Goal: Task Accomplishment & Management: Manage account settings

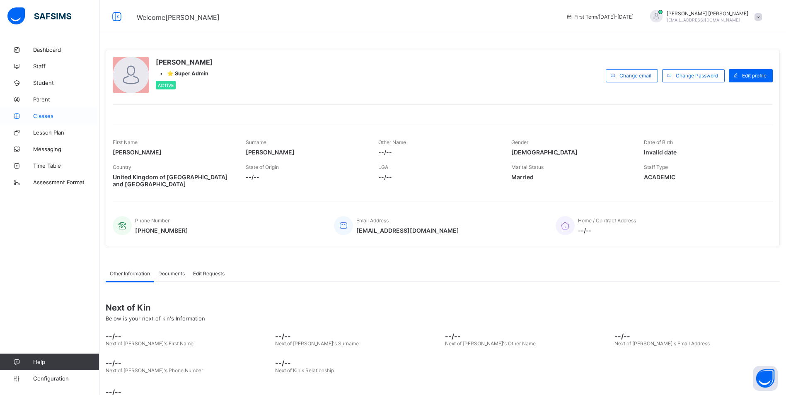
click at [33, 121] on link "Classes" at bounding box center [49, 116] width 99 height 17
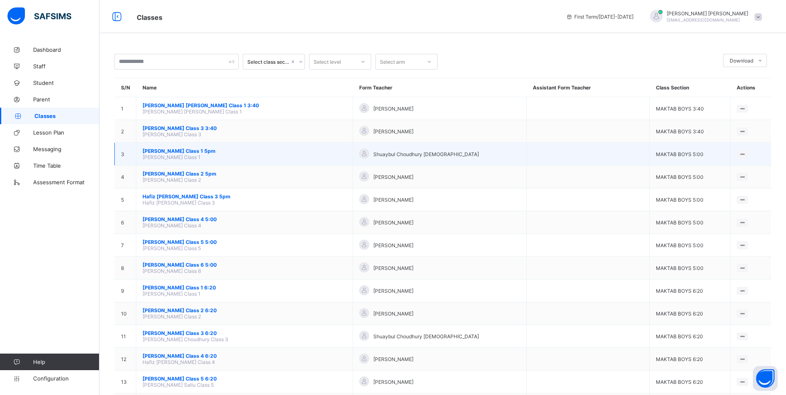
click at [188, 150] on span "[PERSON_NAME] Class 1 5pm" at bounding box center [244, 151] width 204 height 6
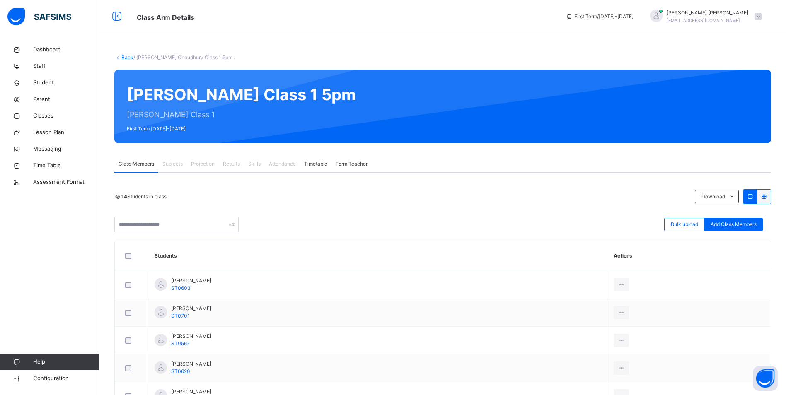
drag, startPoint x: 48, startPoint y: 117, endPoint x: 53, endPoint y: 122, distance: 7.6
click at [48, 117] on span "Classes" at bounding box center [66, 116] width 66 height 8
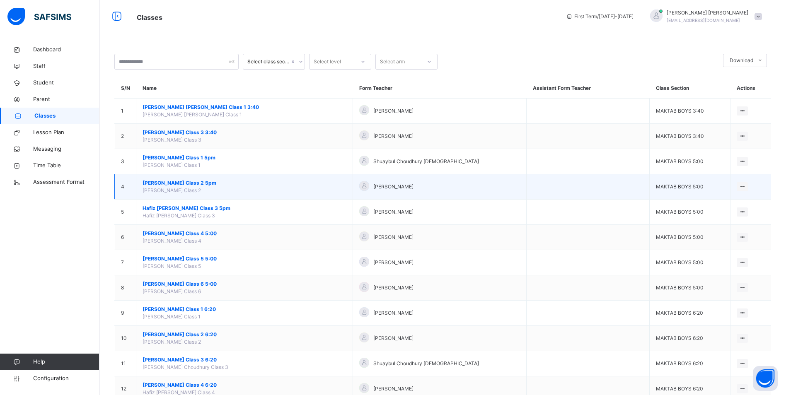
click at [202, 179] on span "[PERSON_NAME] Class 2 5pm" at bounding box center [244, 182] width 204 height 7
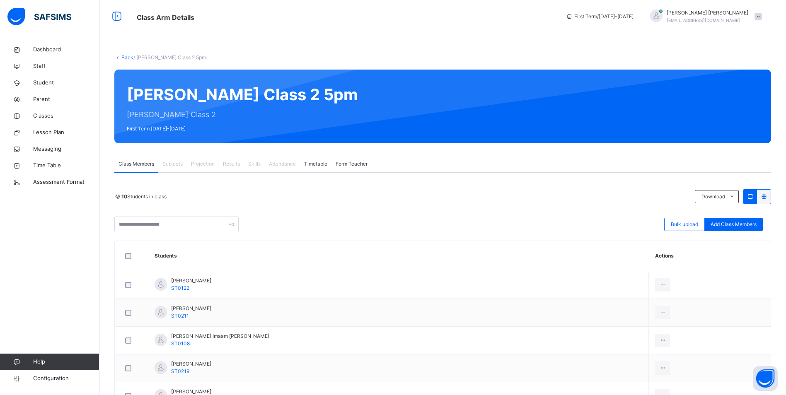
click at [285, 164] on span "Attendance" at bounding box center [282, 163] width 27 height 7
drag, startPoint x: 31, startPoint y: 116, endPoint x: 43, endPoint y: 107, distance: 14.7
click at [31, 116] on icon at bounding box center [16, 116] width 33 height 6
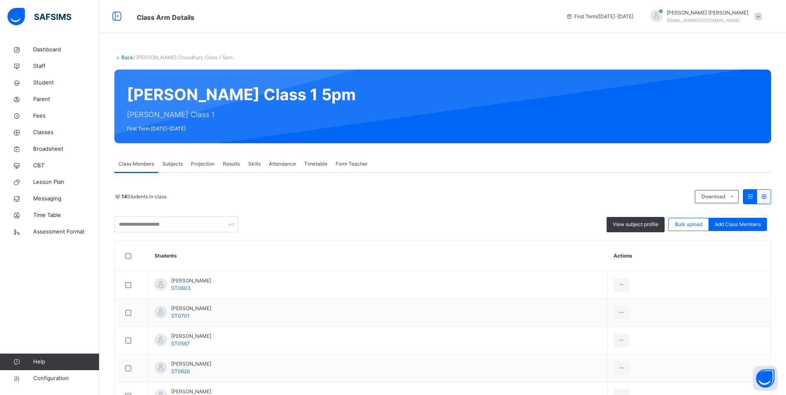
click at [275, 165] on span "Attendance" at bounding box center [282, 163] width 27 height 7
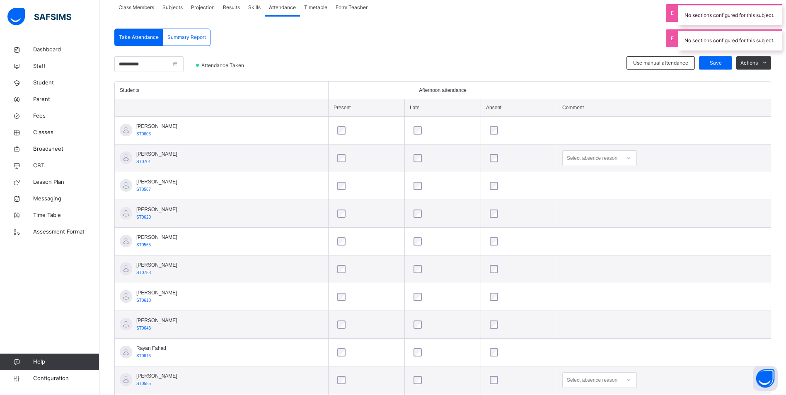
scroll to position [166, 0]
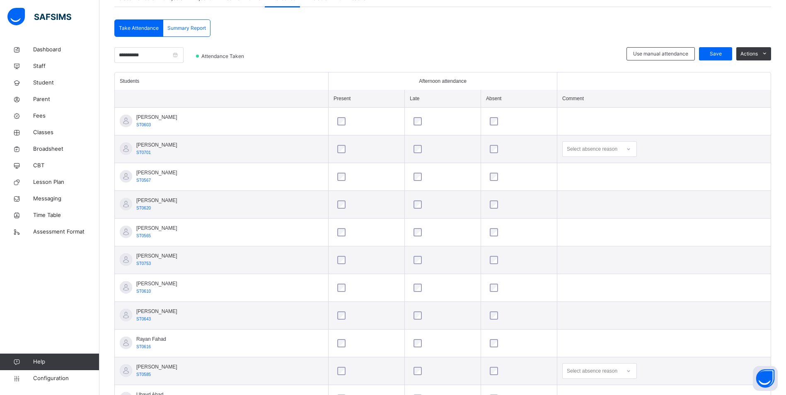
click at [613, 154] on div "Select absence reason" at bounding box center [591, 149] width 51 height 16
click at [607, 180] on div "Message sent" at bounding box center [599, 182] width 74 height 14
click at [636, 374] on div "Select absence reason" at bounding box center [599, 371] width 75 height 16
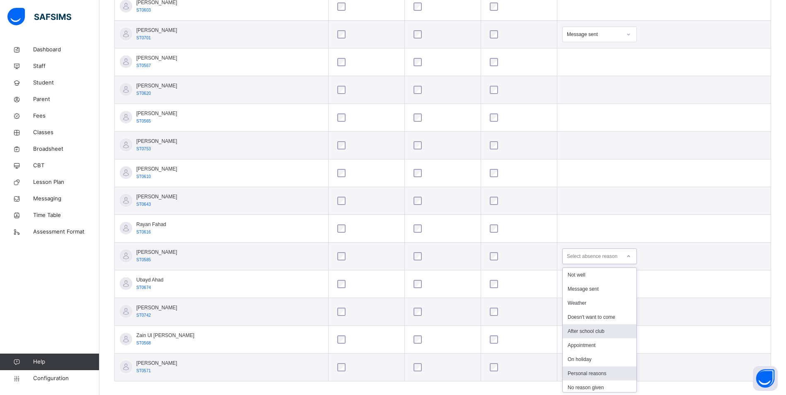
scroll to position [281, 0]
click at [613, 292] on div "Message sent" at bounding box center [599, 288] width 74 height 14
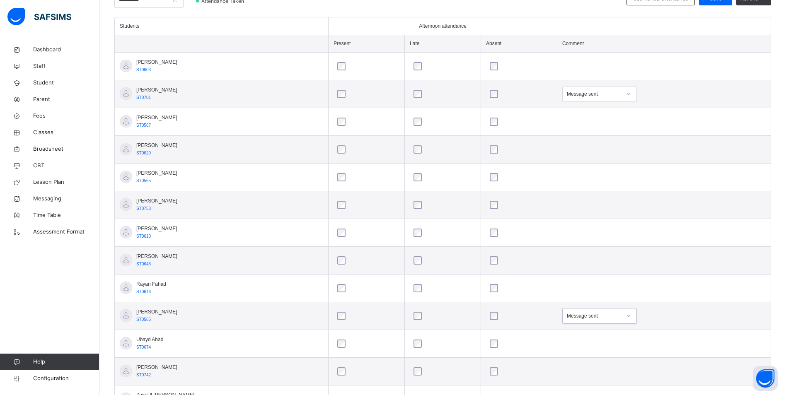
scroll to position [157, 0]
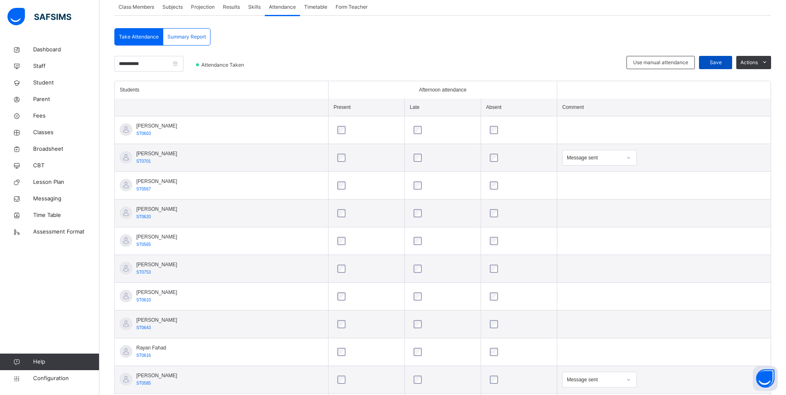
click at [712, 61] on span "Save" at bounding box center [715, 62] width 21 height 7
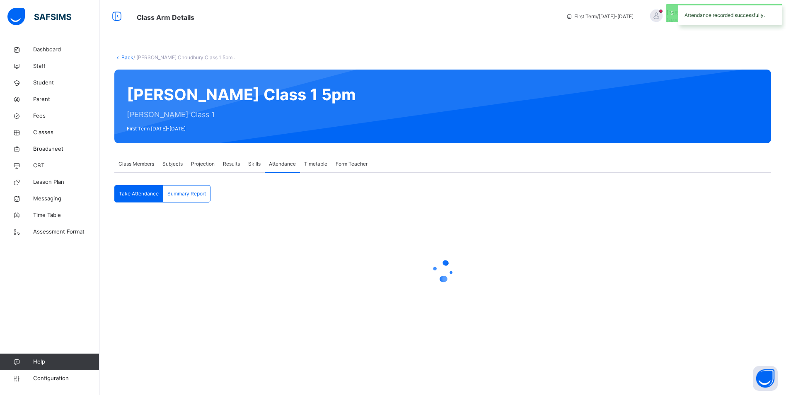
scroll to position [0, 0]
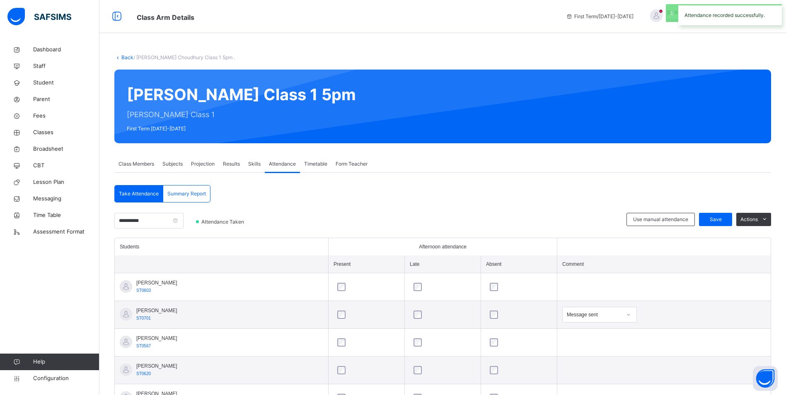
select select "****"
select select "*"
click at [198, 194] on span "Summary Report" at bounding box center [186, 193] width 39 height 7
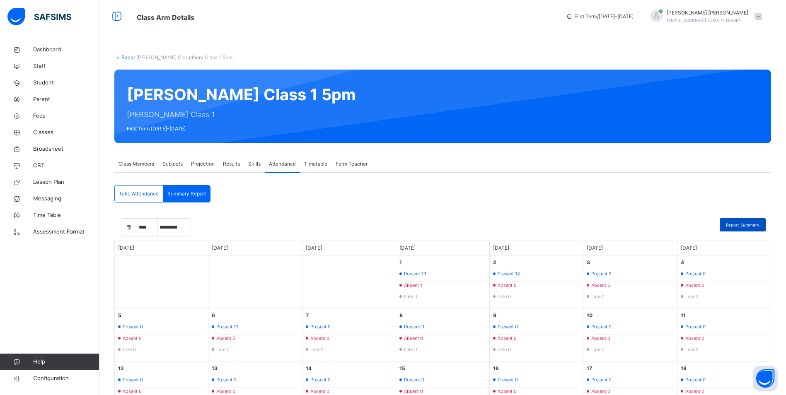
click at [744, 222] on span "Report Summary" at bounding box center [742, 225] width 34 height 6
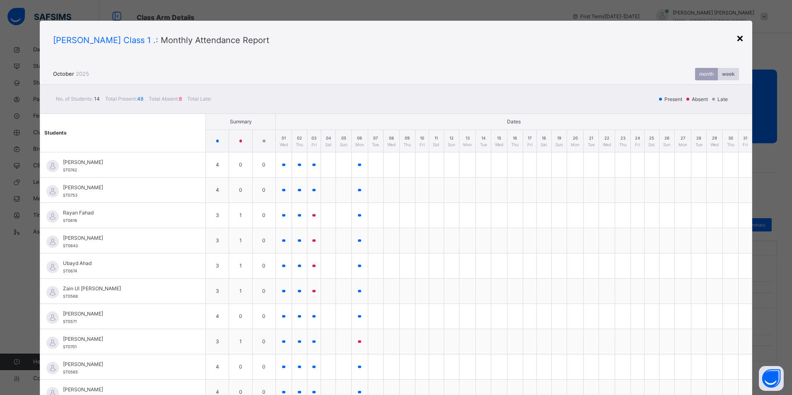
click at [736, 40] on div "×" at bounding box center [740, 37] width 8 height 17
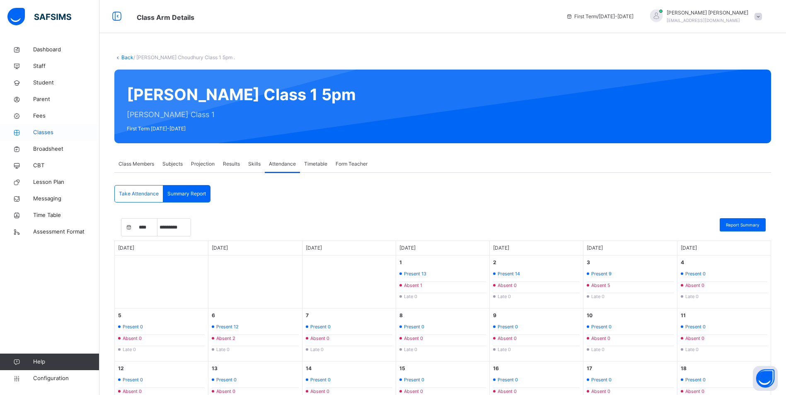
click at [39, 129] on span "Classes" at bounding box center [66, 132] width 66 height 8
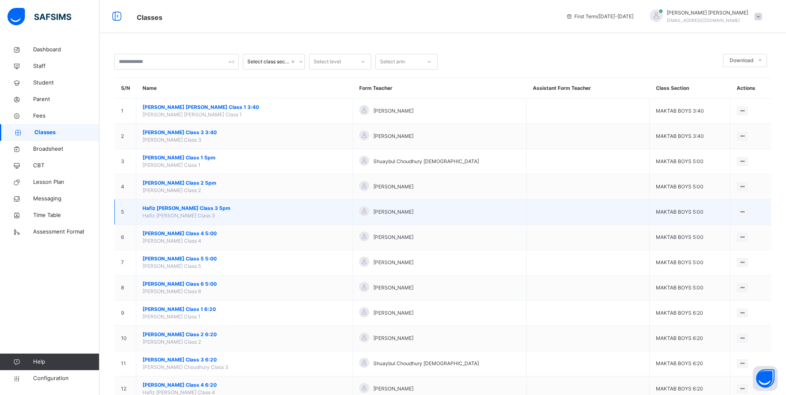
click at [182, 207] on span "Hafiz [PERSON_NAME] Class 3 5pm" at bounding box center [244, 208] width 204 height 7
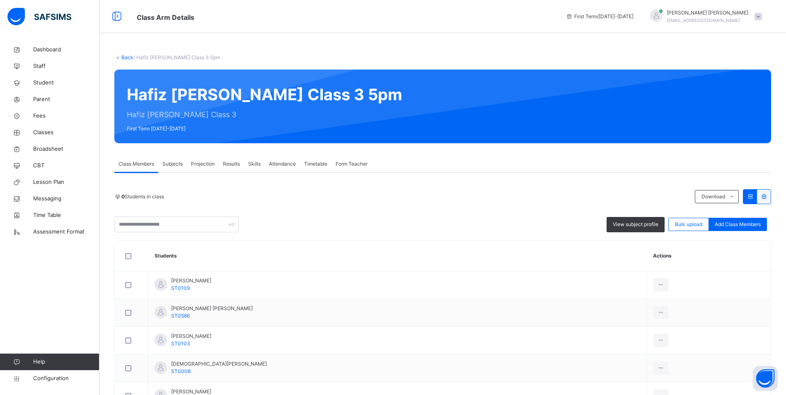
click at [282, 166] on span "Attendance" at bounding box center [282, 163] width 27 height 7
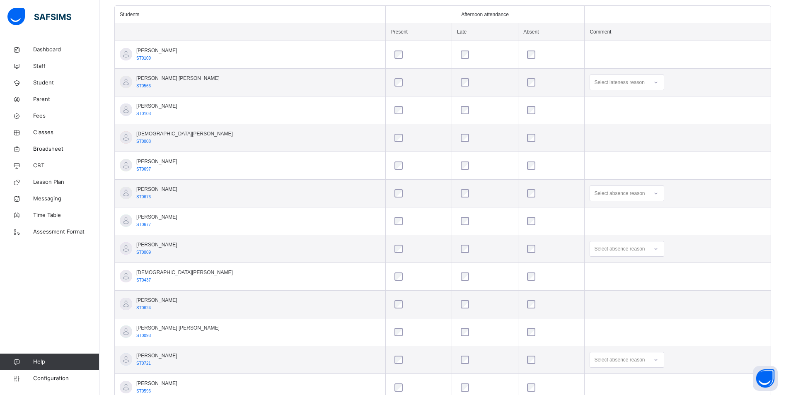
scroll to position [262, 0]
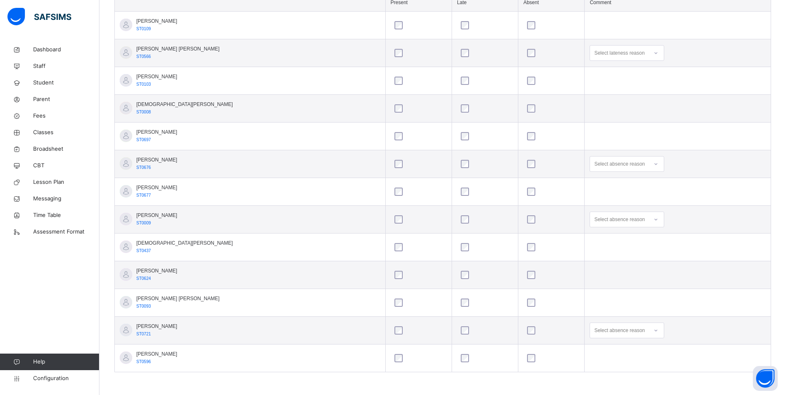
click at [615, 215] on div "Select absence reason" at bounding box center [619, 220] width 51 height 16
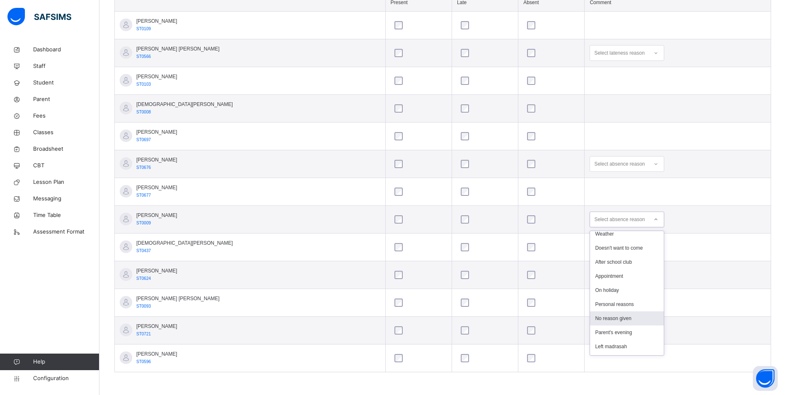
scroll to position [0, 0]
click at [622, 297] on div "After school club" at bounding box center [627, 294] width 74 height 14
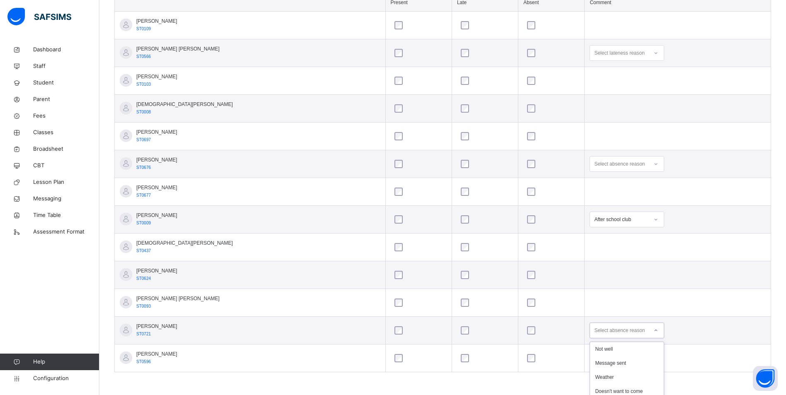
click at [629, 336] on div "option After school club focused, 5 of 17. 17 results available. Use Up and Dow…" at bounding box center [626, 331] width 75 height 16
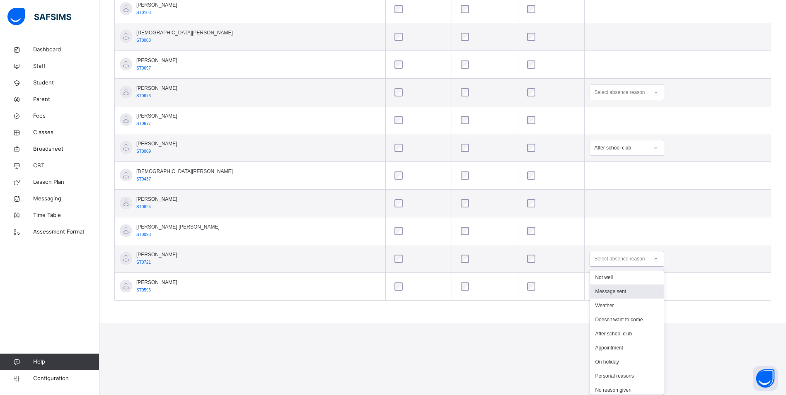
click at [615, 287] on div "Message sent" at bounding box center [627, 291] width 74 height 14
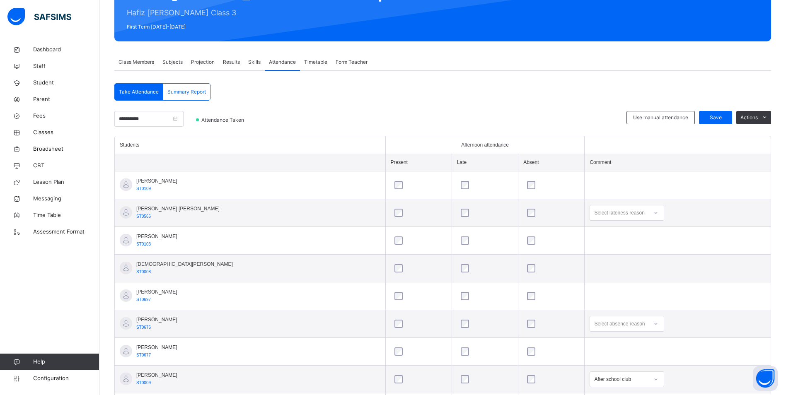
scroll to position [96, 0]
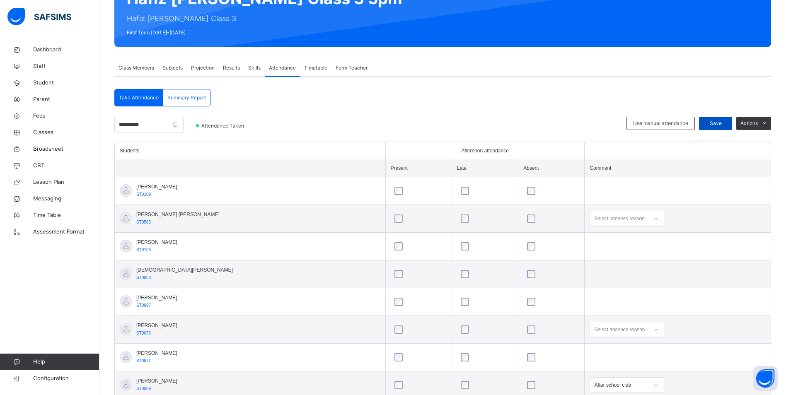
click at [715, 125] on span "Save" at bounding box center [715, 123] width 21 height 7
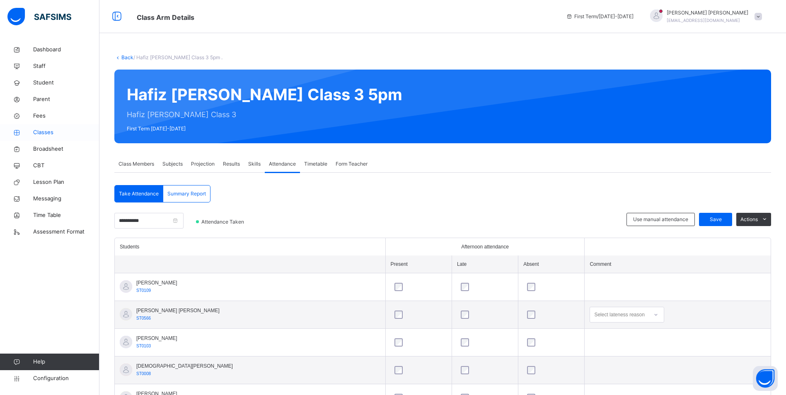
click at [48, 128] on span "Classes" at bounding box center [66, 132] width 66 height 8
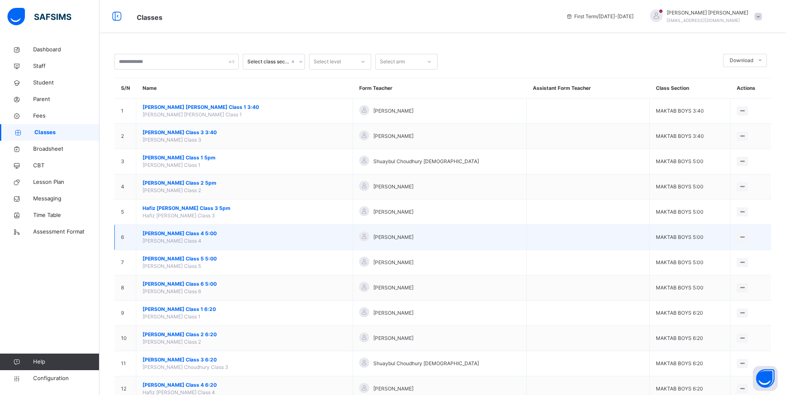
click at [197, 234] on span "[PERSON_NAME] Class 4 5:00" at bounding box center [244, 233] width 204 height 7
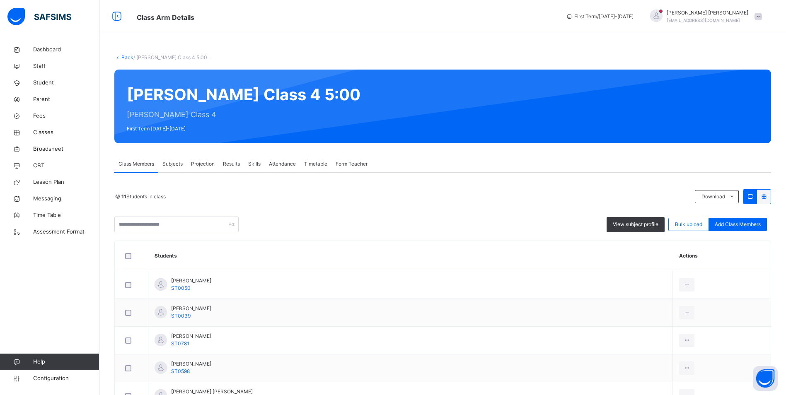
click at [285, 165] on span "Attendance" at bounding box center [282, 163] width 27 height 7
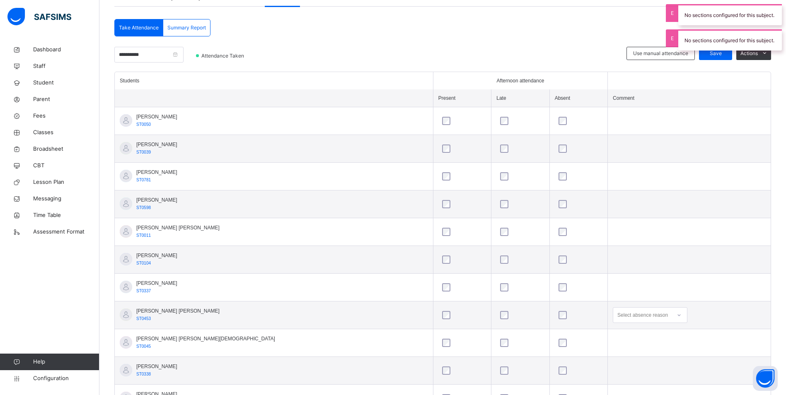
scroll to position [206, 0]
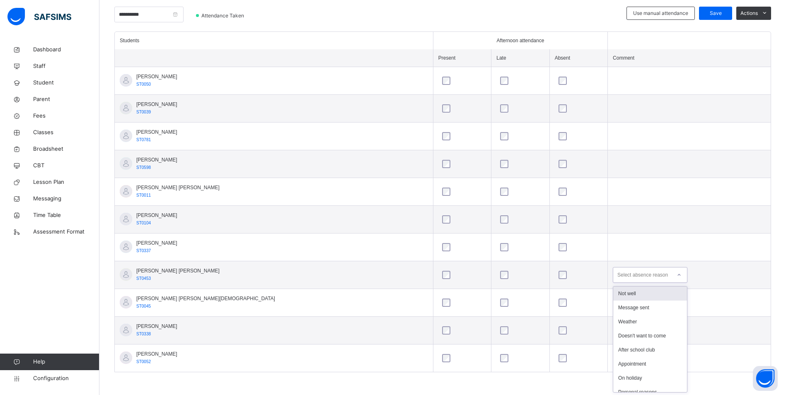
click at [617, 276] on div "Select absence reason" at bounding box center [642, 275] width 51 height 16
click at [613, 300] on div "Not well" at bounding box center [650, 294] width 74 height 14
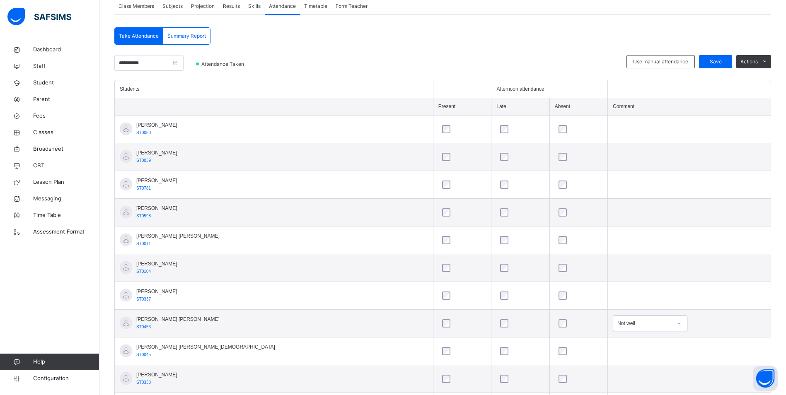
scroll to position [41, 0]
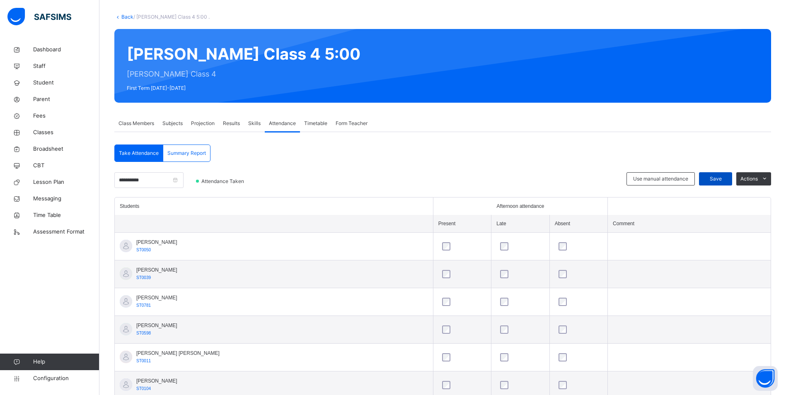
click at [723, 176] on span "Save" at bounding box center [715, 178] width 21 height 7
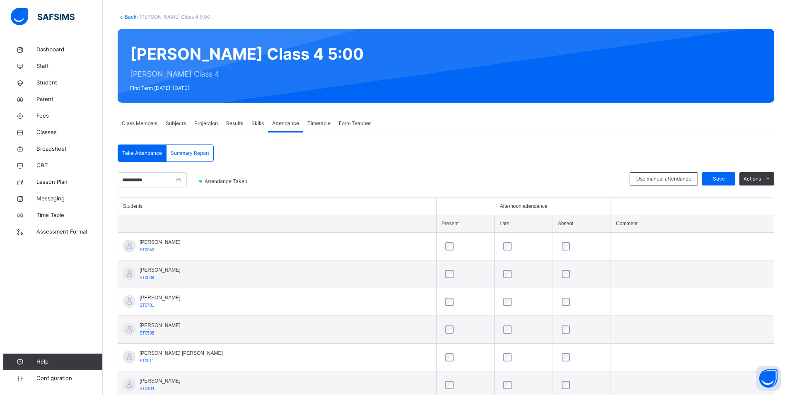
scroll to position [0, 0]
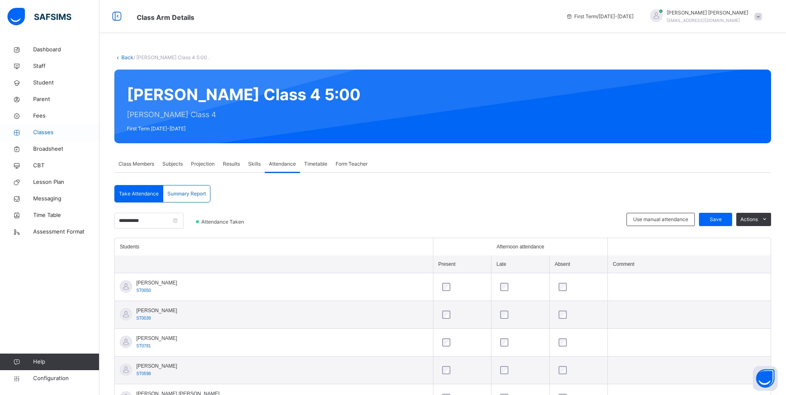
click at [52, 132] on span "Classes" at bounding box center [66, 132] width 66 height 8
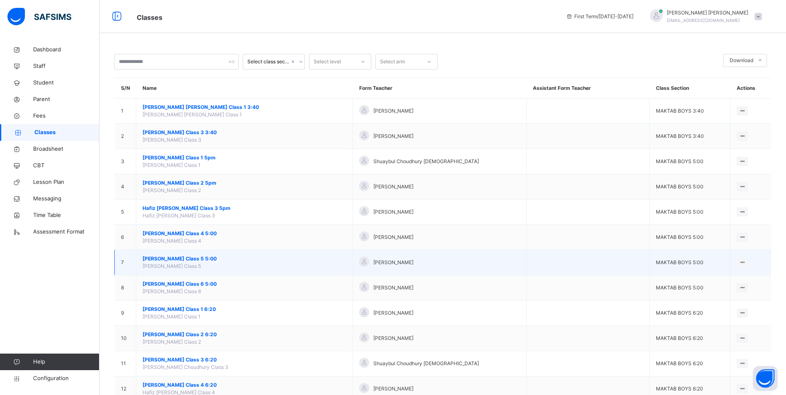
click at [198, 258] on span "[PERSON_NAME] Class 5 5:00" at bounding box center [244, 258] width 204 height 7
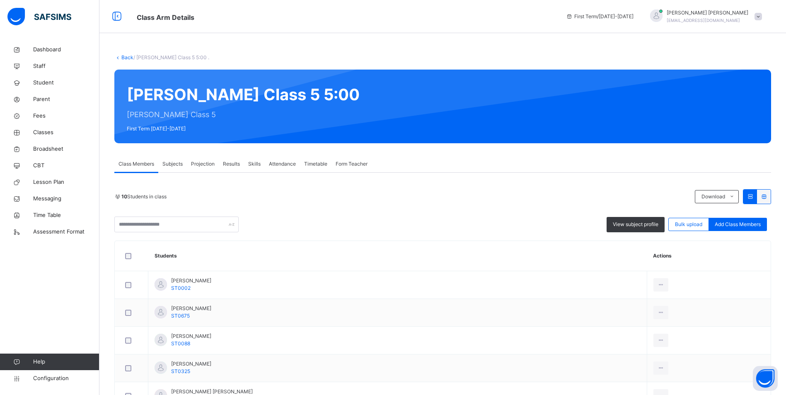
click at [277, 164] on span "Attendance" at bounding box center [282, 163] width 27 height 7
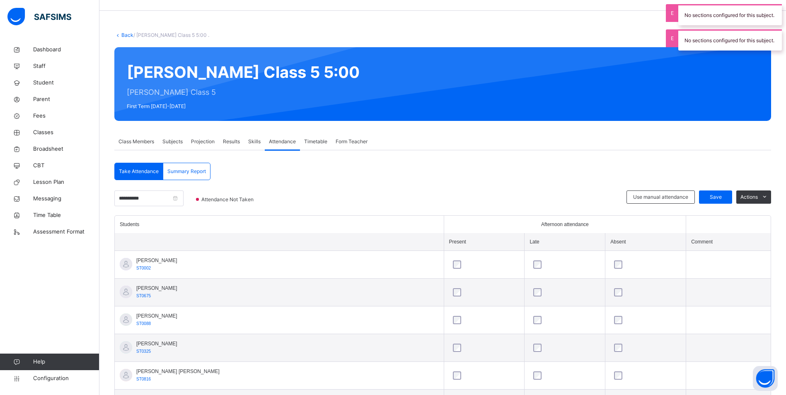
scroll to position [13, 0]
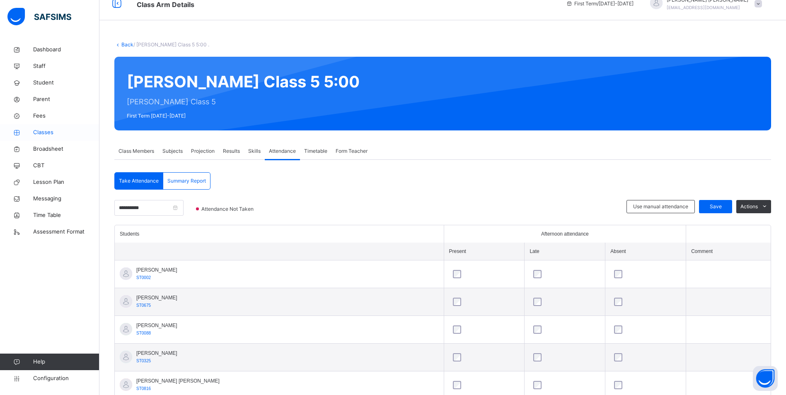
drag, startPoint x: 32, startPoint y: 128, endPoint x: 65, endPoint y: 140, distance: 34.8
click at [32, 128] on link "Classes" at bounding box center [49, 132] width 99 height 17
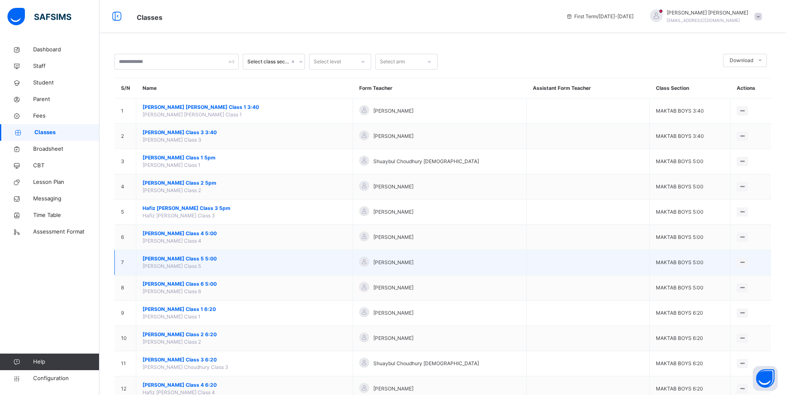
click at [174, 258] on span "[PERSON_NAME] Class 5 5:00" at bounding box center [244, 258] width 204 height 7
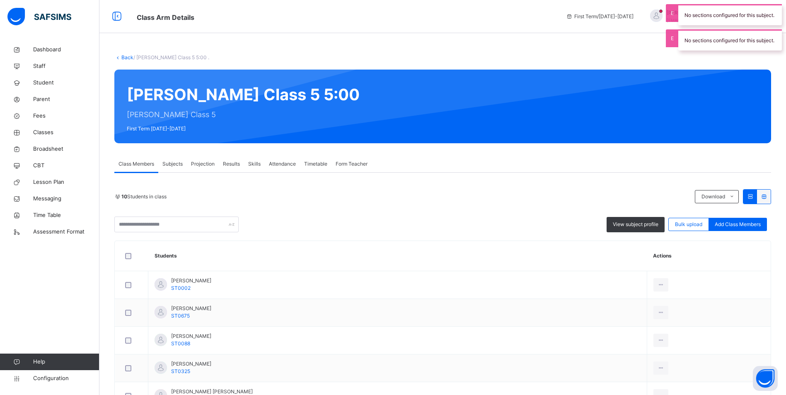
scroll to position [166, 0]
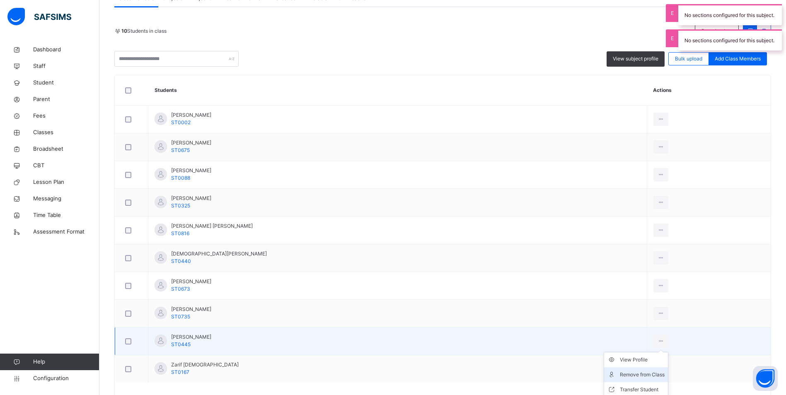
click at [619, 373] on div "Remove from Class" at bounding box center [641, 375] width 45 height 8
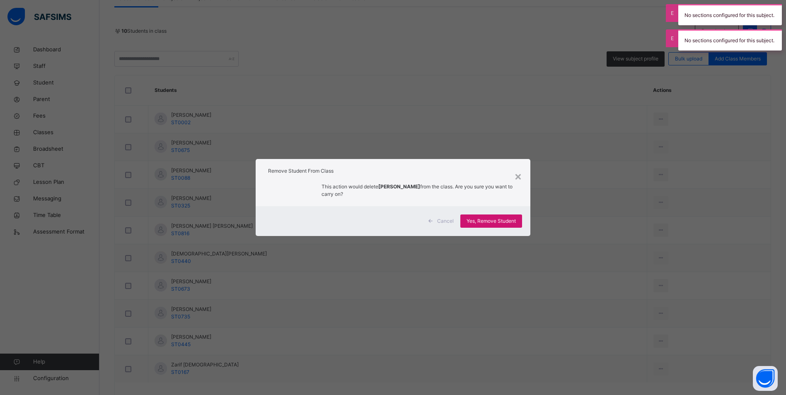
click at [480, 219] on span "Yes, Remove Student" at bounding box center [490, 220] width 49 height 7
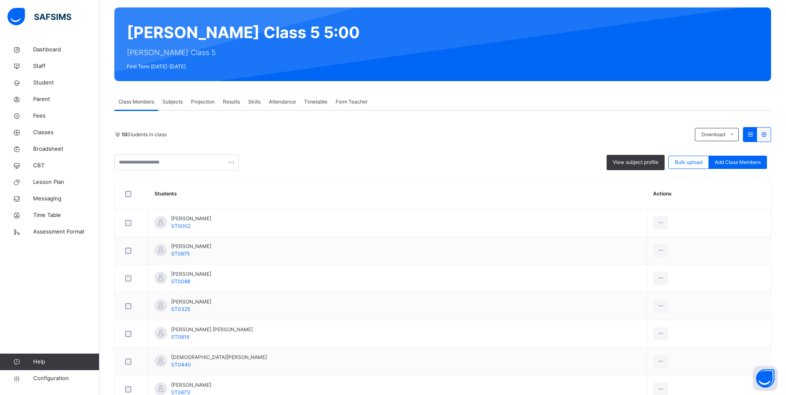
scroll to position [47, 0]
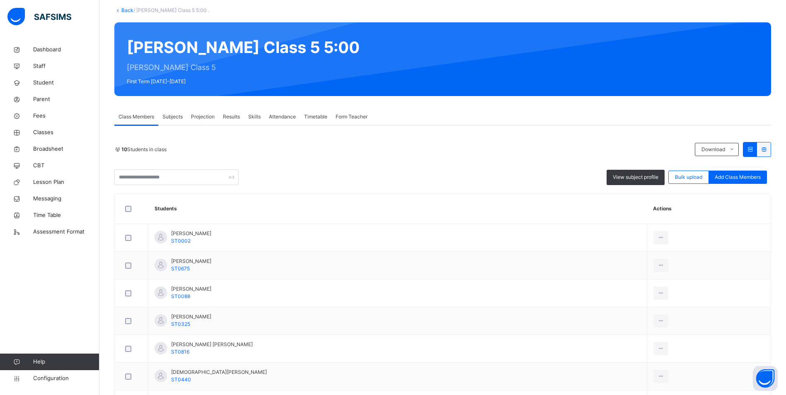
click at [293, 118] on span "Attendance" at bounding box center [282, 116] width 27 height 7
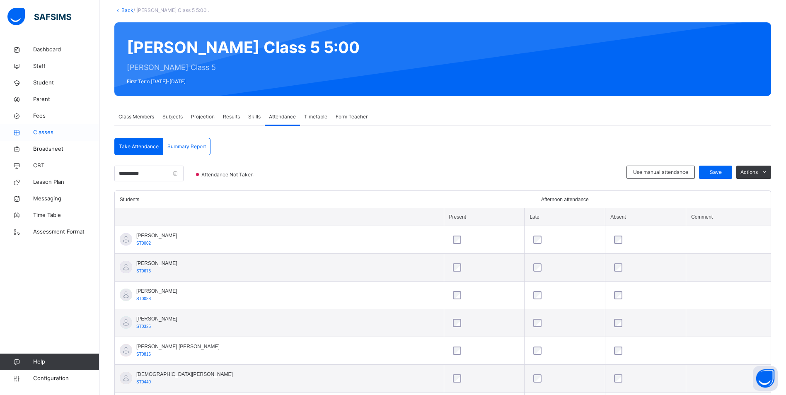
drag, startPoint x: 47, startPoint y: 128, endPoint x: 59, endPoint y: 128, distance: 11.6
click at [47, 128] on link "Classes" at bounding box center [49, 132] width 99 height 17
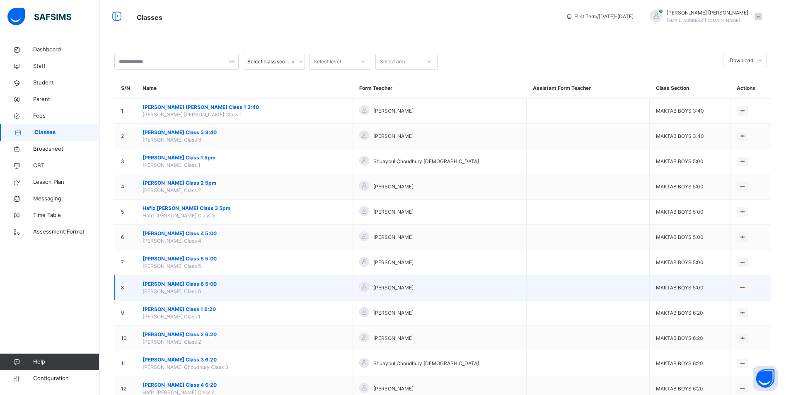
click at [193, 283] on span "[PERSON_NAME] Class 6 5:00" at bounding box center [244, 283] width 204 height 7
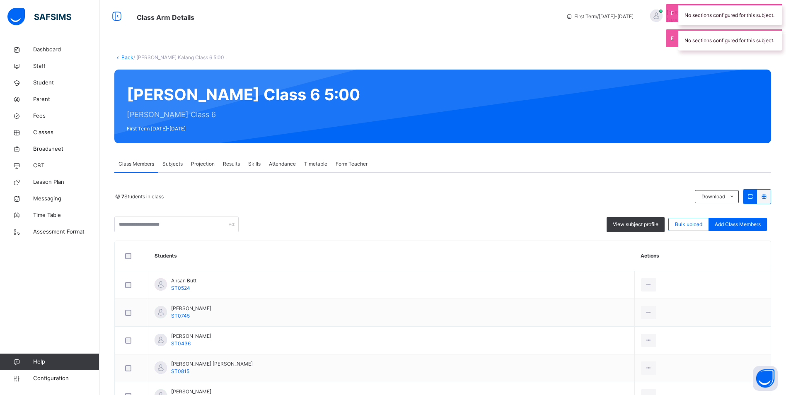
click at [282, 164] on span "Attendance" at bounding box center [282, 163] width 27 height 7
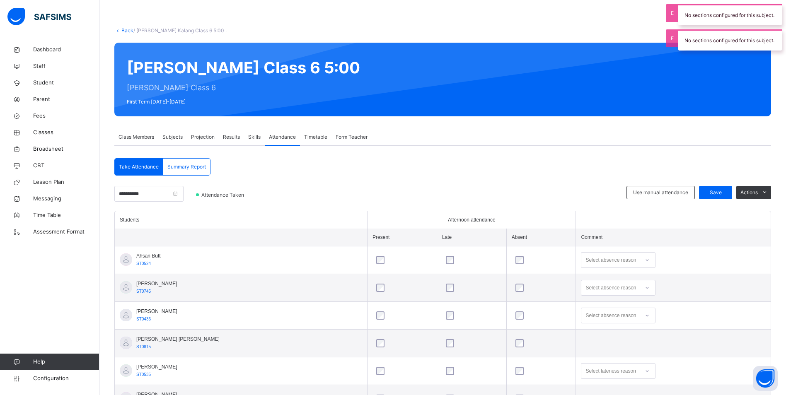
scroll to position [41, 0]
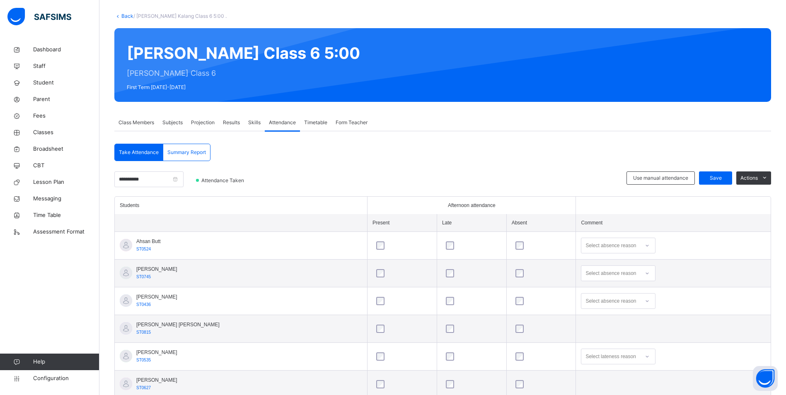
click at [614, 245] on div "Select absence reason" at bounding box center [610, 246] width 51 height 16
click at [613, 275] on div "Message sent" at bounding box center [618, 278] width 74 height 14
click at [596, 273] on div "Select absence reason" at bounding box center [618, 273] width 75 height 16
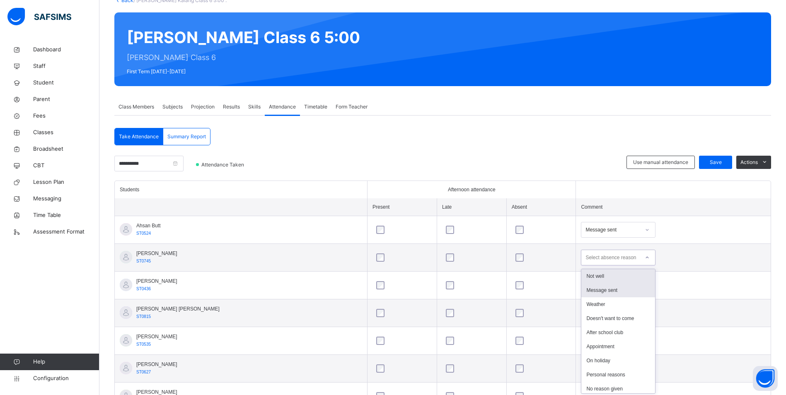
scroll to position [59, 0]
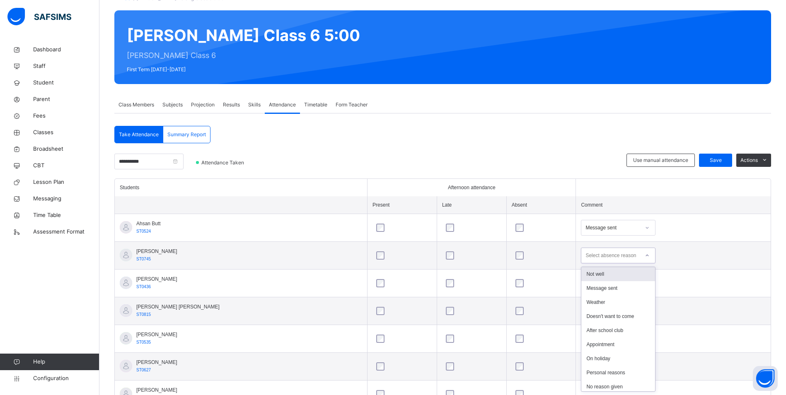
click at [593, 275] on div "Not well" at bounding box center [618, 274] width 74 height 14
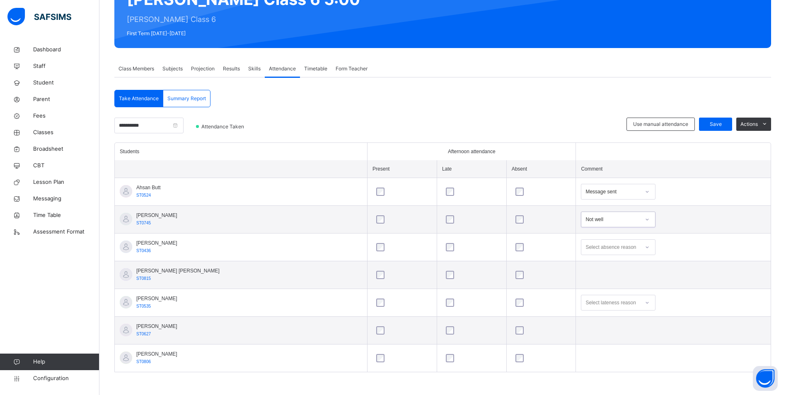
click at [725, 134] on div "Use manual attendance Save Actions" at bounding box center [698, 130] width 145 height 25
click at [724, 127] on span "Save" at bounding box center [715, 123] width 21 height 7
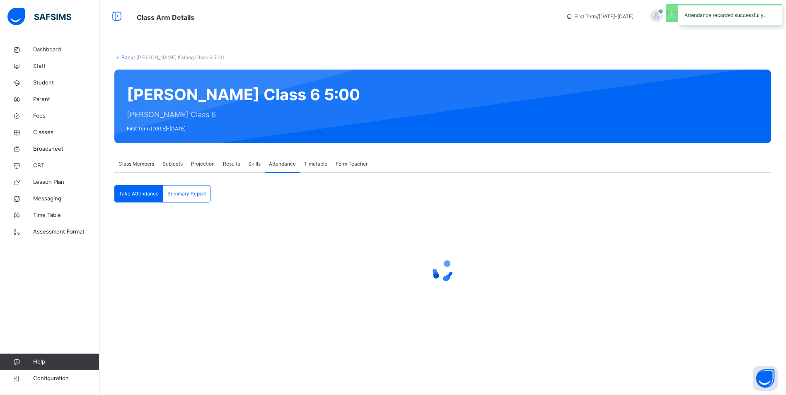
scroll to position [0, 0]
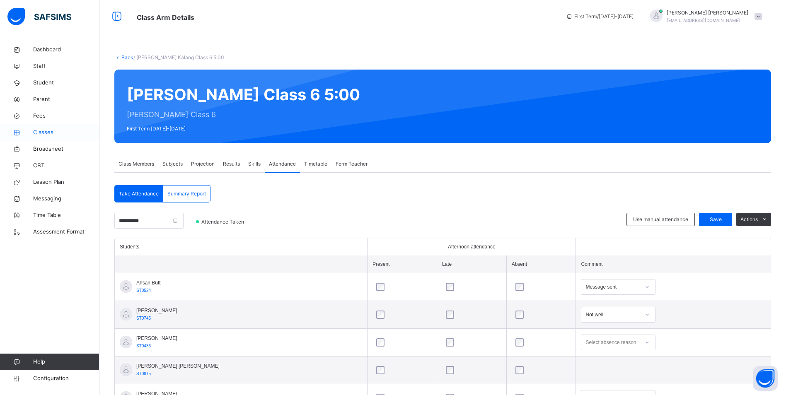
drag, startPoint x: 51, startPoint y: 129, endPoint x: 65, endPoint y: 136, distance: 15.7
click at [51, 129] on span "Classes" at bounding box center [66, 132] width 66 height 8
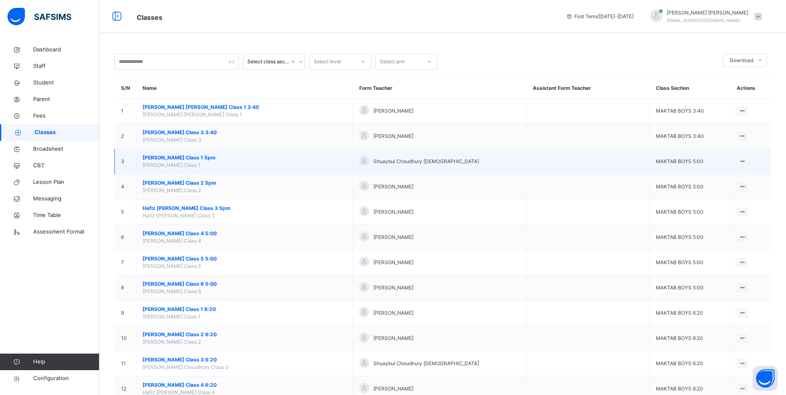
click at [198, 159] on span "[PERSON_NAME] Class 1 5pm" at bounding box center [244, 157] width 204 height 7
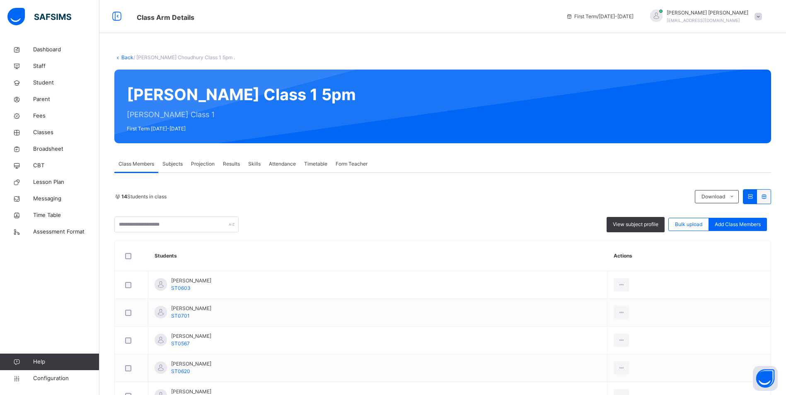
click at [289, 162] on span "Attendance" at bounding box center [282, 163] width 27 height 7
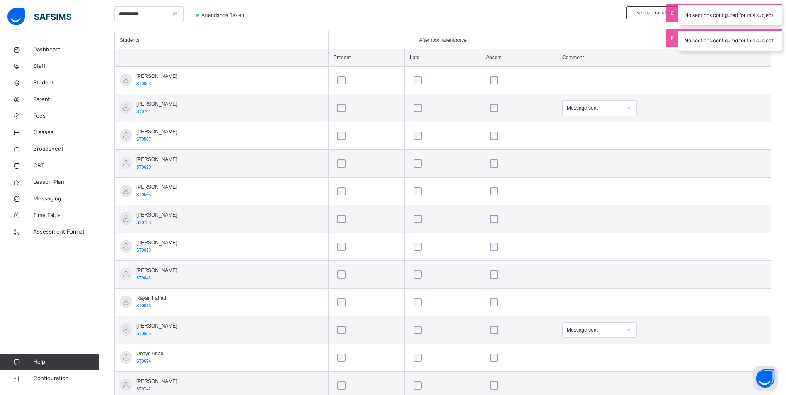
scroll to position [207, 0]
click at [48, 131] on span "Classes" at bounding box center [66, 132] width 66 height 8
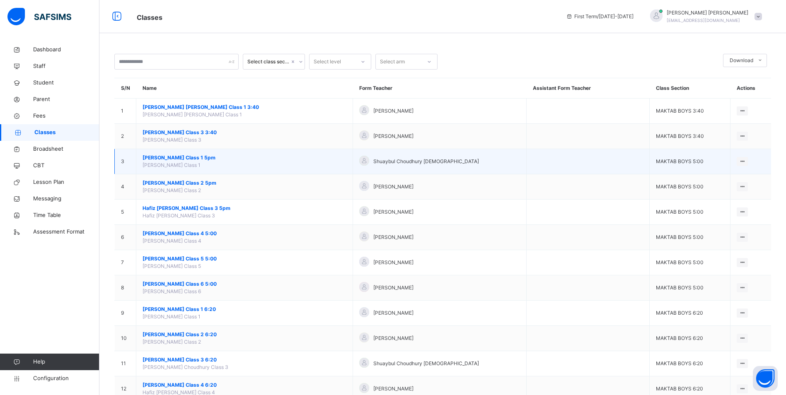
click at [193, 159] on span "[PERSON_NAME] Class 1 5pm" at bounding box center [244, 157] width 204 height 7
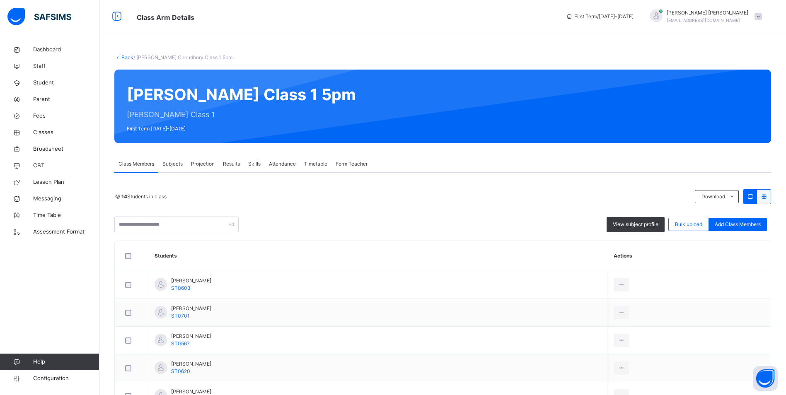
click at [280, 163] on span "Attendance" at bounding box center [282, 163] width 27 height 7
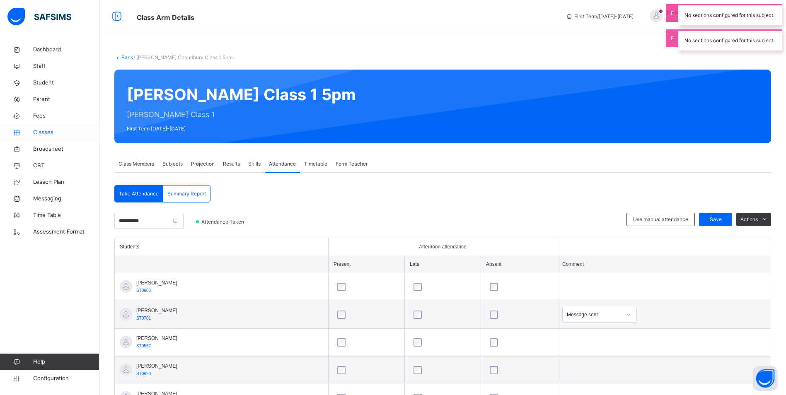
click at [52, 129] on span "Classes" at bounding box center [66, 132] width 66 height 8
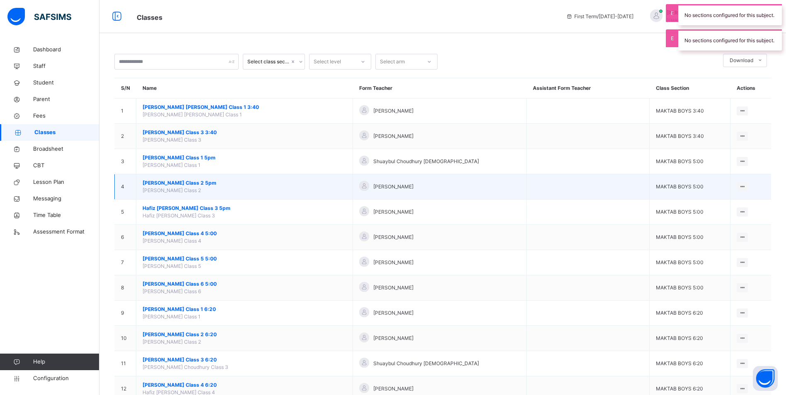
click at [184, 181] on span "[PERSON_NAME] Class 2 5pm" at bounding box center [244, 182] width 204 height 7
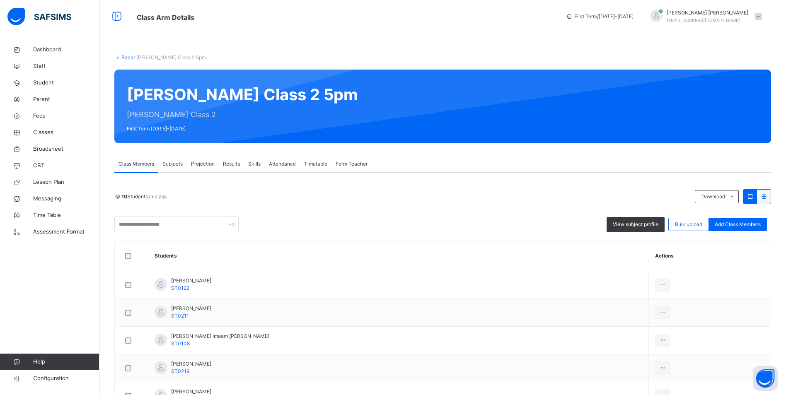
click at [290, 166] on span "Attendance" at bounding box center [282, 163] width 27 height 7
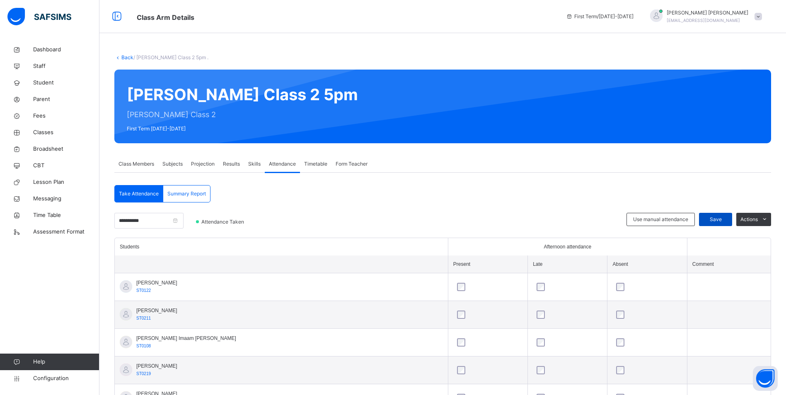
click at [727, 215] on div "Save" at bounding box center [715, 219] width 33 height 13
click at [37, 131] on span "Classes" at bounding box center [66, 132] width 66 height 8
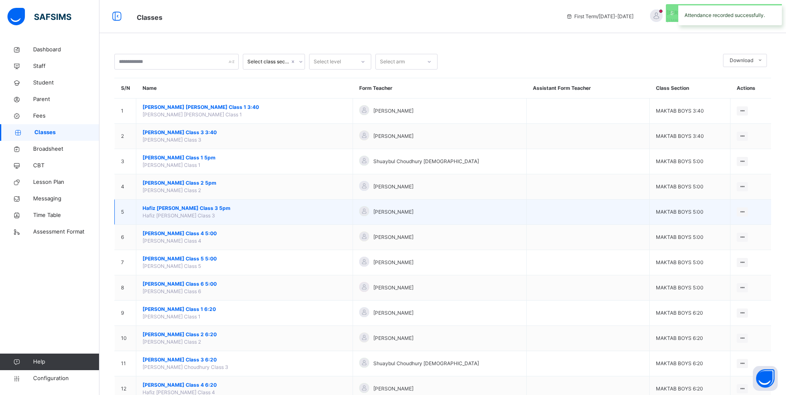
click at [191, 209] on span "Hafiz [PERSON_NAME] Class 3 5pm" at bounding box center [244, 208] width 204 height 7
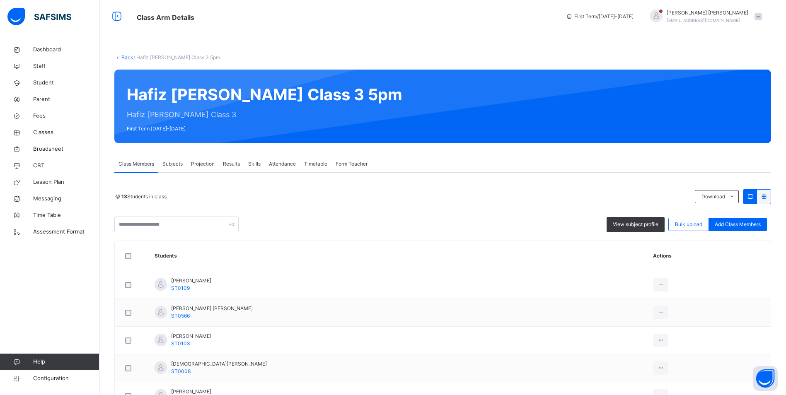
click at [286, 159] on div "Attendance" at bounding box center [282, 164] width 35 height 17
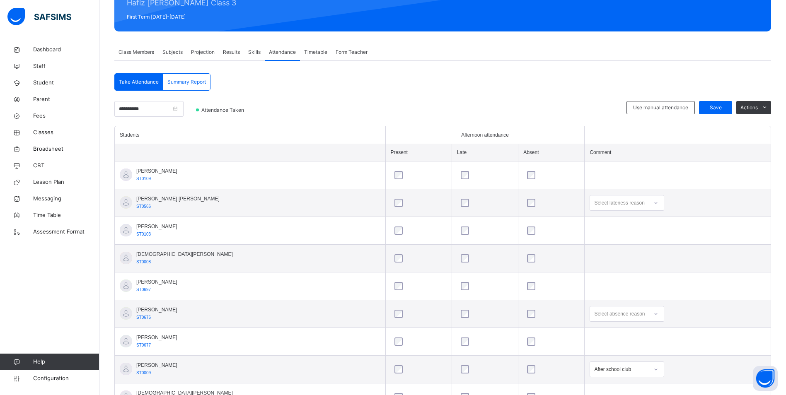
scroll to position [124, 0]
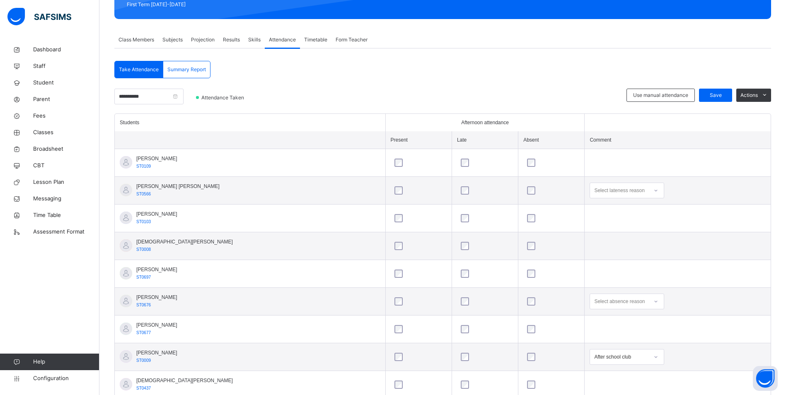
click at [599, 300] on div "Select absence reason" at bounding box center [626, 302] width 75 height 16
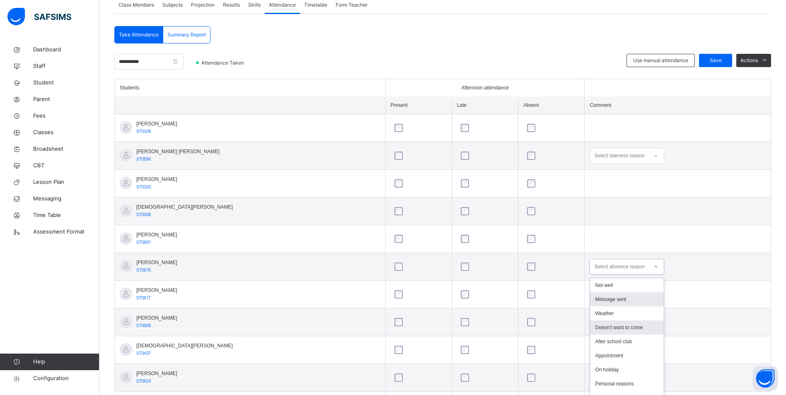
scroll to position [170, 0]
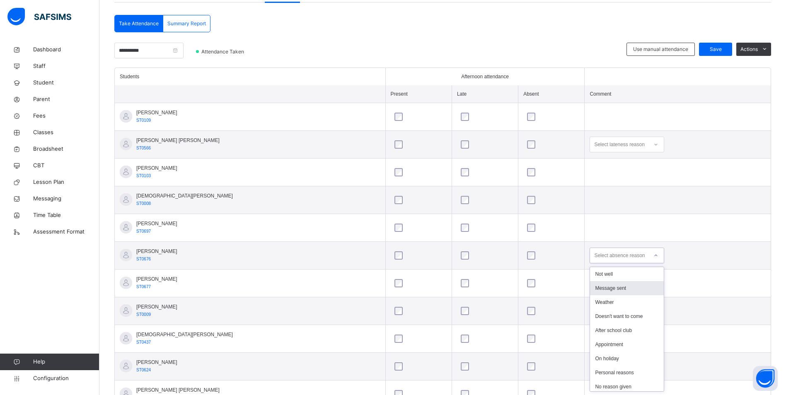
click at [606, 287] on div "Message sent" at bounding box center [627, 288] width 74 height 14
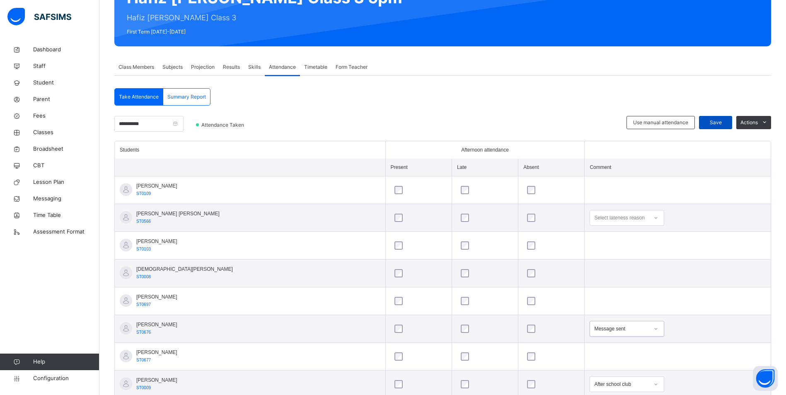
scroll to position [96, 0]
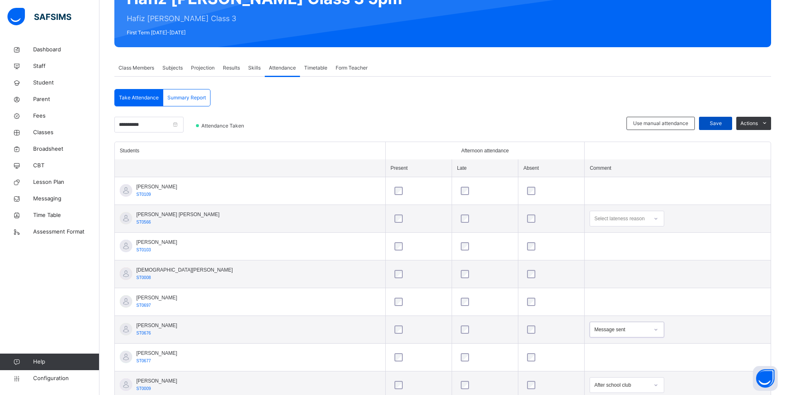
click at [723, 128] on div "Save" at bounding box center [715, 123] width 33 height 13
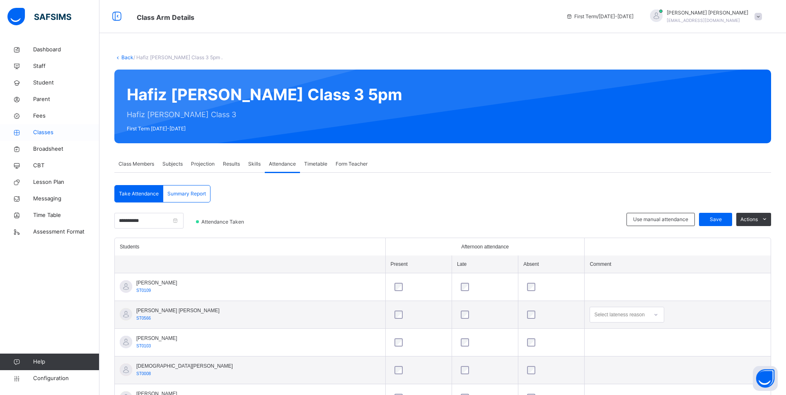
click at [48, 132] on span "Classes" at bounding box center [66, 132] width 66 height 8
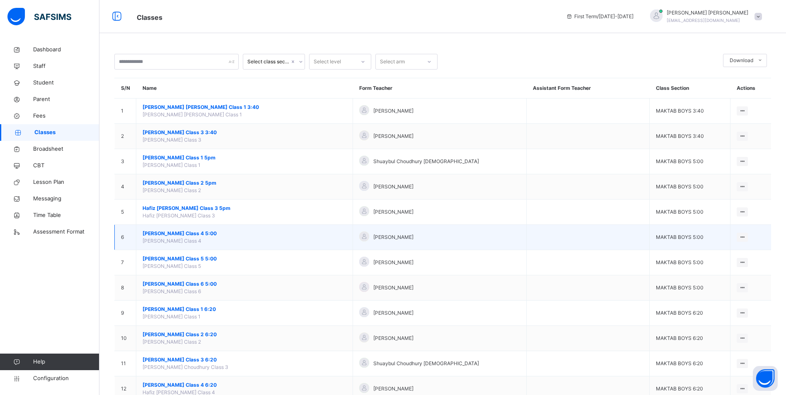
click at [189, 232] on span "[PERSON_NAME] Class 4 5:00" at bounding box center [244, 233] width 204 height 7
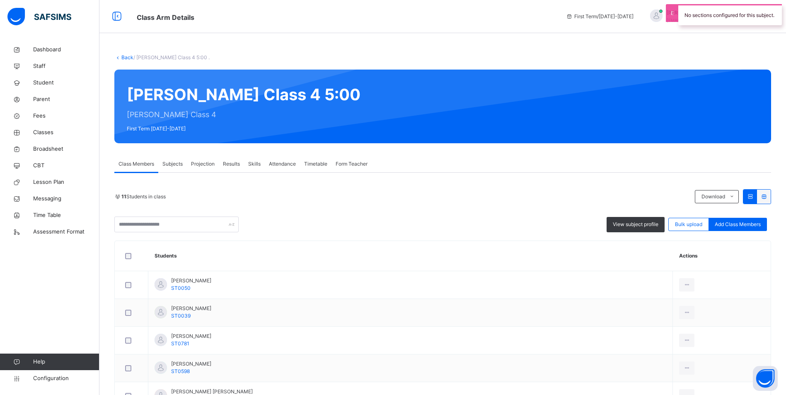
click at [272, 164] on span "Attendance" at bounding box center [282, 163] width 27 height 7
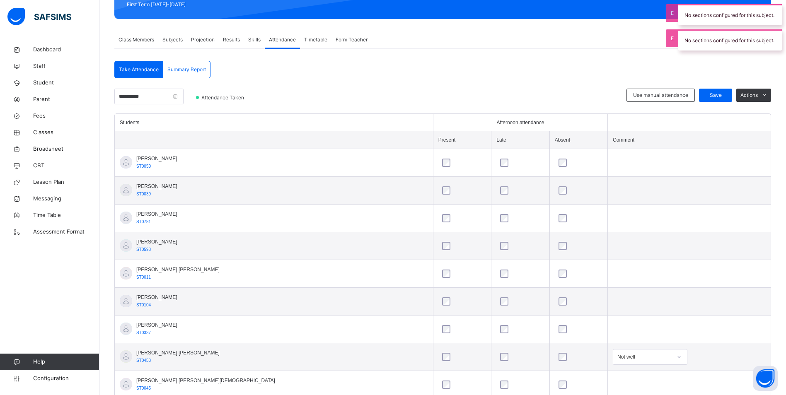
scroll to position [206, 0]
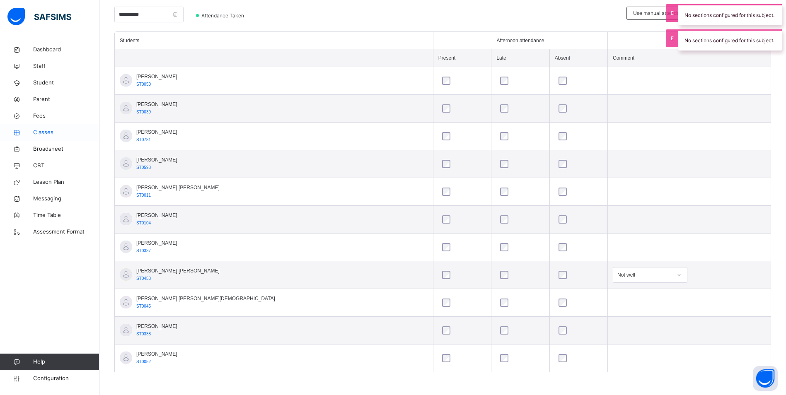
click at [49, 133] on span "Classes" at bounding box center [66, 132] width 66 height 8
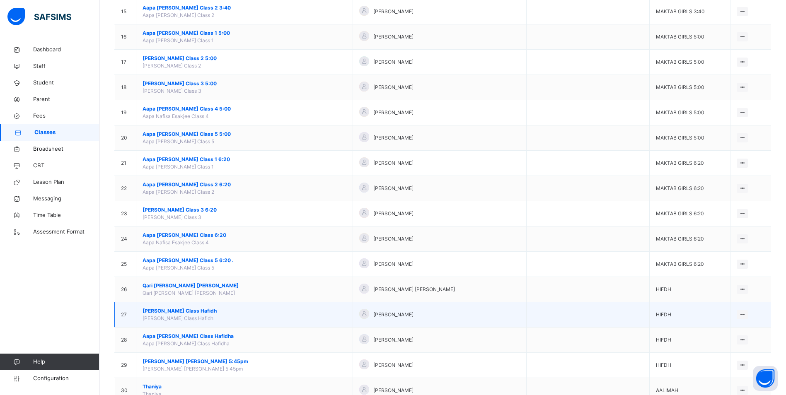
scroll to position [455, 0]
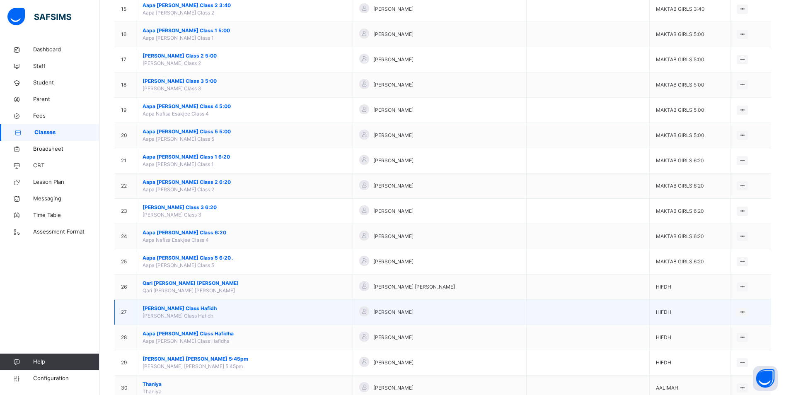
click at [180, 307] on span "[PERSON_NAME] Class Hafidh" at bounding box center [244, 308] width 204 height 7
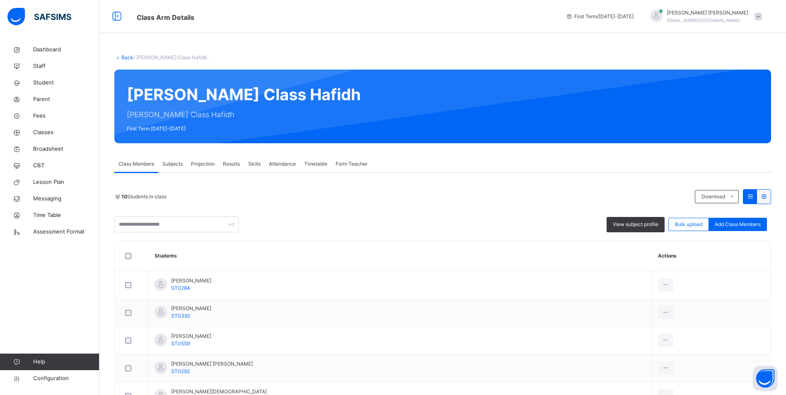
click at [282, 161] on span "Attendance" at bounding box center [282, 163] width 27 height 7
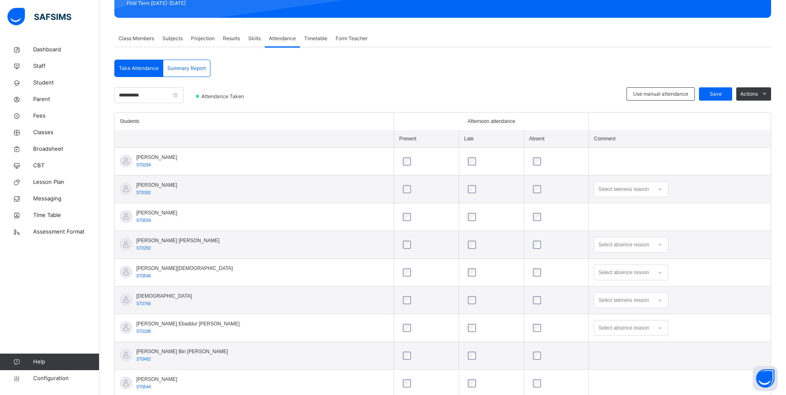
scroll to position [124, 0]
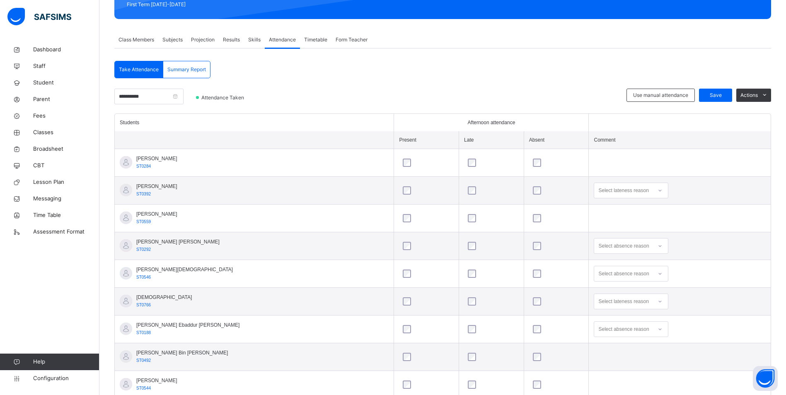
click at [593, 270] on div "Select absence reason" at bounding box center [630, 274] width 75 height 16
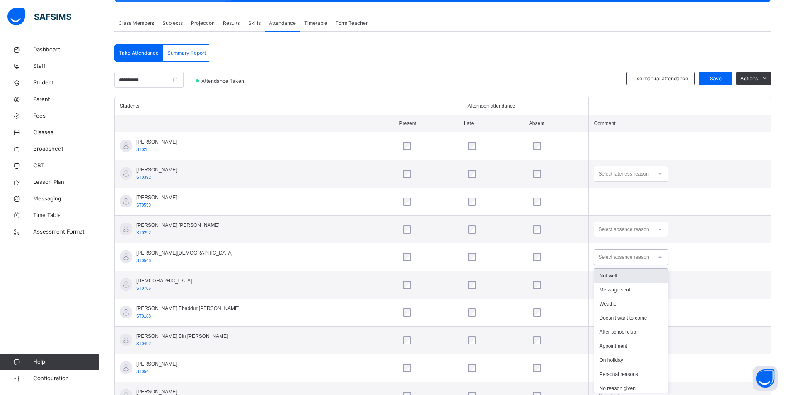
scroll to position [142, 0]
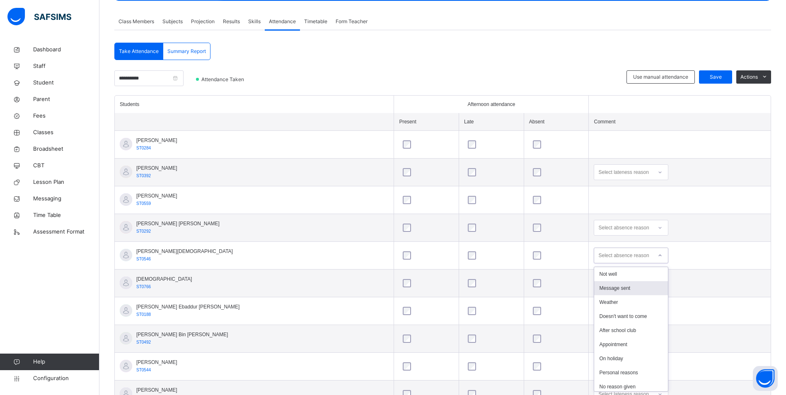
click at [594, 291] on div "Message sent" at bounding box center [631, 288] width 74 height 14
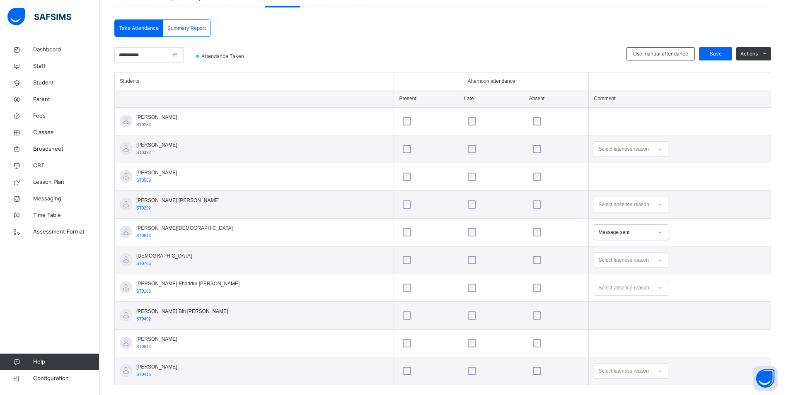
scroll to position [178, 0]
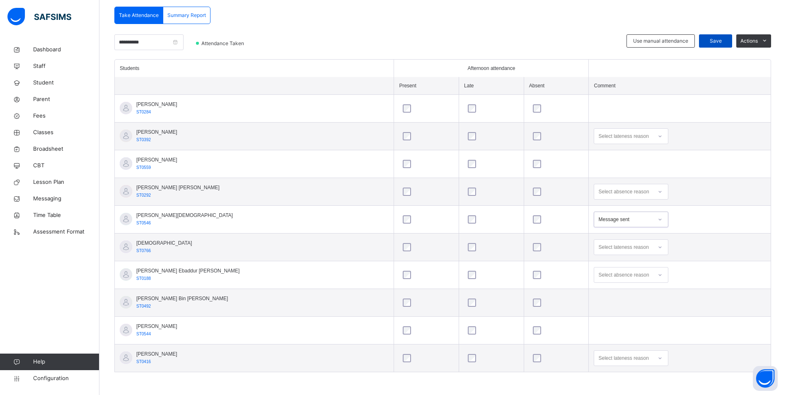
click at [713, 39] on span "Save" at bounding box center [715, 40] width 21 height 7
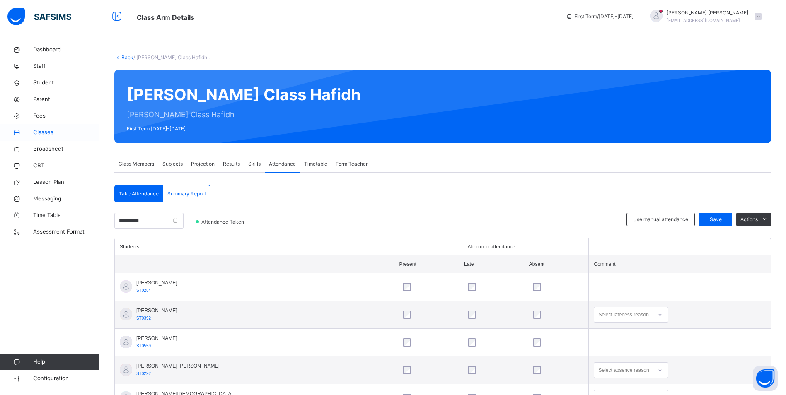
click at [33, 136] on link "Classes" at bounding box center [49, 132] width 99 height 17
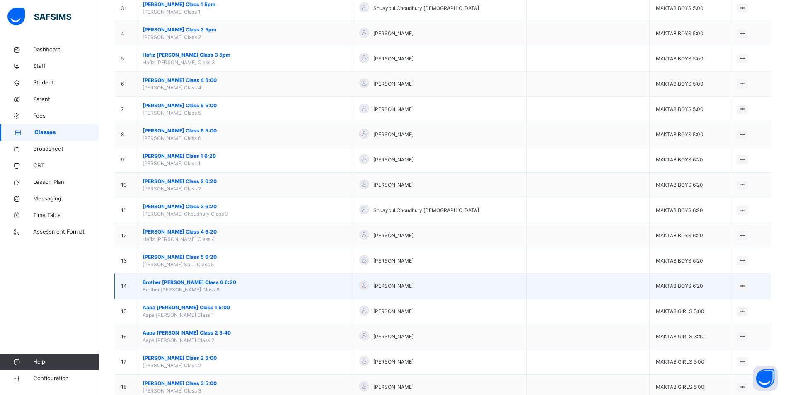
scroll to position [207, 0]
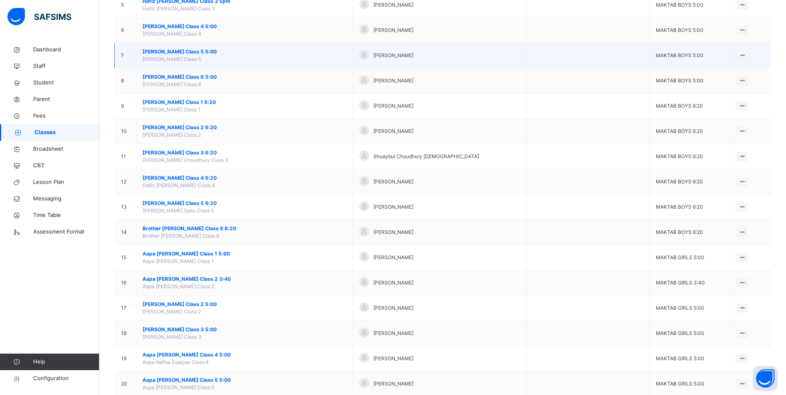
click at [184, 55] on td "[PERSON_NAME] Class 5 5:00 [PERSON_NAME] Class 5" at bounding box center [244, 55] width 217 height 25
click at [184, 52] on span "[PERSON_NAME] Class 5 5:00" at bounding box center [244, 51] width 204 height 7
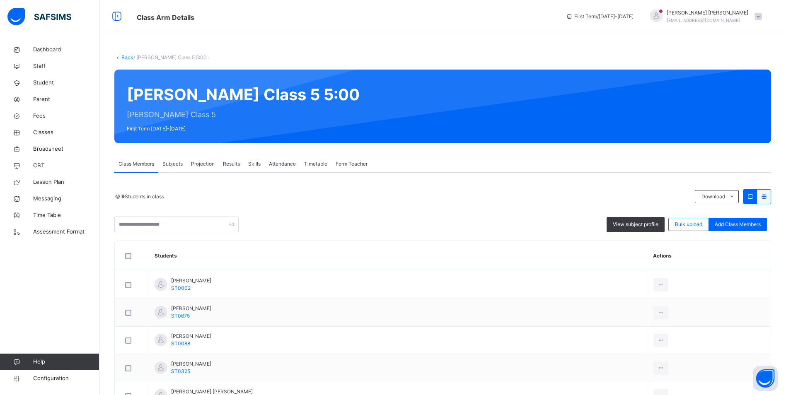
click at [275, 165] on span "Attendance" at bounding box center [282, 163] width 27 height 7
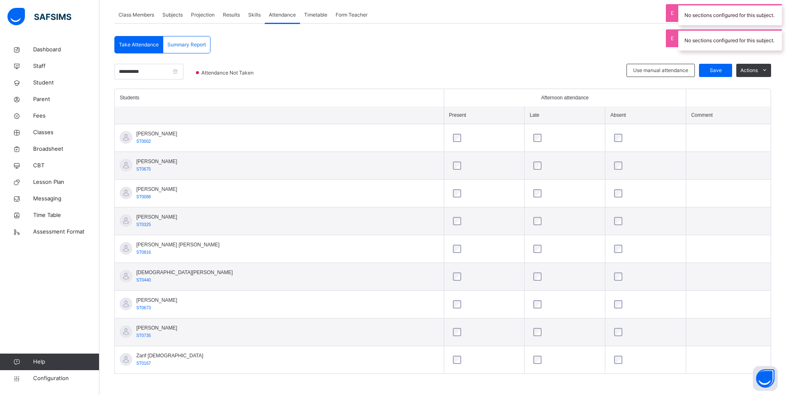
scroll to position [151, 0]
click at [48, 134] on span "Classes" at bounding box center [66, 132] width 66 height 8
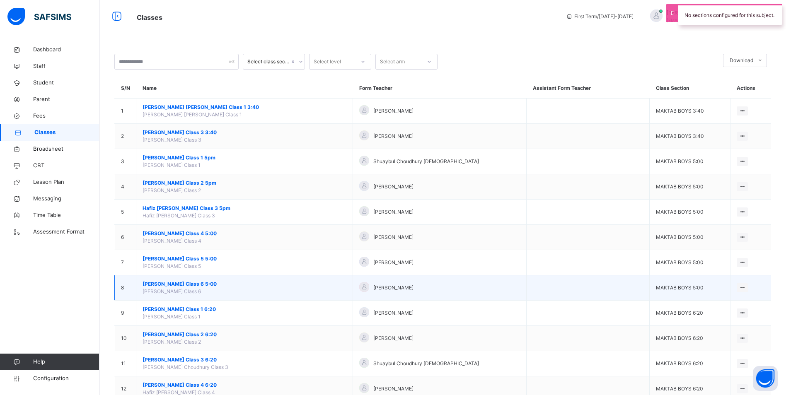
click at [198, 285] on span "[PERSON_NAME] Class 6 5:00" at bounding box center [244, 283] width 204 height 7
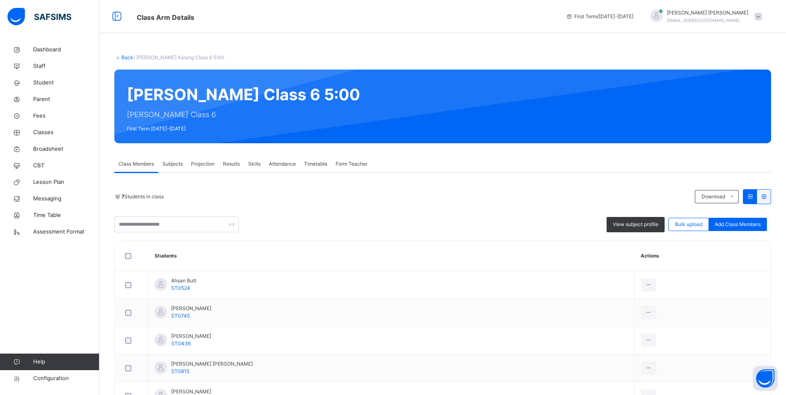
click at [281, 165] on span "Attendance" at bounding box center [282, 163] width 27 height 7
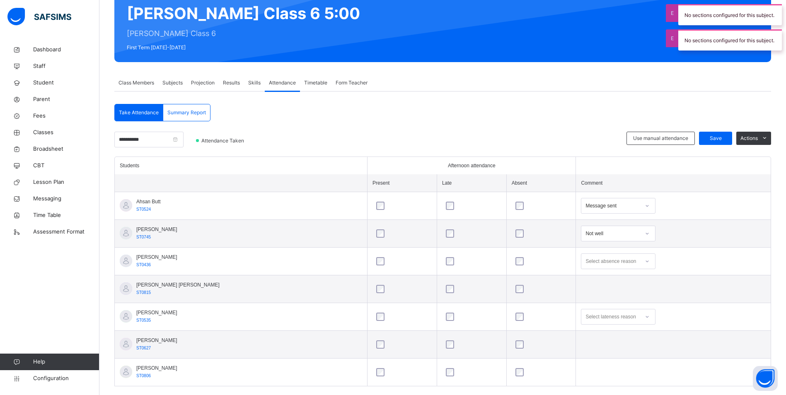
scroll to position [95, 0]
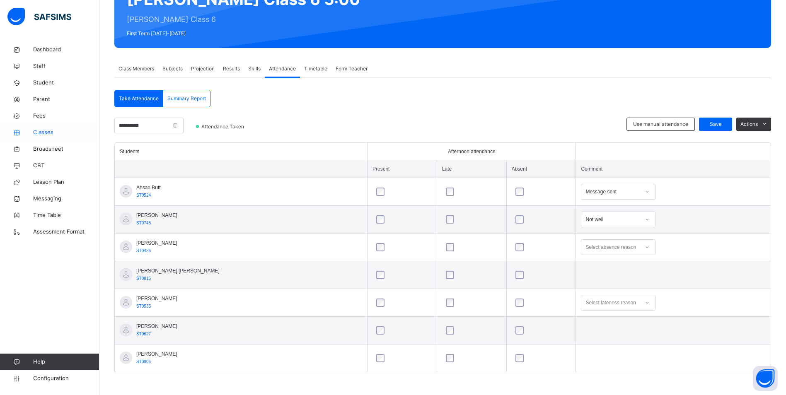
click at [34, 135] on span "Classes" at bounding box center [66, 132] width 66 height 8
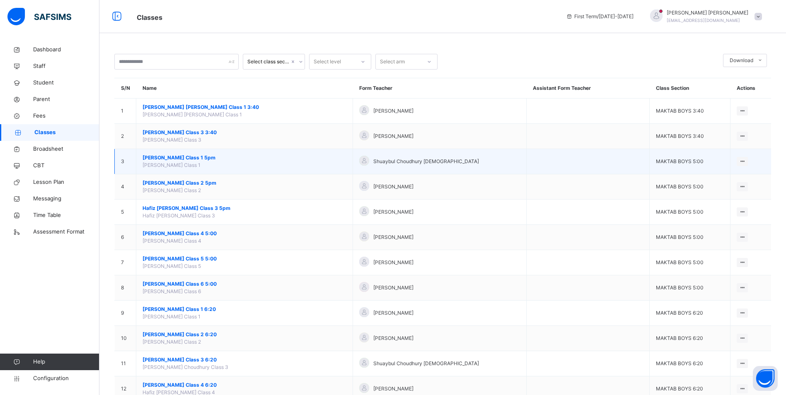
click at [180, 158] on span "[PERSON_NAME] Class 1 5pm" at bounding box center [244, 157] width 204 height 7
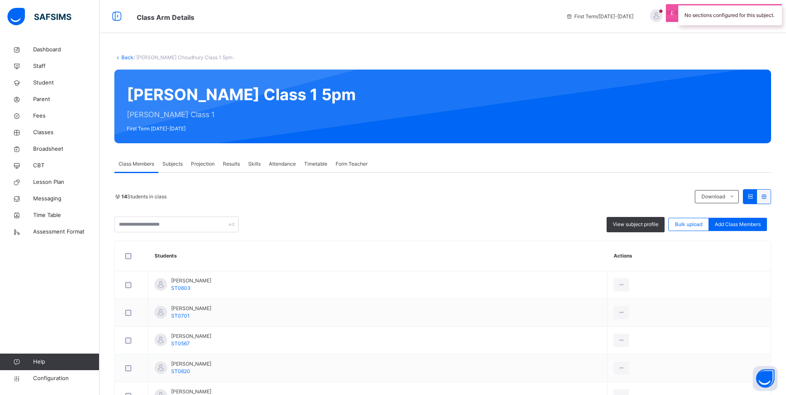
click at [277, 156] on div "Attendance" at bounding box center [282, 164] width 35 height 17
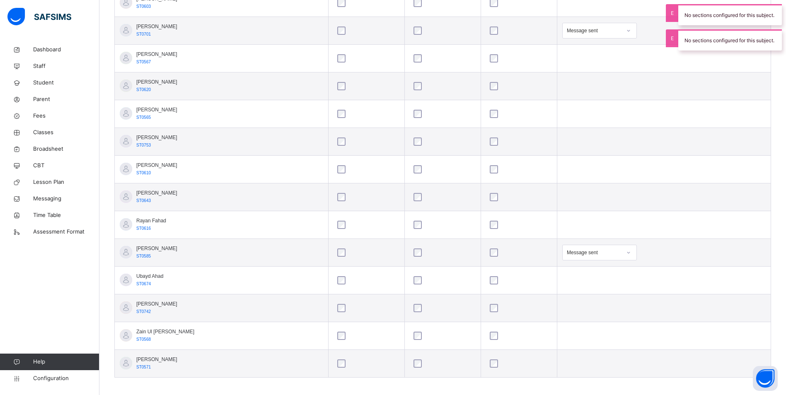
scroll to position [289, 0]
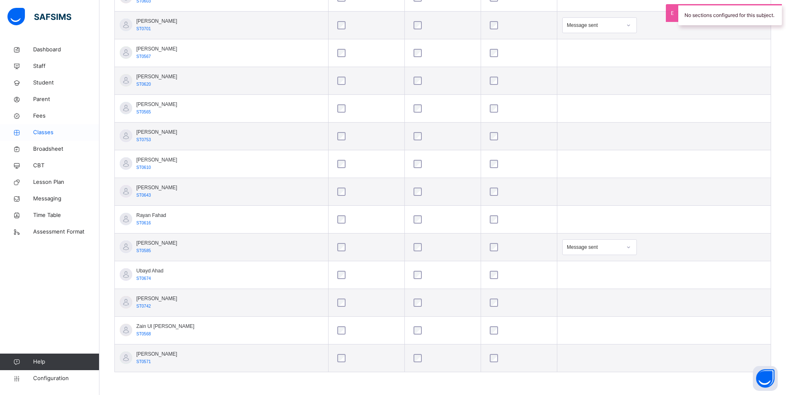
click at [39, 129] on span "Classes" at bounding box center [66, 132] width 66 height 8
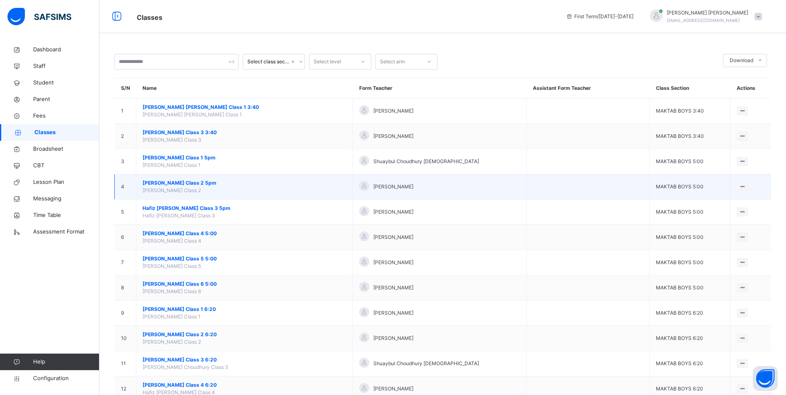
click at [183, 183] on span "[PERSON_NAME] Class 2 5pm" at bounding box center [244, 182] width 204 height 7
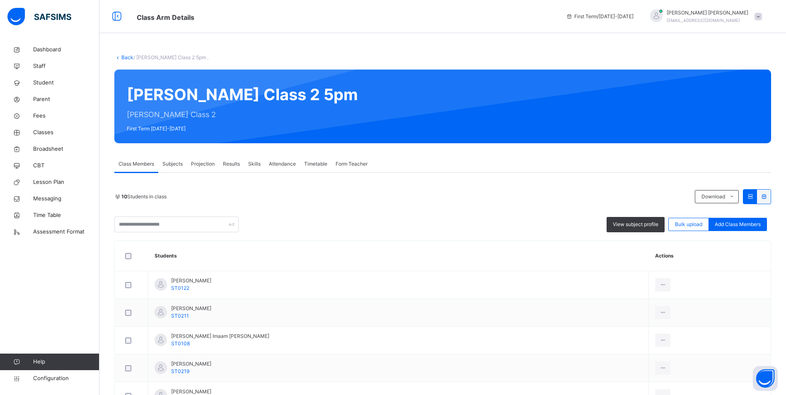
click at [284, 165] on span "Attendance" at bounding box center [282, 163] width 27 height 7
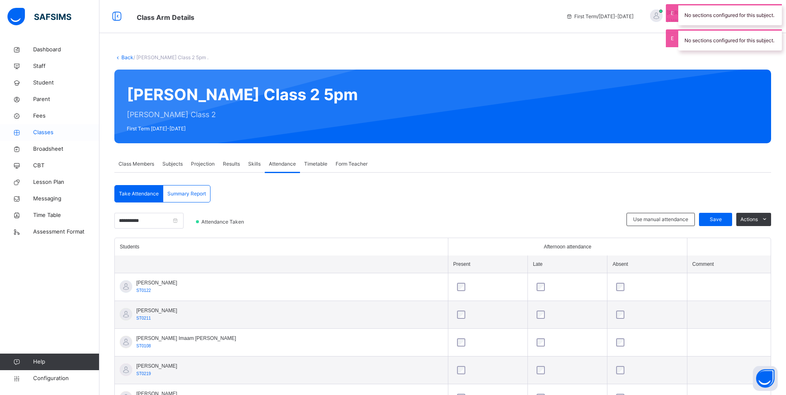
click at [53, 131] on span "Classes" at bounding box center [66, 132] width 66 height 8
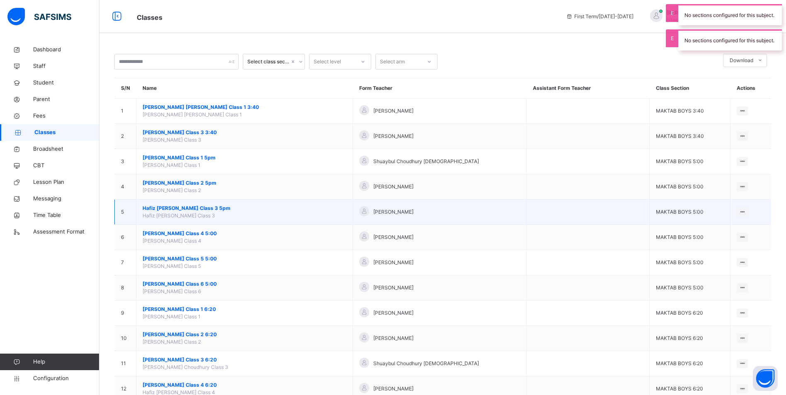
click at [172, 209] on span "Hafiz [PERSON_NAME] Class 3 5pm" at bounding box center [244, 208] width 204 height 7
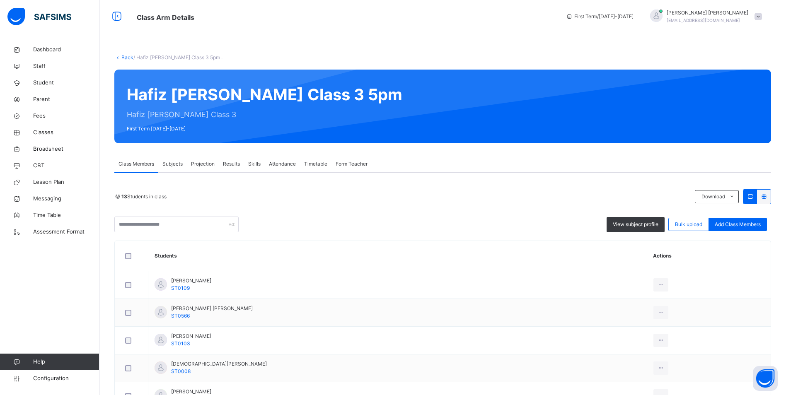
click at [275, 160] on div "Attendance" at bounding box center [282, 164] width 35 height 17
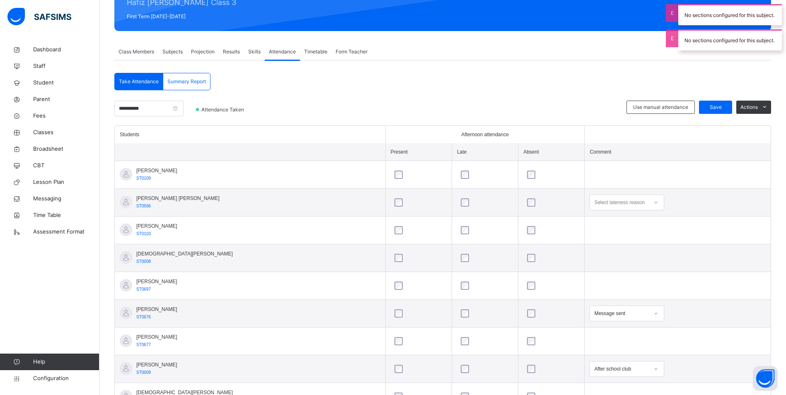
scroll to position [166, 0]
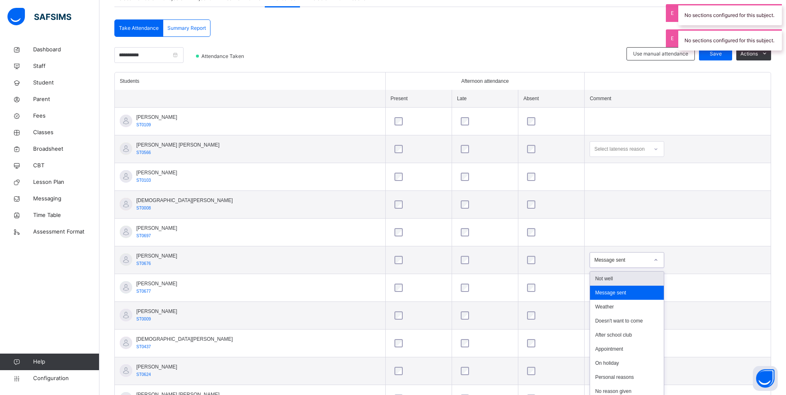
click at [594, 263] on div "Message sent" at bounding box center [626, 260] width 75 height 16
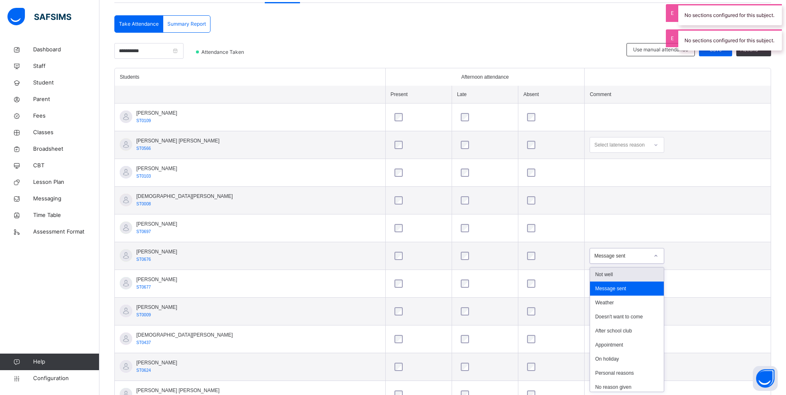
scroll to position [170, 0]
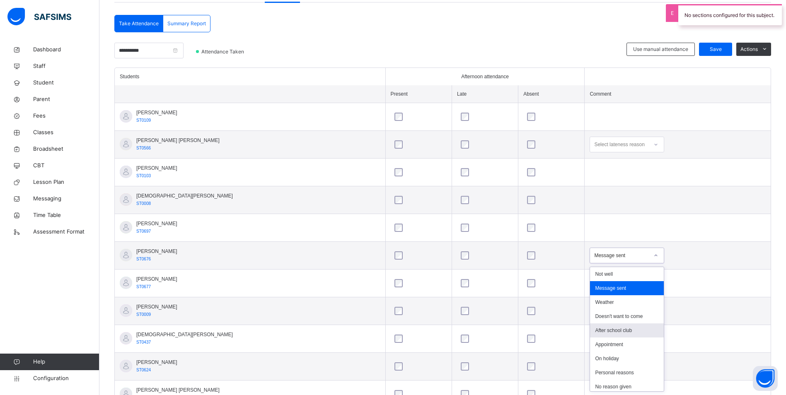
drag, startPoint x: 614, startPoint y: 330, endPoint x: 602, endPoint y: 315, distance: 19.5
click at [614, 330] on div "After school club" at bounding box center [627, 330] width 74 height 14
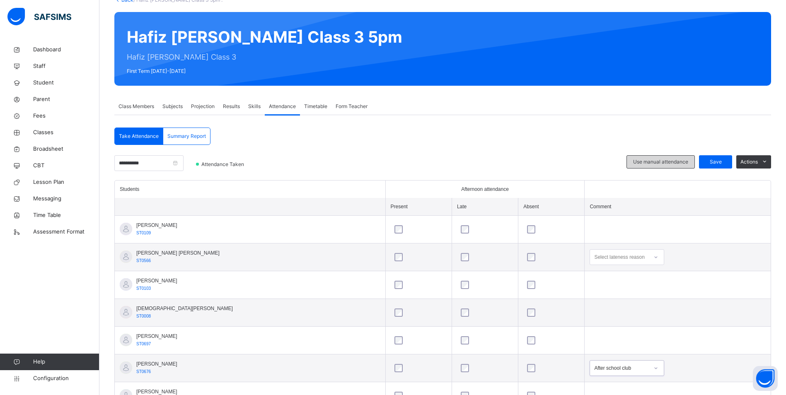
scroll to position [46, 0]
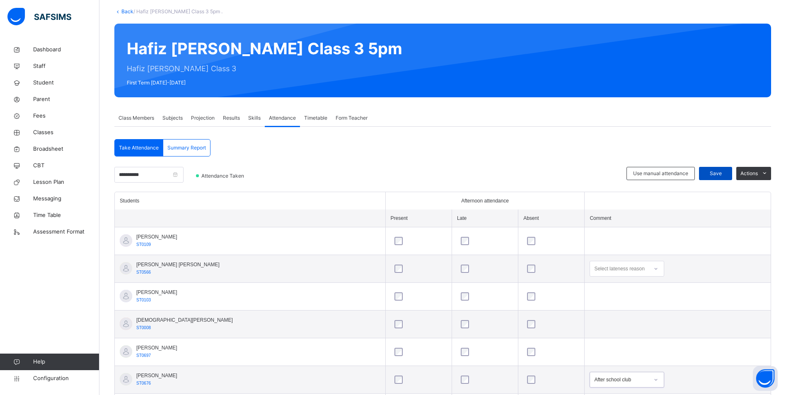
click at [709, 172] on div "Save" at bounding box center [715, 173] width 33 height 13
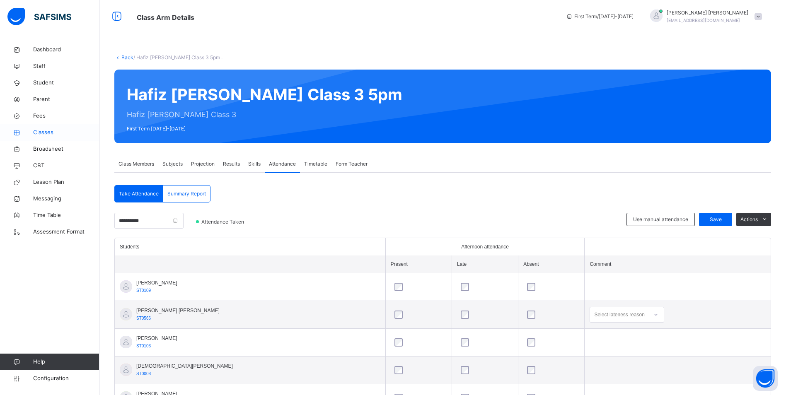
click at [45, 132] on span "Classes" at bounding box center [66, 132] width 66 height 8
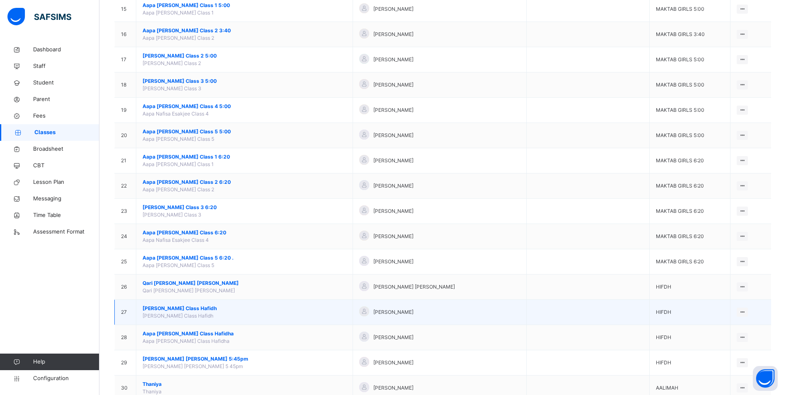
scroll to position [608, 0]
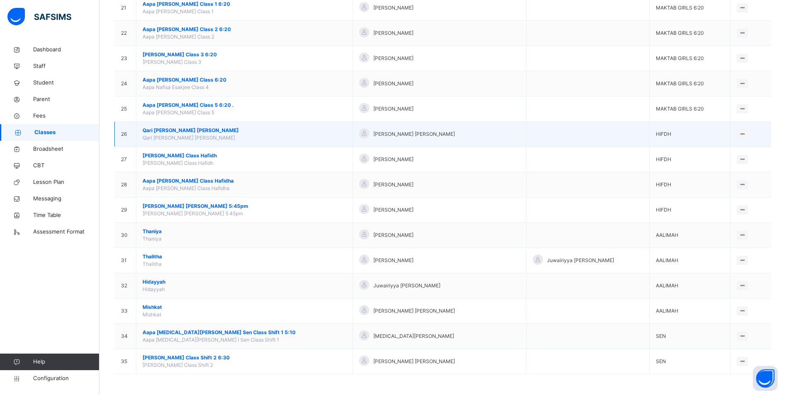
click at [181, 132] on span "Qari [PERSON_NAME] [PERSON_NAME]" at bounding box center [244, 130] width 204 height 7
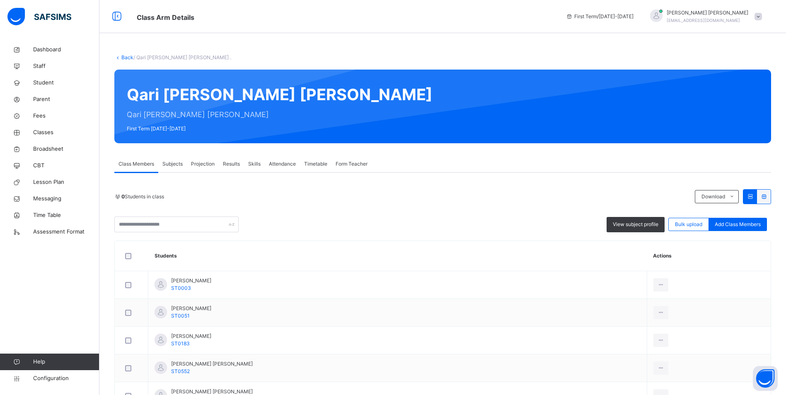
click at [284, 161] on span "Attendance" at bounding box center [282, 163] width 27 height 7
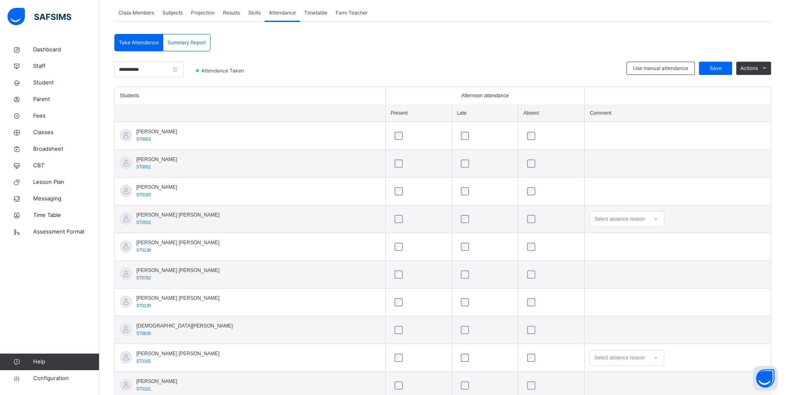
scroll to position [178, 0]
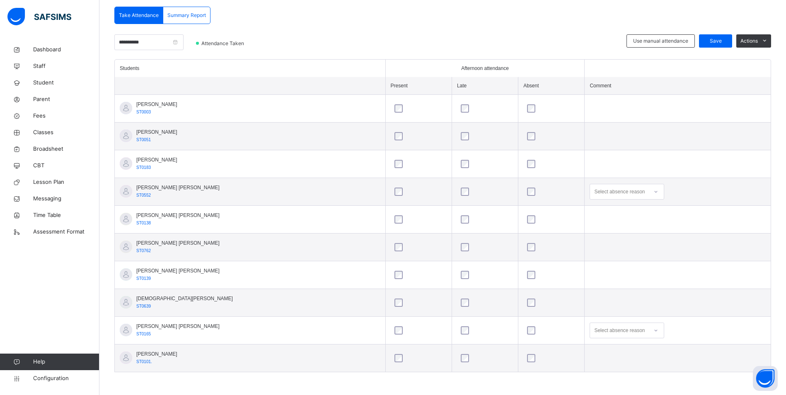
click at [457, 330] on div at bounding box center [485, 330] width 56 height 17
click at [459, 332] on div at bounding box center [485, 330] width 52 height 8
click at [602, 190] on div "Select absence reason" at bounding box center [619, 192] width 51 height 16
click at [609, 219] on div "Message sent" at bounding box center [627, 224] width 74 height 14
click at [725, 40] on span "Save" at bounding box center [715, 40] width 21 height 7
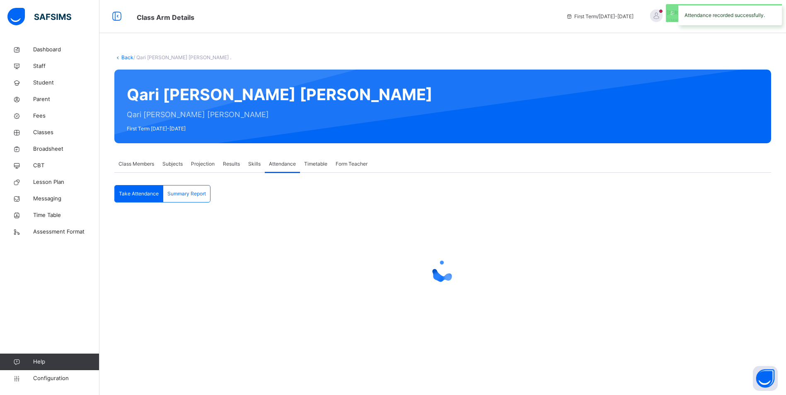
scroll to position [0, 0]
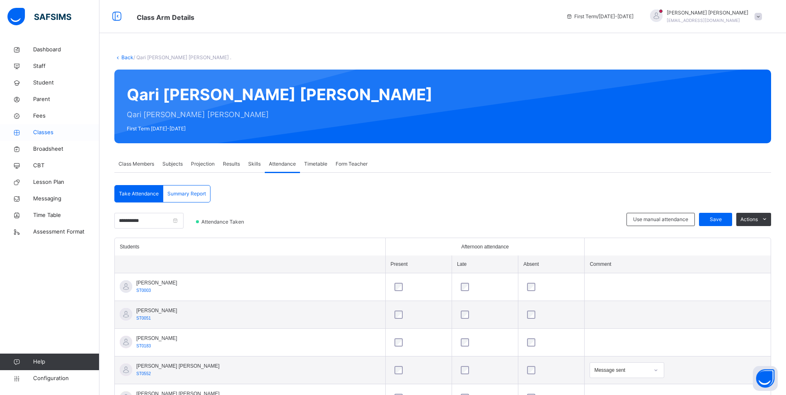
click at [48, 130] on span "Classes" at bounding box center [66, 132] width 66 height 8
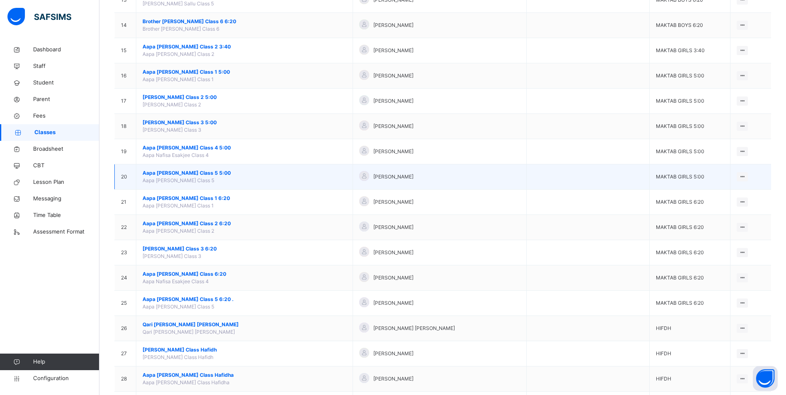
scroll to position [608, 0]
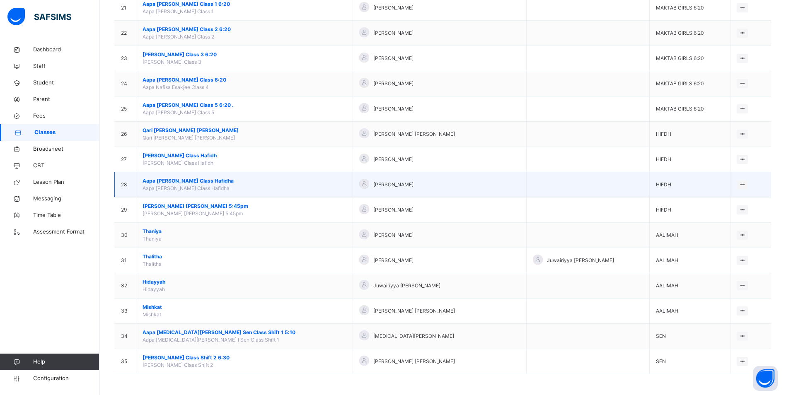
click at [164, 178] on span "Aapa [PERSON_NAME] Class Hafidha" at bounding box center [244, 180] width 204 height 7
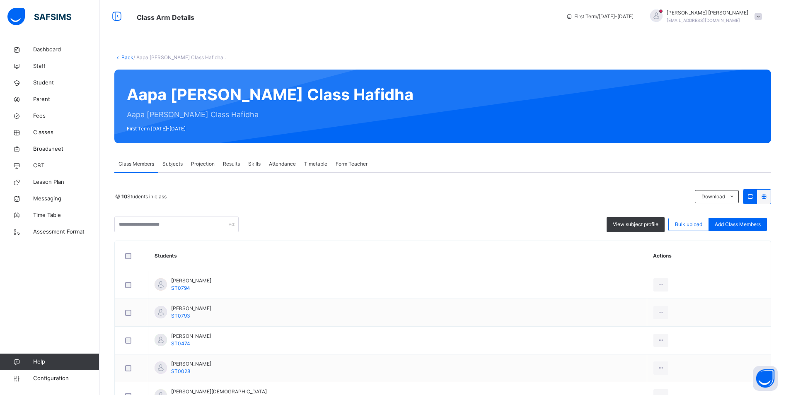
click at [286, 165] on span "Attendance" at bounding box center [282, 163] width 27 height 7
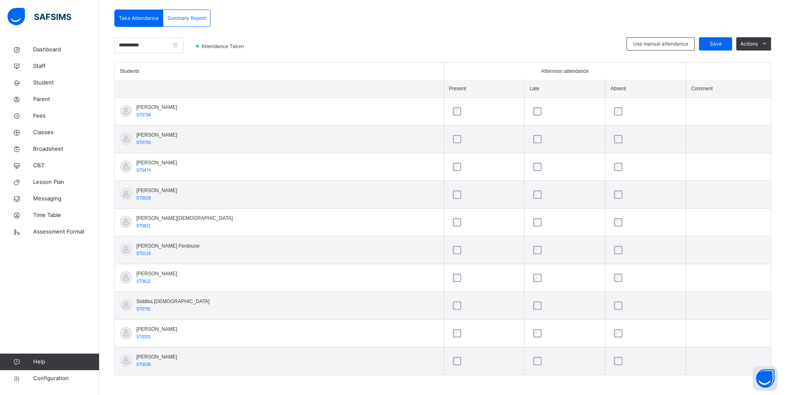
scroll to position [178, 0]
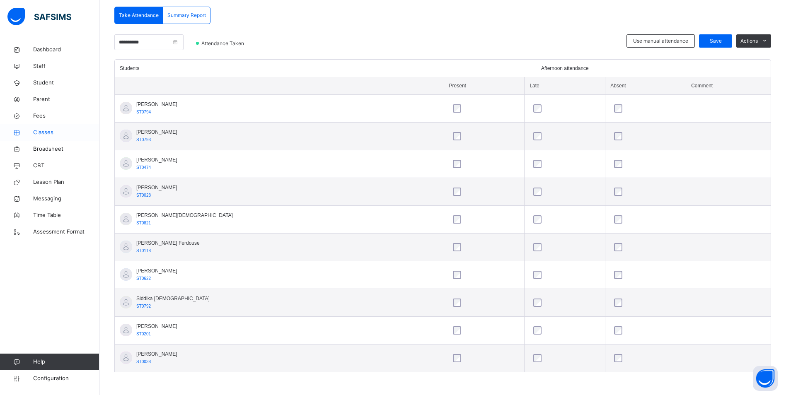
click at [42, 131] on span "Classes" at bounding box center [66, 132] width 66 height 8
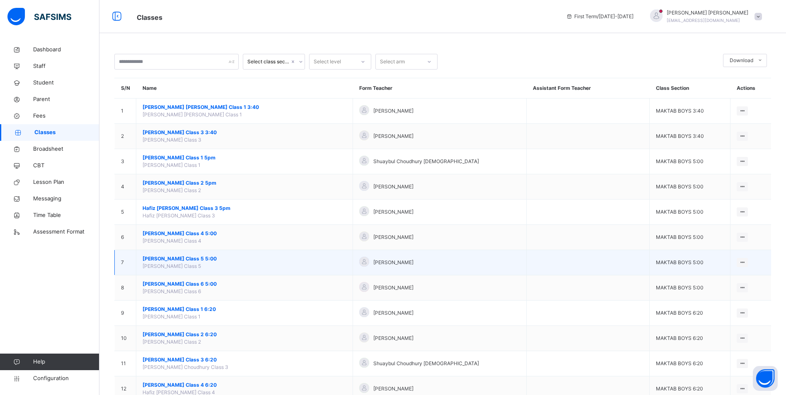
click at [201, 260] on span "[PERSON_NAME] Class 5 5:00" at bounding box center [244, 258] width 204 height 7
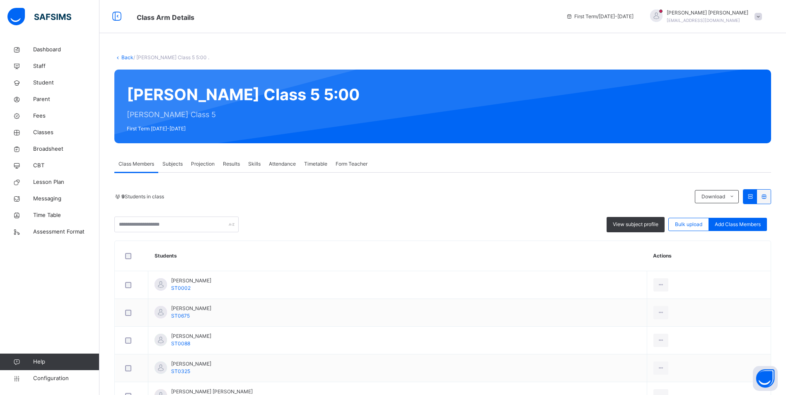
click at [279, 164] on span "Attendance" at bounding box center [282, 163] width 27 height 7
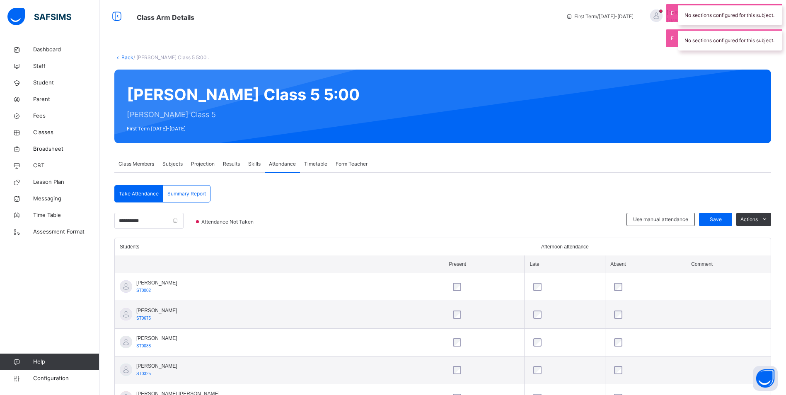
scroll to position [151, 0]
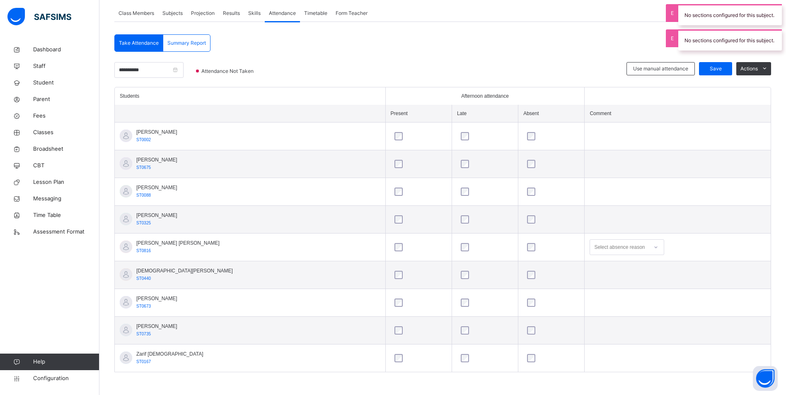
click at [594, 246] on div "Select absence reason" at bounding box center [619, 247] width 51 height 16
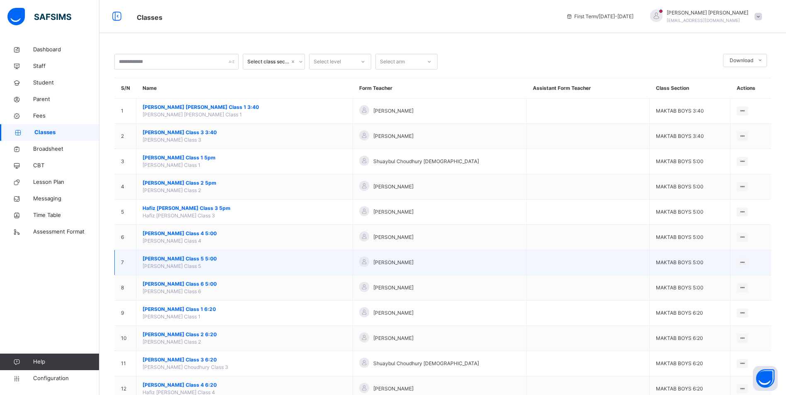
click at [190, 255] on span "[PERSON_NAME] Class 5 5:00" at bounding box center [244, 258] width 204 height 7
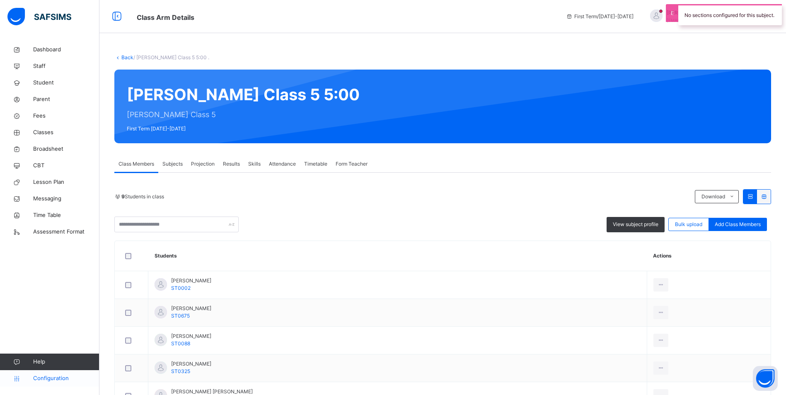
click at [73, 376] on span "Configuration" at bounding box center [66, 378] width 66 height 8
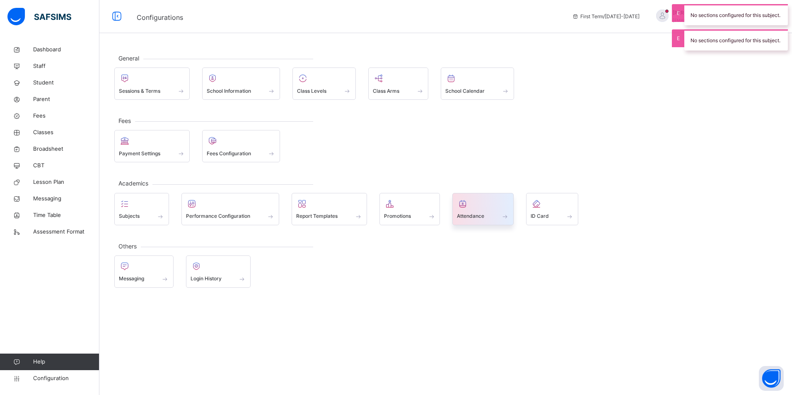
click at [476, 219] on span "Attendance" at bounding box center [470, 215] width 27 height 7
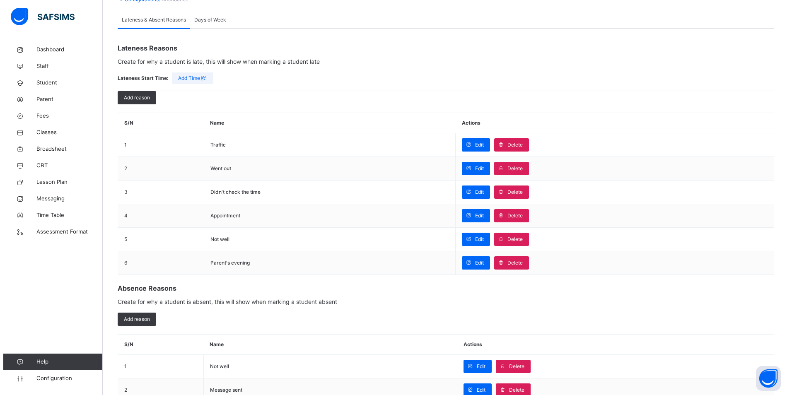
scroll to position [166, 0]
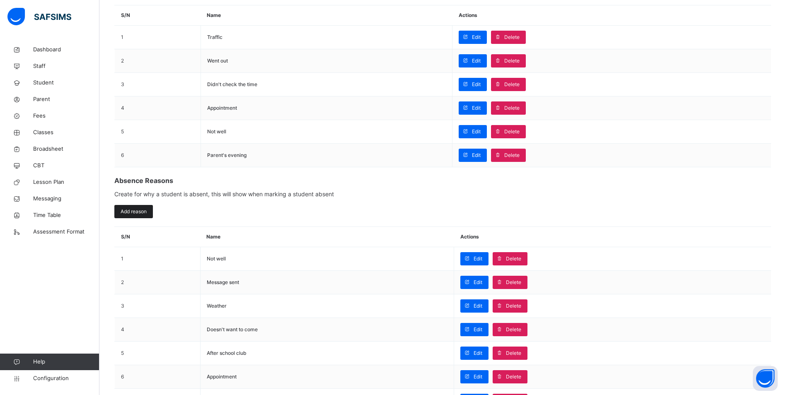
click at [134, 206] on div "Add reason" at bounding box center [133, 211] width 39 height 13
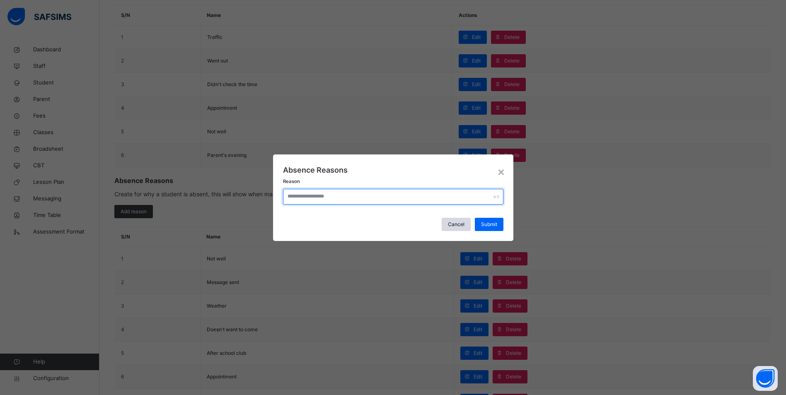
click at [327, 193] on input "text" at bounding box center [393, 197] width 220 height 16
type input "**********"
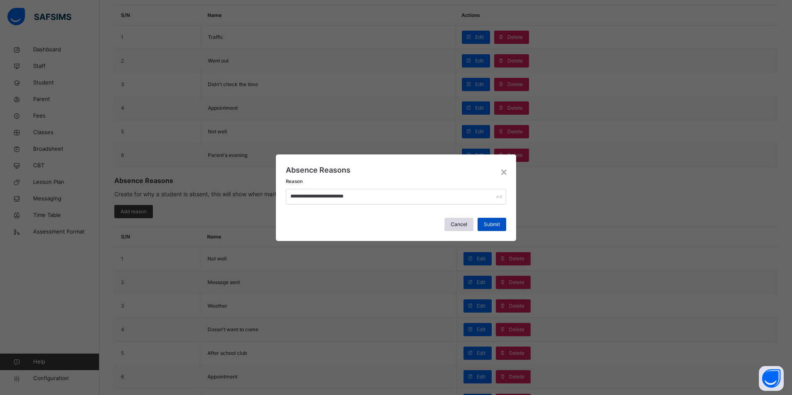
click at [487, 224] on span "Submit" at bounding box center [492, 224] width 16 height 7
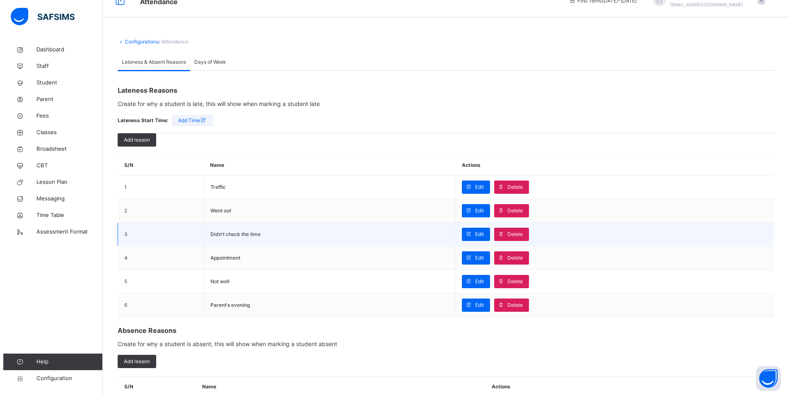
scroll to position [0, 0]
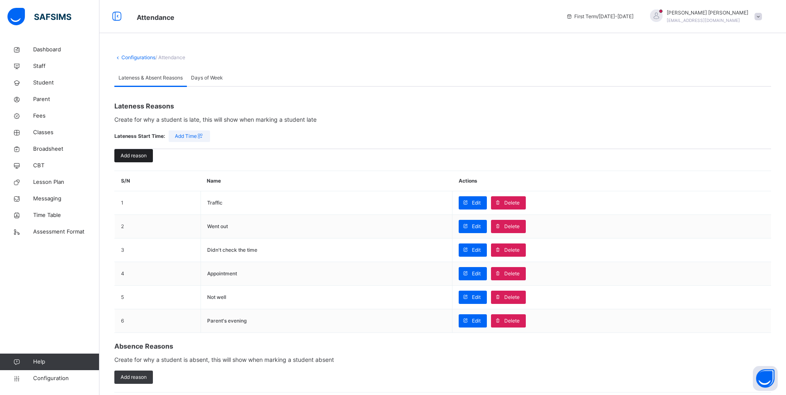
click at [140, 154] on span "Add reason" at bounding box center [133, 155] width 26 height 7
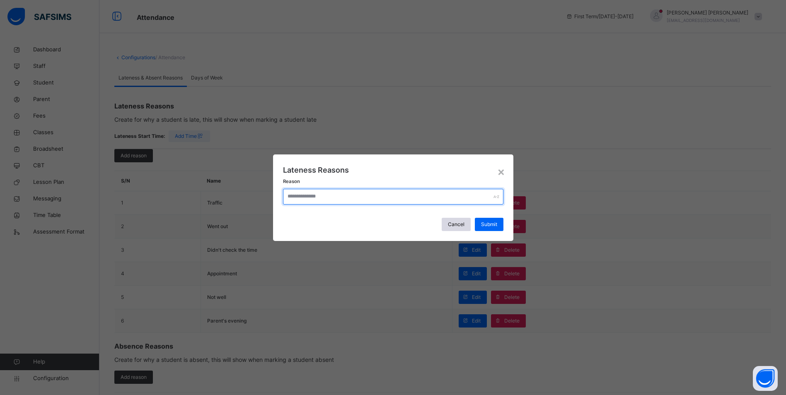
click at [375, 196] on input "text" at bounding box center [393, 197] width 220 height 16
type input "*"
type input "**********"
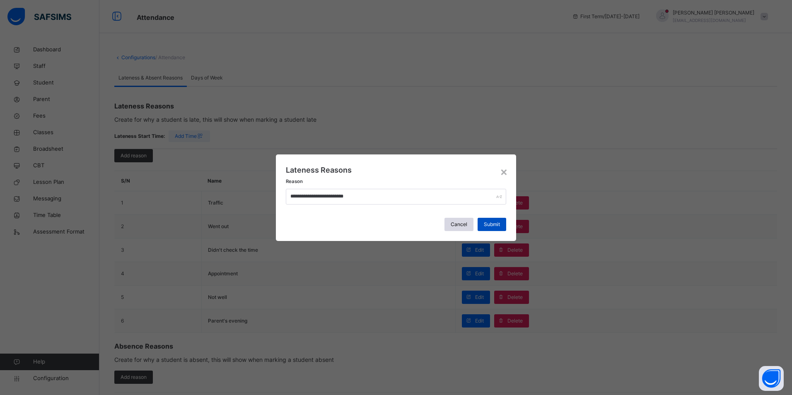
click at [496, 223] on span "Submit" at bounding box center [492, 224] width 16 height 7
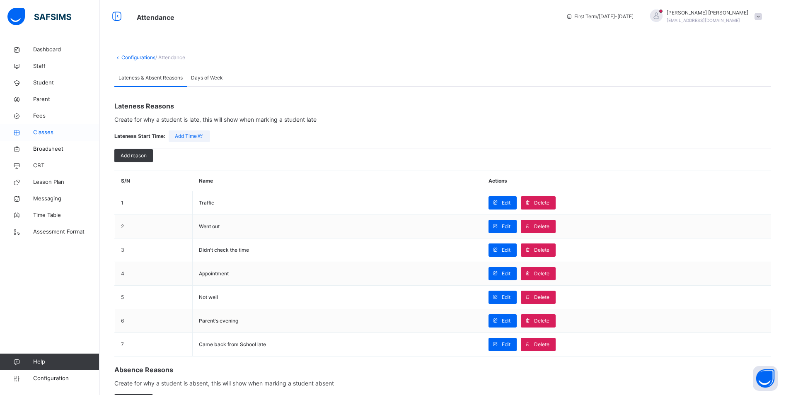
click at [37, 136] on span "Classes" at bounding box center [66, 132] width 66 height 8
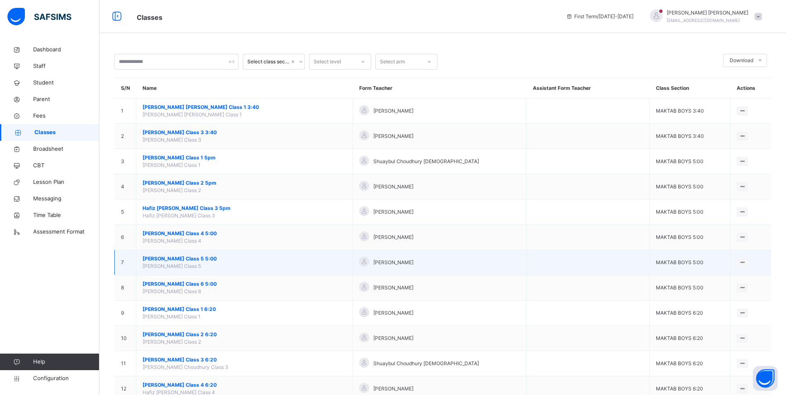
click at [199, 261] on span "[PERSON_NAME] Class 5 5:00" at bounding box center [244, 258] width 204 height 7
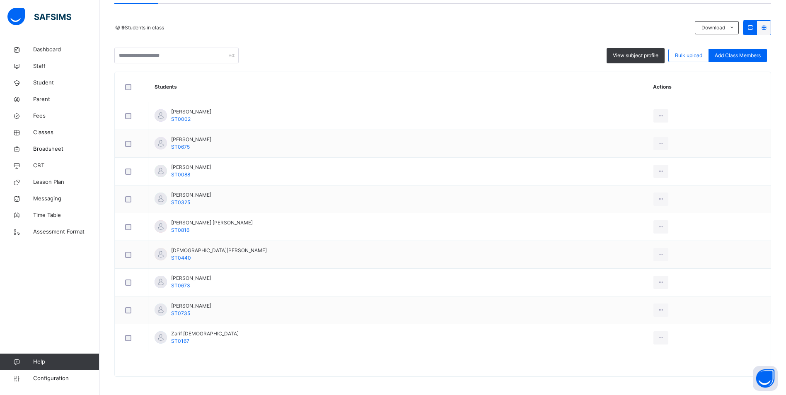
scroll to position [47, 0]
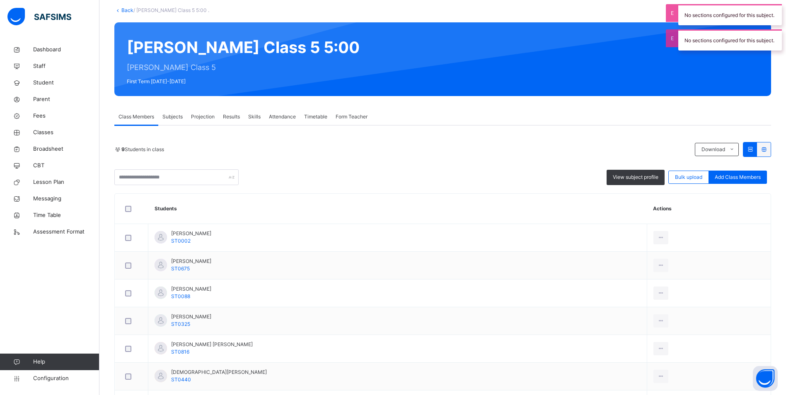
click at [292, 113] on span "Attendance" at bounding box center [282, 116] width 27 height 7
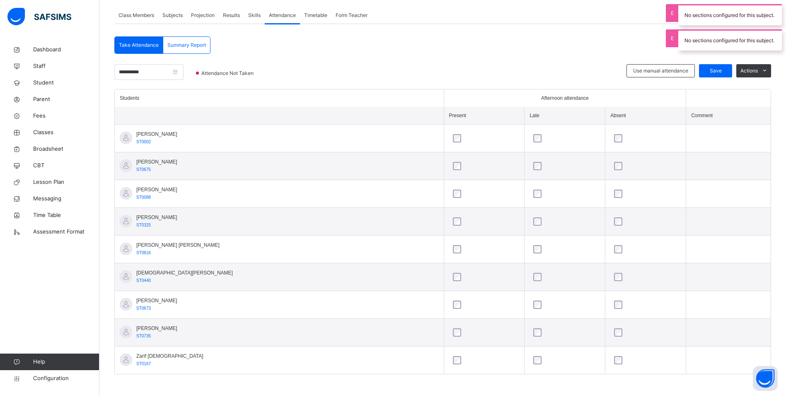
scroll to position [151, 0]
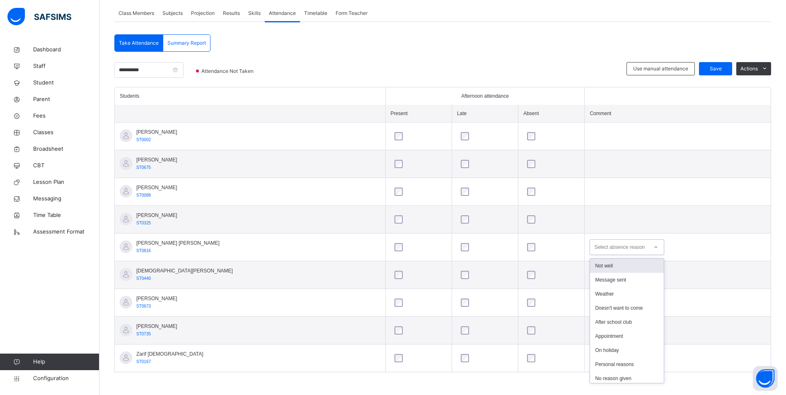
click at [613, 252] on div "Select absence reason" at bounding box center [619, 247] width 51 height 16
click at [613, 374] on div "Came back from School late" at bounding box center [627, 376] width 74 height 14
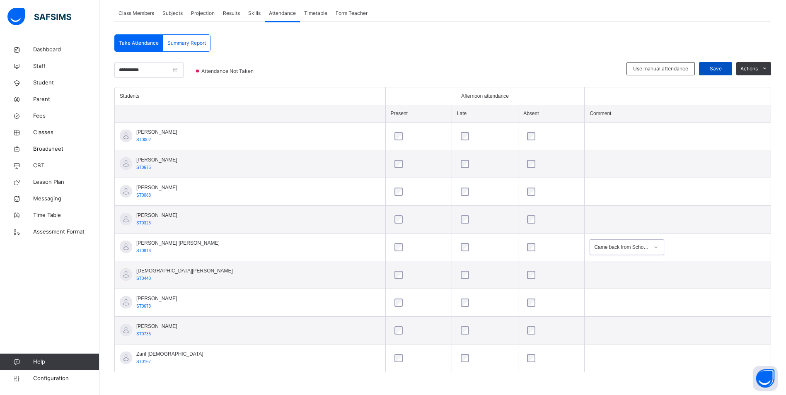
click at [712, 70] on span "Save" at bounding box center [715, 68] width 21 height 7
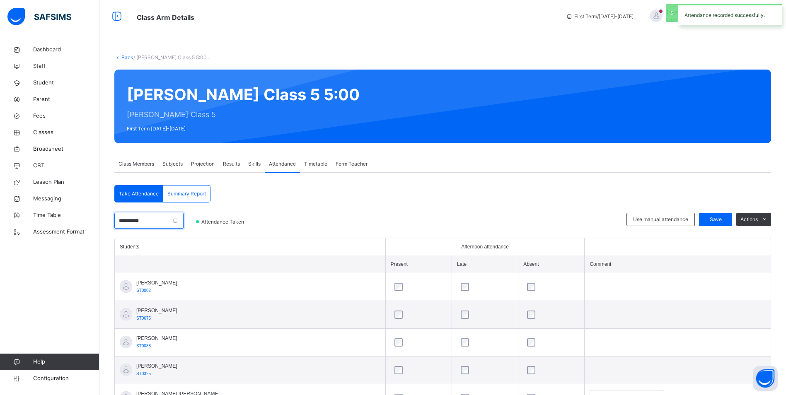
click at [183, 221] on input "**********" at bounding box center [148, 221] width 69 height 16
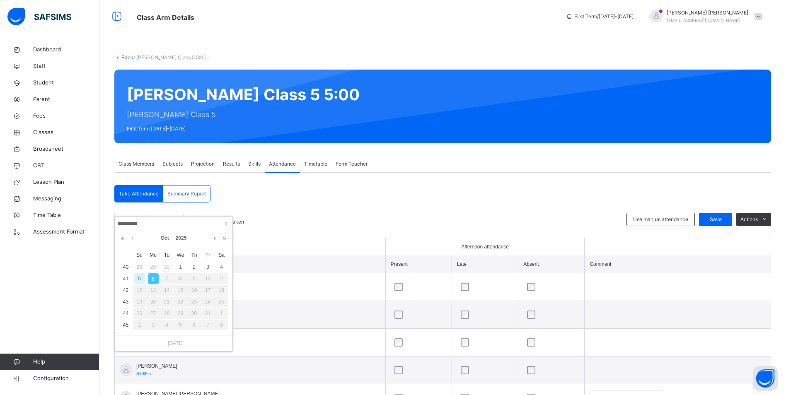
click at [166, 280] on div "7" at bounding box center [167, 278] width 14 height 11
click at [405, 198] on div "**********" at bounding box center [442, 355] width 656 height 340
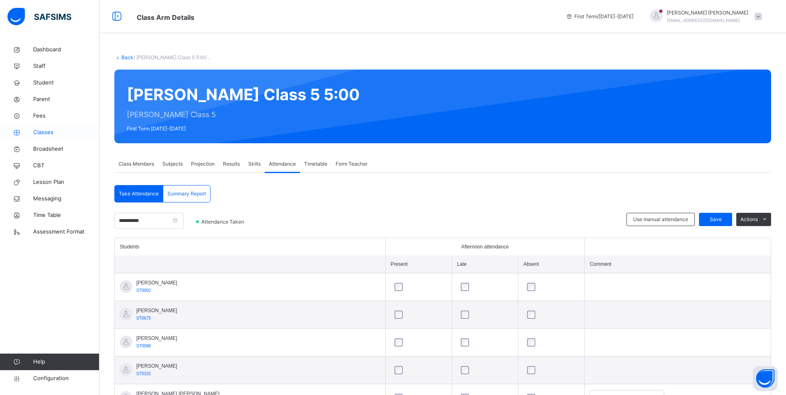
click at [42, 139] on link "Classes" at bounding box center [49, 132] width 99 height 17
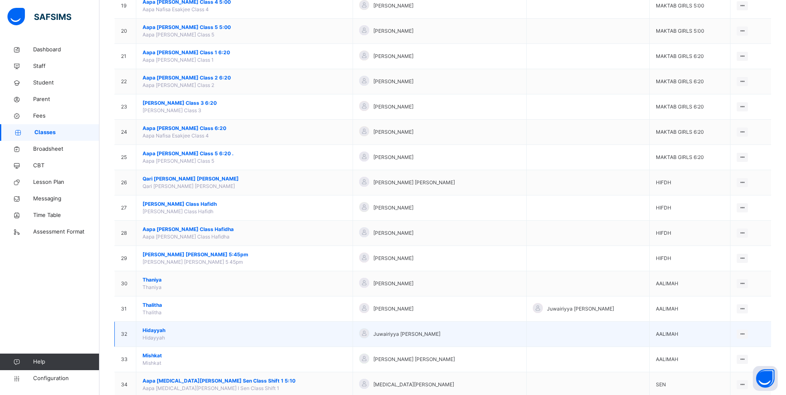
scroll to position [608, 0]
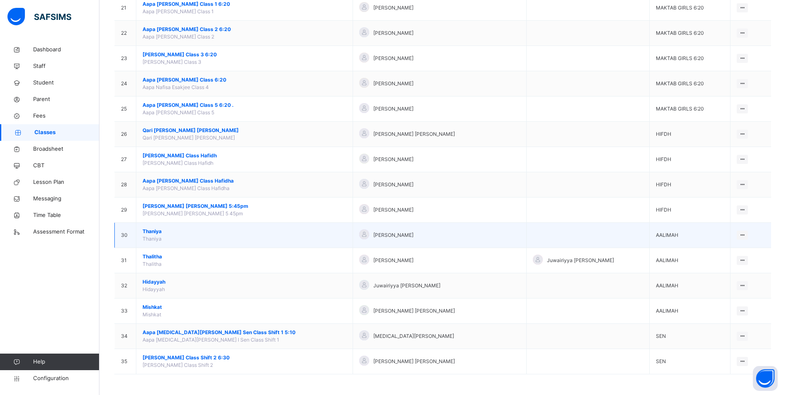
click at [153, 234] on span "Thaniya" at bounding box center [244, 231] width 204 height 7
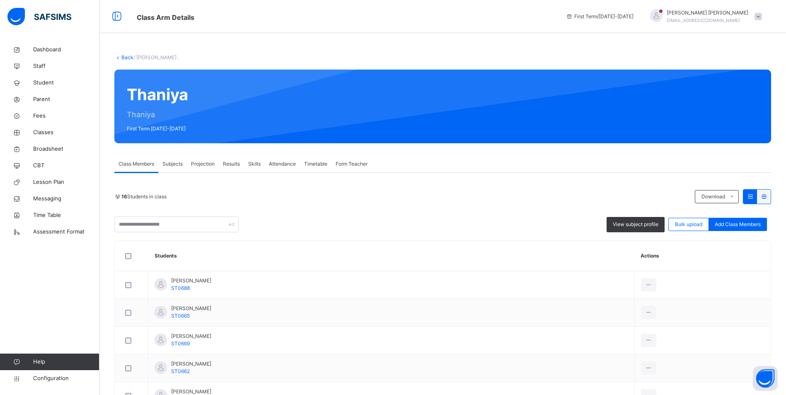
click at [275, 163] on span "Attendance" at bounding box center [282, 163] width 27 height 7
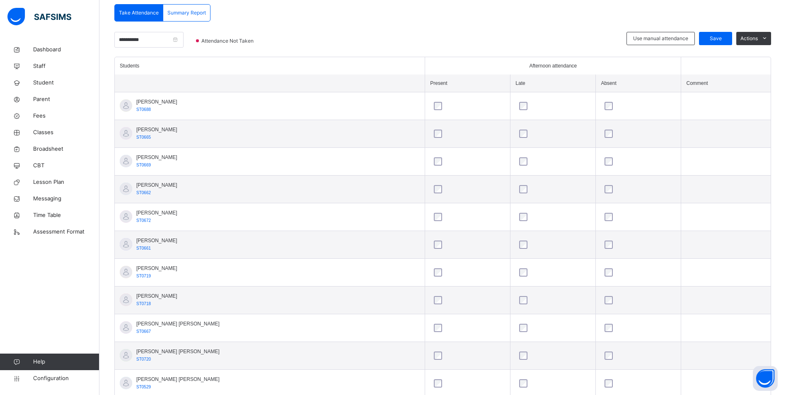
scroll to position [138, 0]
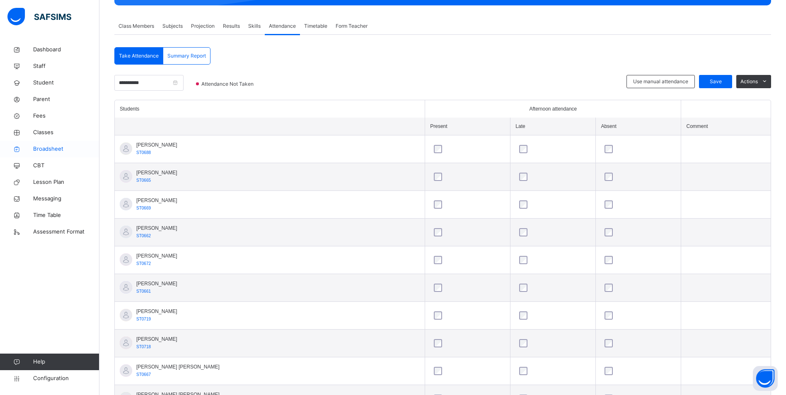
drag, startPoint x: 43, startPoint y: 131, endPoint x: 88, endPoint y: 150, distance: 49.2
click at [43, 131] on span "Classes" at bounding box center [66, 132] width 66 height 8
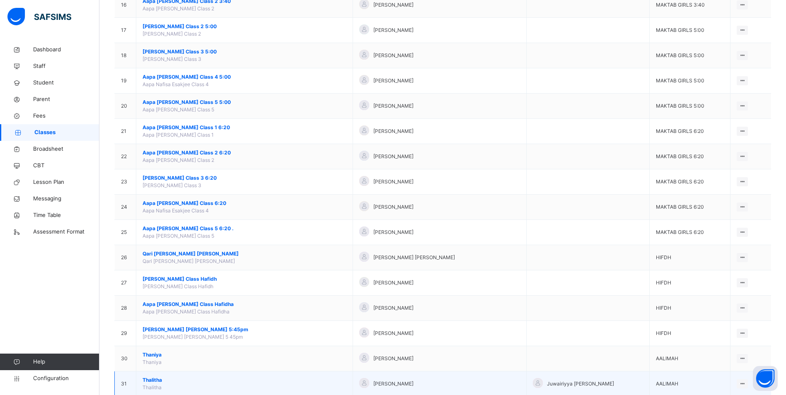
scroll to position [608, 0]
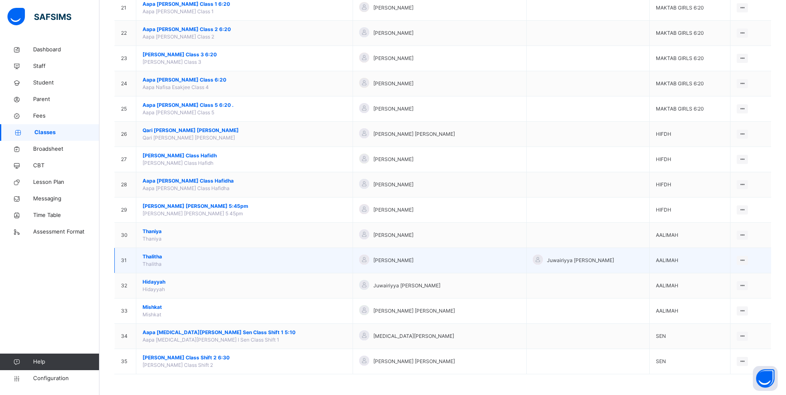
click at [148, 257] on span "Thalitha" at bounding box center [244, 256] width 204 height 7
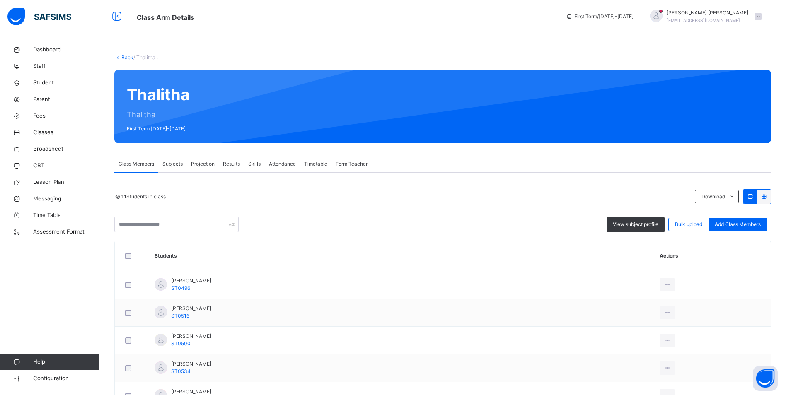
click at [282, 161] on span "Attendance" at bounding box center [282, 163] width 27 height 7
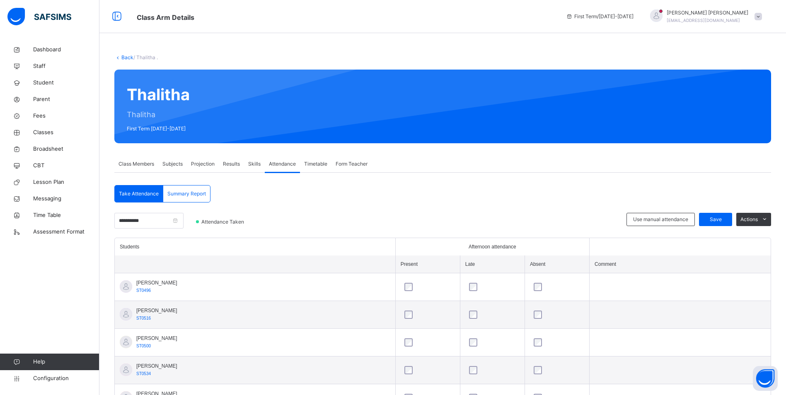
scroll to position [206, 0]
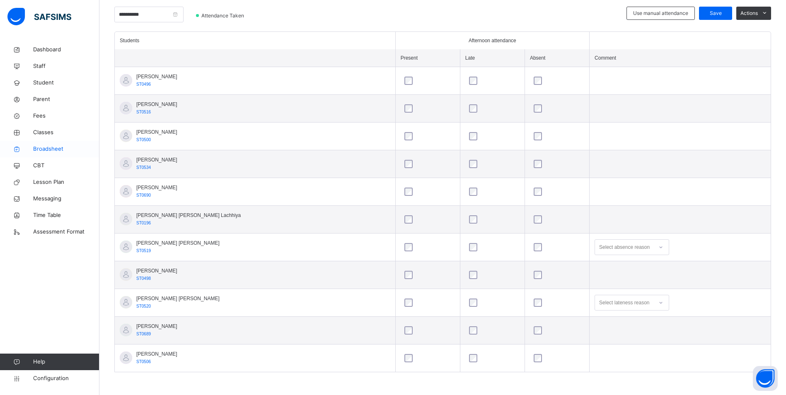
drag, startPoint x: 48, startPoint y: 132, endPoint x: 83, endPoint y: 147, distance: 37.5
click at [48, 132] on span "Classes" at bounding box center [66, 132] width 66 height 8
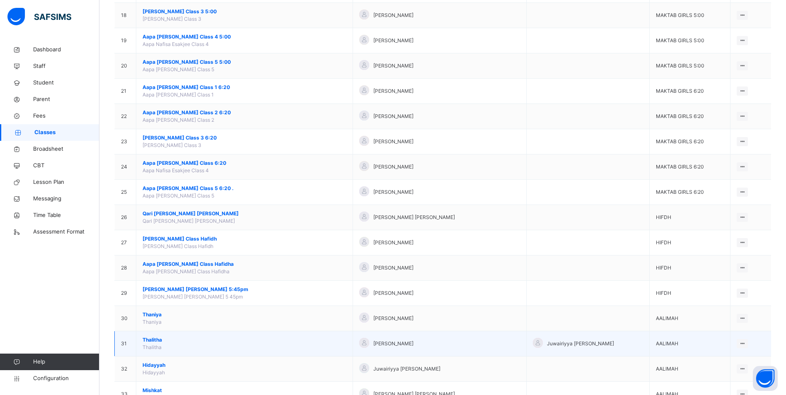
scroll to position [608, 0]
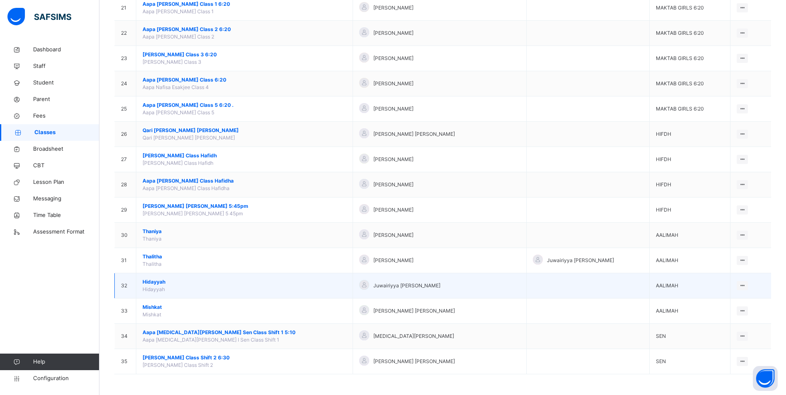
click at [152, 278] on span "Hidayyah" at bounding box center [244, 281] width 204 height 7
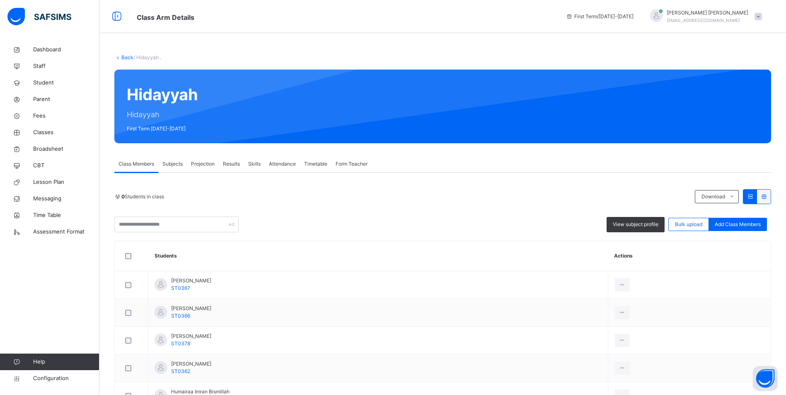
click at [281, 162] on span "Attendance" at bounding box center [282, 163] width 27 height 7
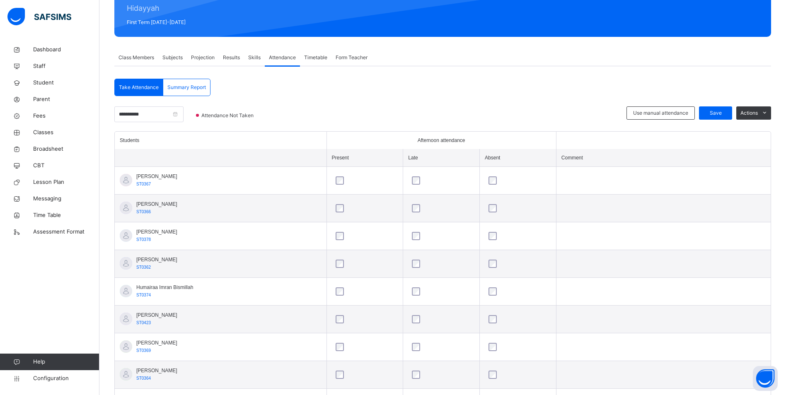
scroll to position [68, 0]
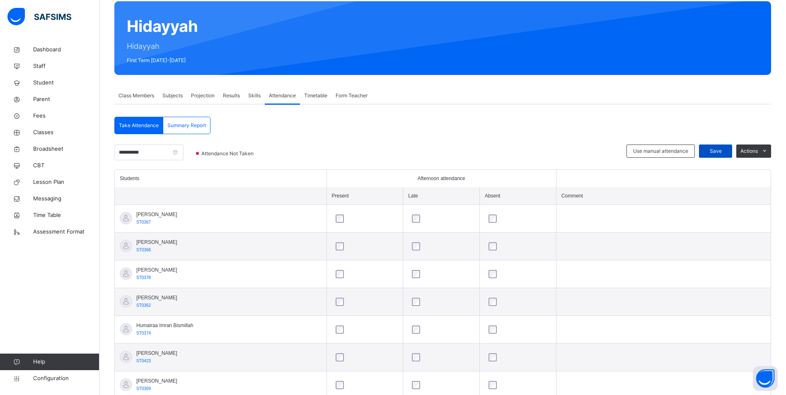
click at [729, 146] on div "Save" at bounding box center [715, 151] width 33 height 13
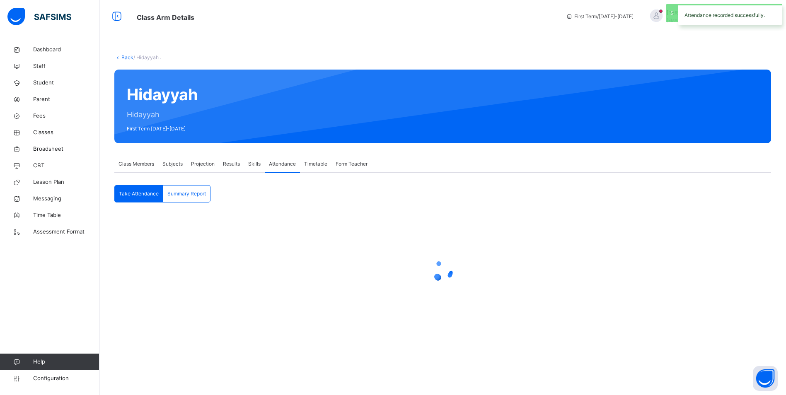
scroll to position [0, 0]
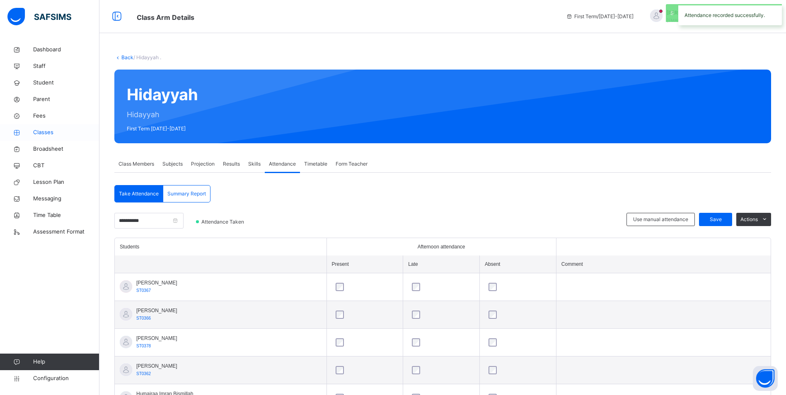
click at [52, 129] on span "Classes" at bounding box center [66, 132] width 66 height 8
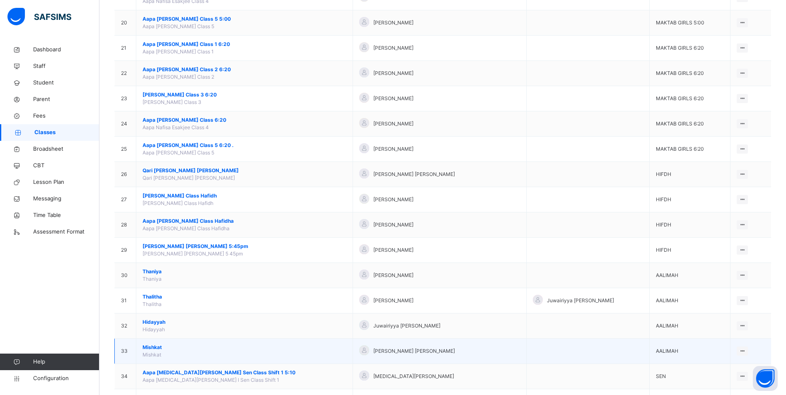
scroll to position [608, 0]
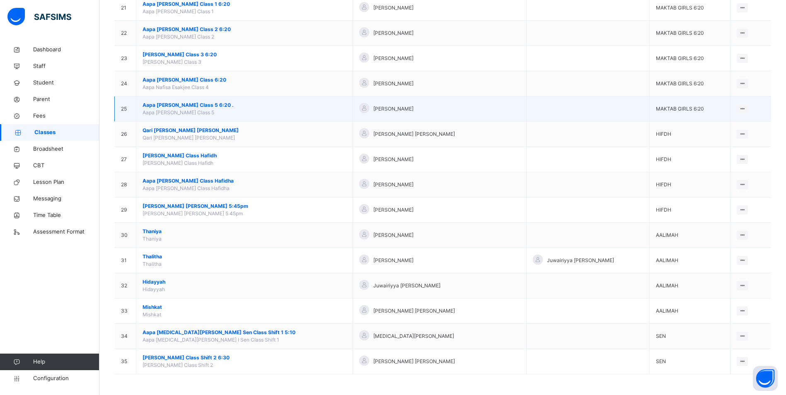
click at [183, 103] on span "Aapa [PERSON_NAME] Class 5 6:20 ." at bounding box center [244, 104] width 204 height 7
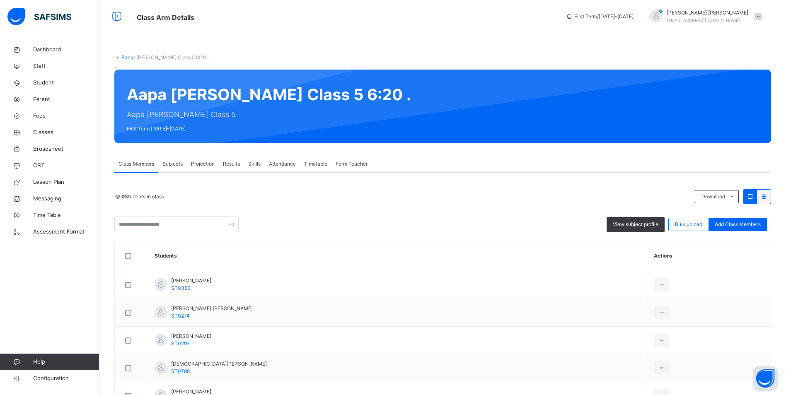
click at [279, 167] on span "Attendance" at bounding box center [282, 163] width 27 height 7
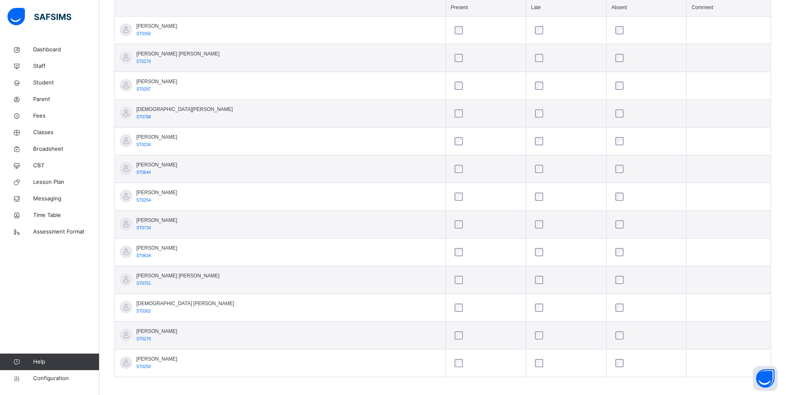
scroll to position [262, 0]
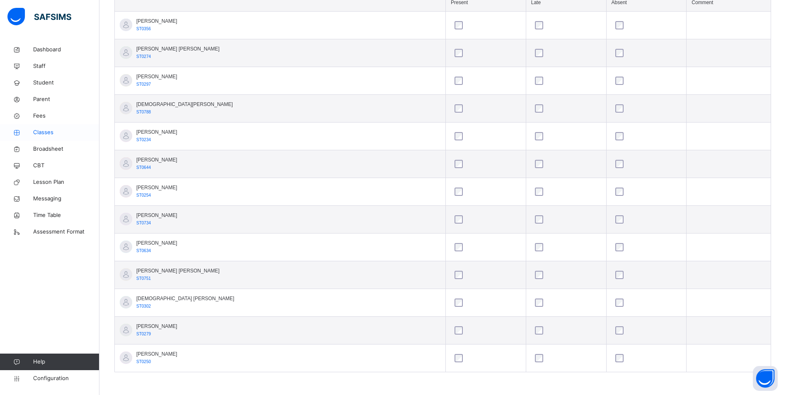
click at [43, 132] on span "Classes" at bounding box center [66, 132] width 66 height 8
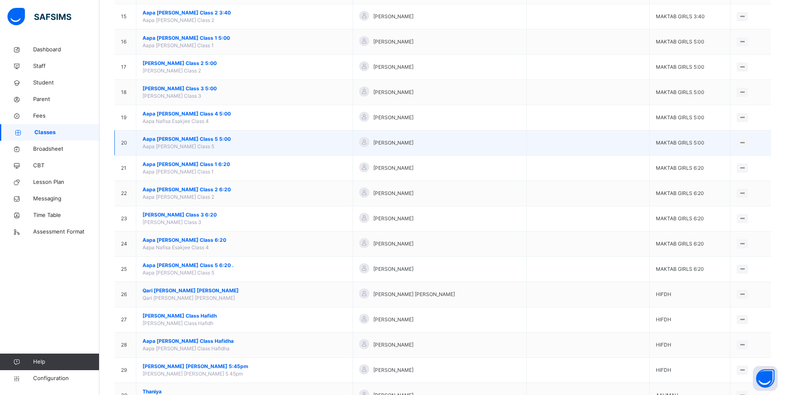
scroll to position [331, 0]
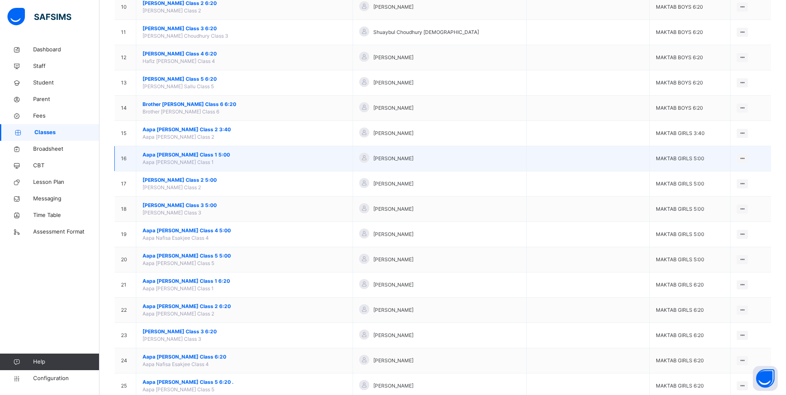
click at [190, 156] on span "Aapa [PERSON_NAME] Class 1 5:00" at bounding box center [244, 154] width 204 height 7
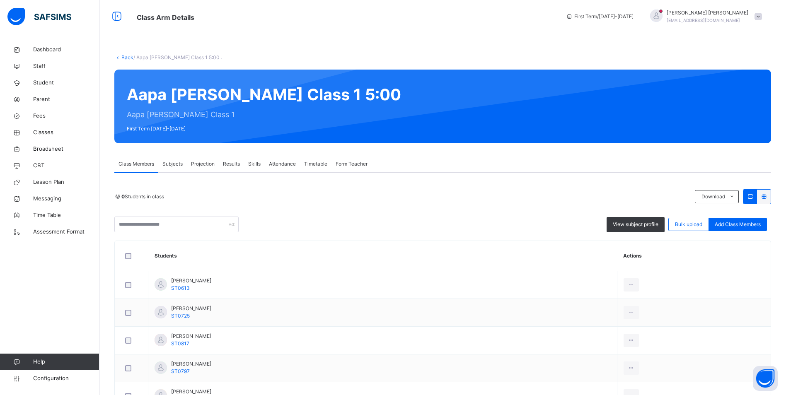
click at [287, 166] on span "Attendance" at bounding box center [282, 163] width 27 height 7
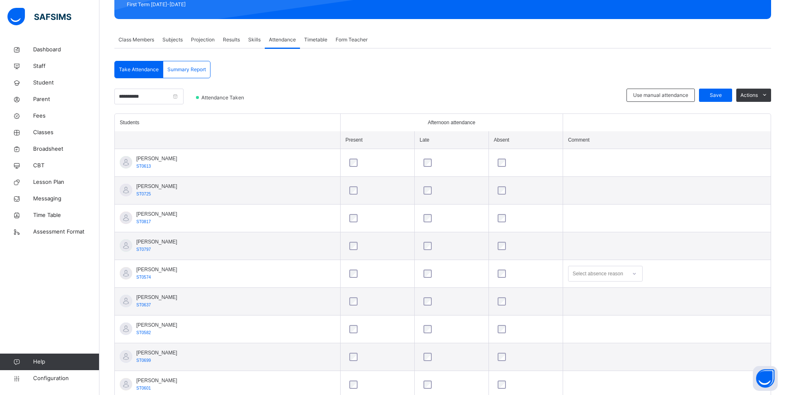
scroll to position [262, 0]
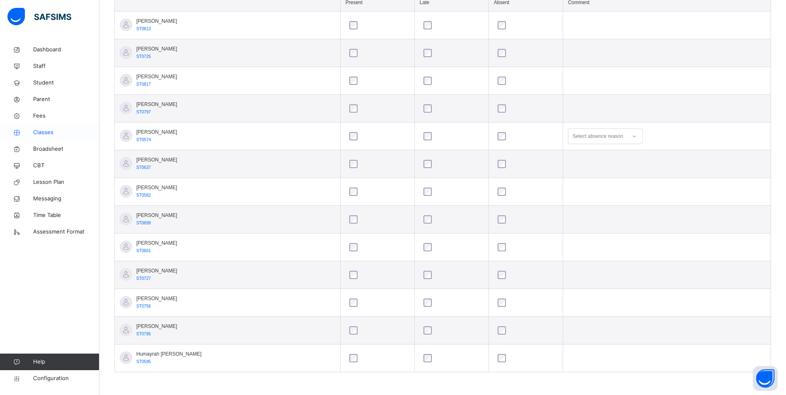
click at [52, 135] on span "Classes" at bounding box center [66, 132] width 66 height 8
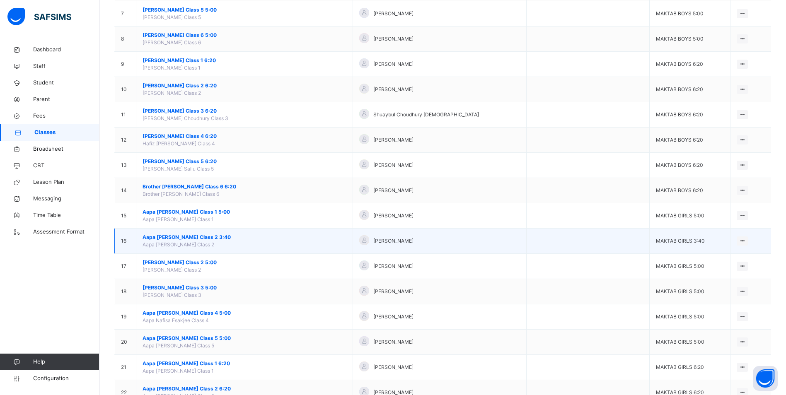
scroll to position [248, 0]
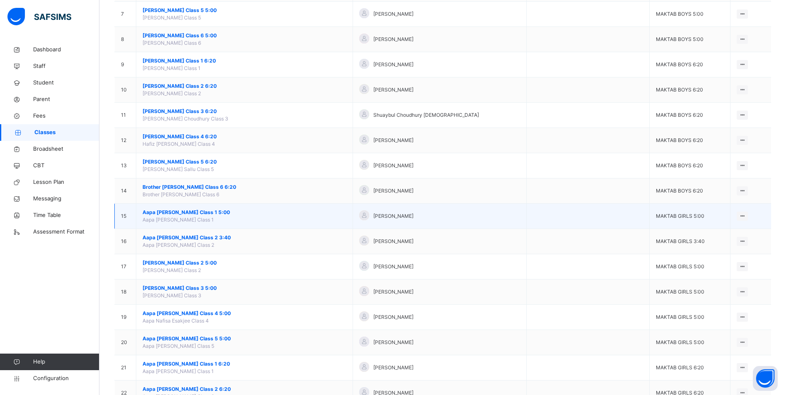
click at [199, 214] on span "Aapa [PERSON_NAME] Class 1 5:00" at bounding box center [244, 212] width 204 height 7
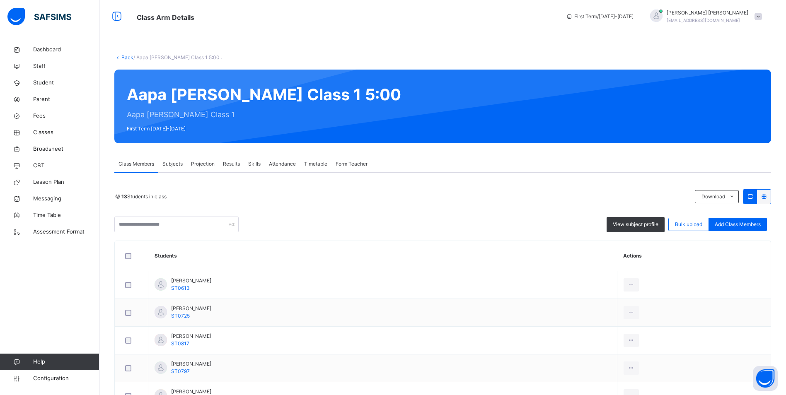
click at [289, 160] on div "Attendance" at bounding box center [282, 164] width 35 height 17
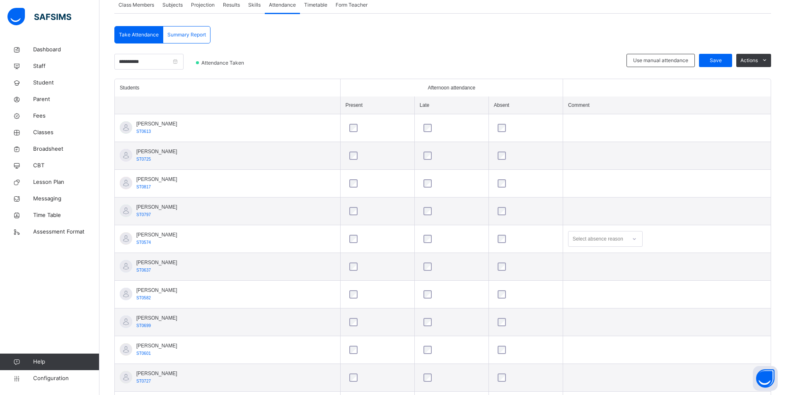
scroll to position [166, 0]
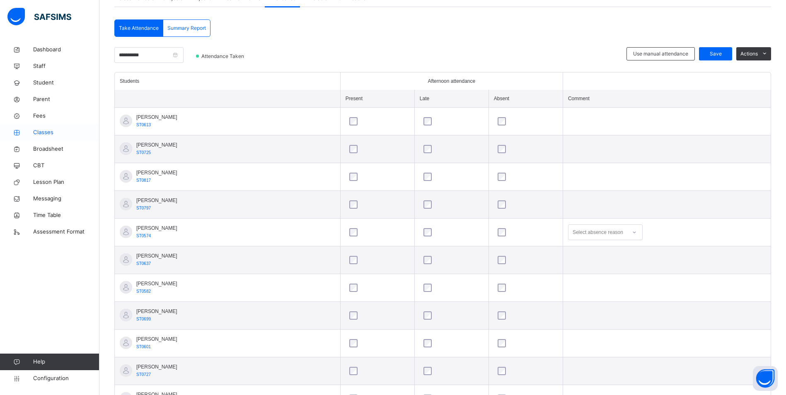
click at [48, 135] on span "Classes" at bounding box center [66, 132] width 66 height 8
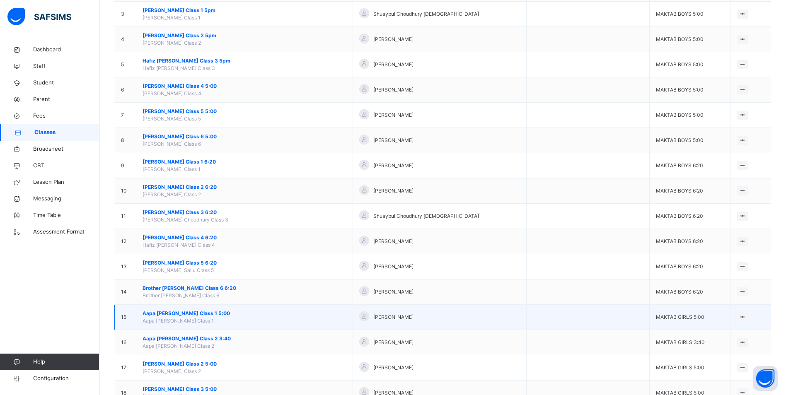
scroll to position [166, 0]
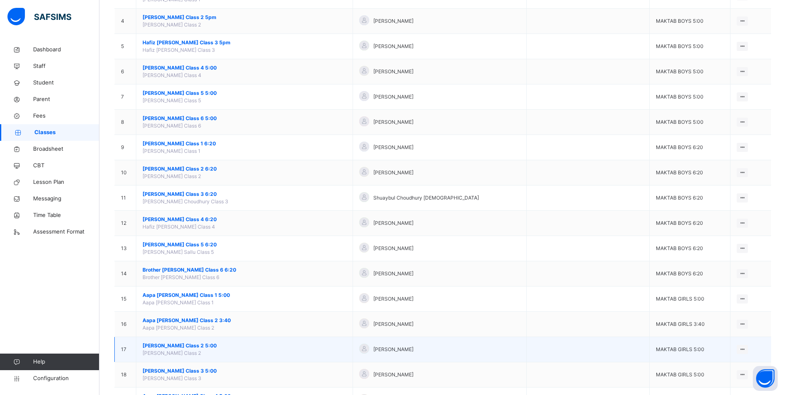
click at [197, 345] on span "[PERSON_NAME] Class 2 5:00" at bounding box center [244, 345] width 204 height 7
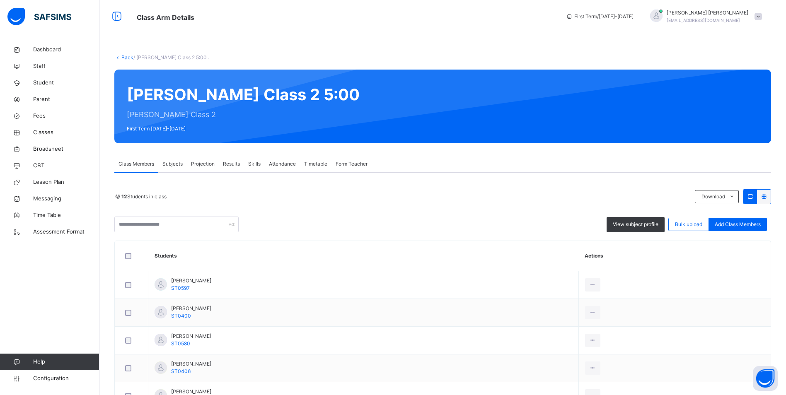
click at [282, 162] on span "Attendance" at bounding box center [282, 163] width 27 height 7
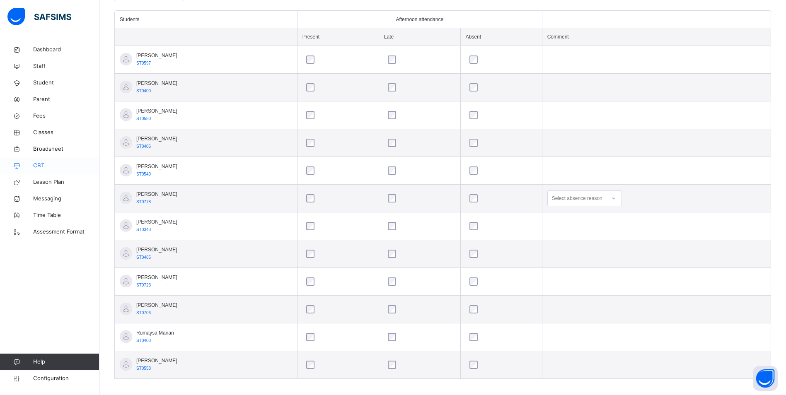
scroll to position [27, 0]
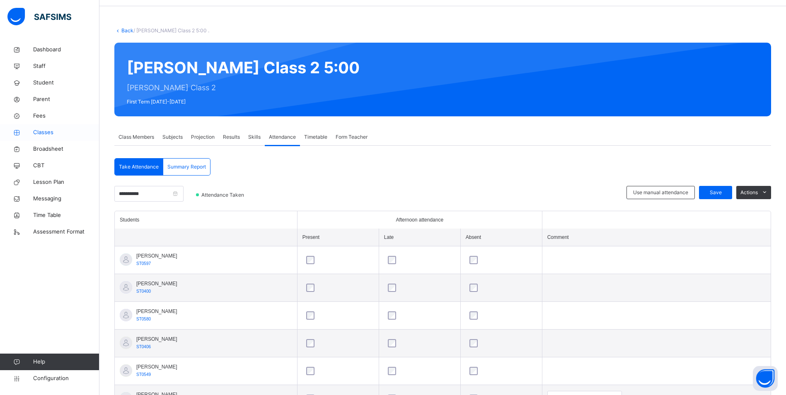
click at [46, 133] on span "Classes" at bounding box center [66, 132] width 66 height 8
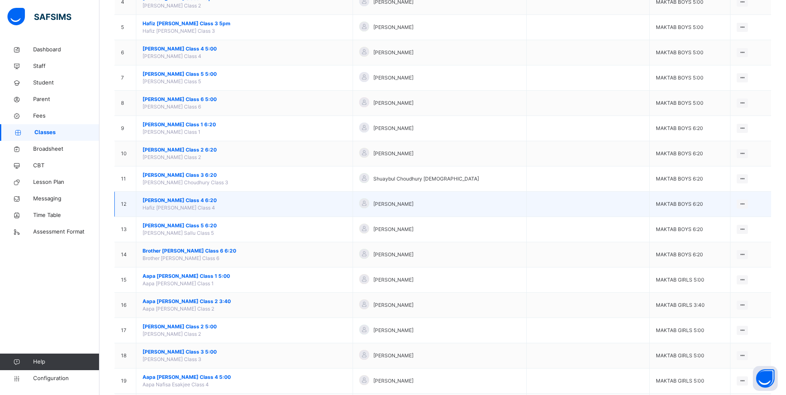
scroll to position [207, 0]
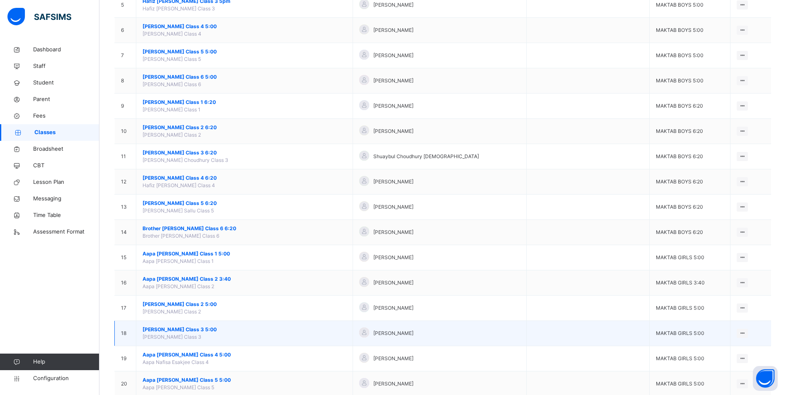
click at [194, 330] on span "[PERSON_NAME] Class 3 5:00" at bounding box center [244, 329] width 204 height 7
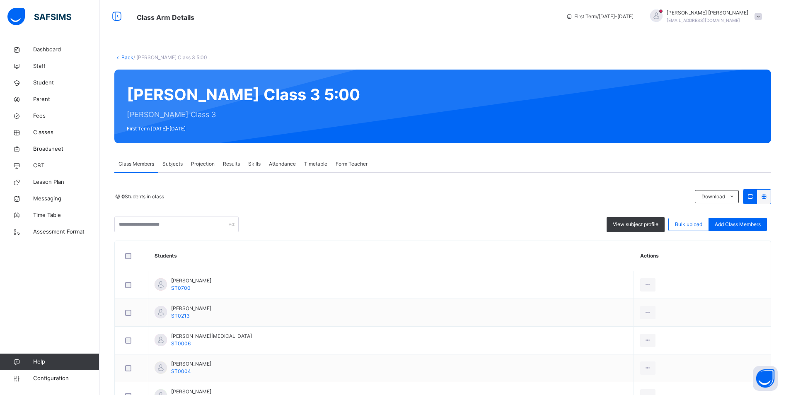
click at [272, 165] on span "Attendance" at bounding box center [282, 163] width 27 height 7
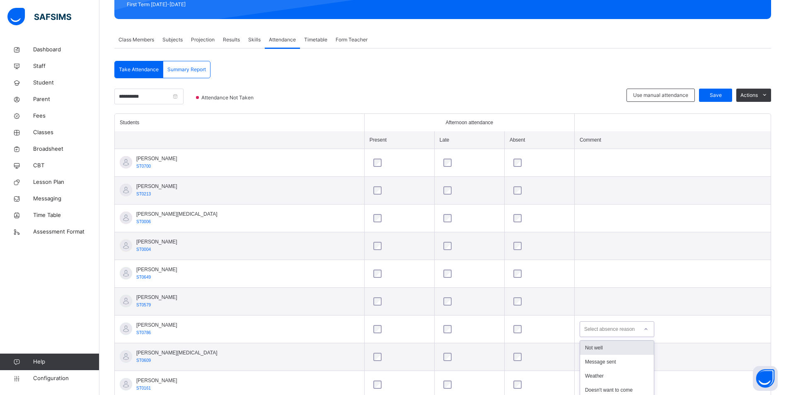
scroll to position [178, 0]
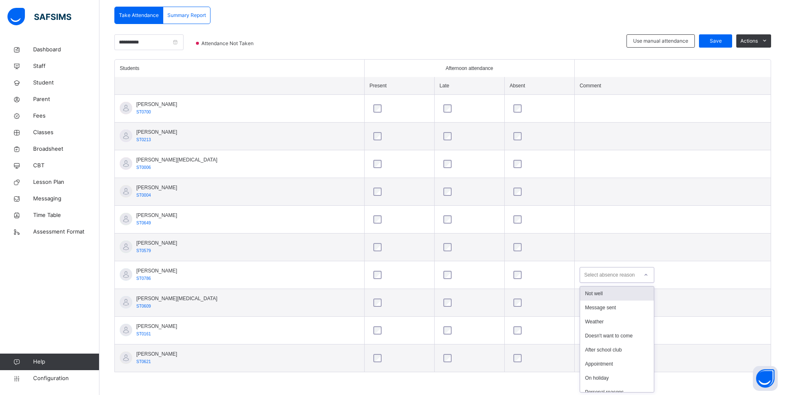
click at [582, 283] on div "option Not well focused, 1 of 18. 18 results available. Use Up and Down to choo…" at bounding box center [616, 275] width 75 height 16
click at [580, 297] on div "Not well" at bounding box center [617, 294] width 74 height 14
click at [723, 39] on span "Save" at bounding box center [715, 40] width 21 height 7
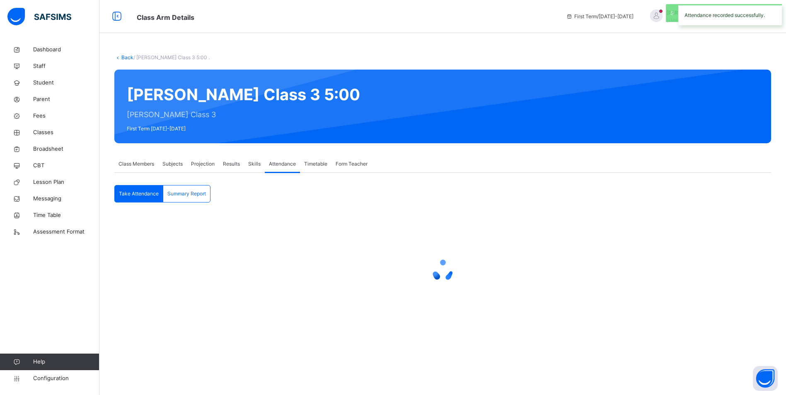
scroll to position [0, 0]
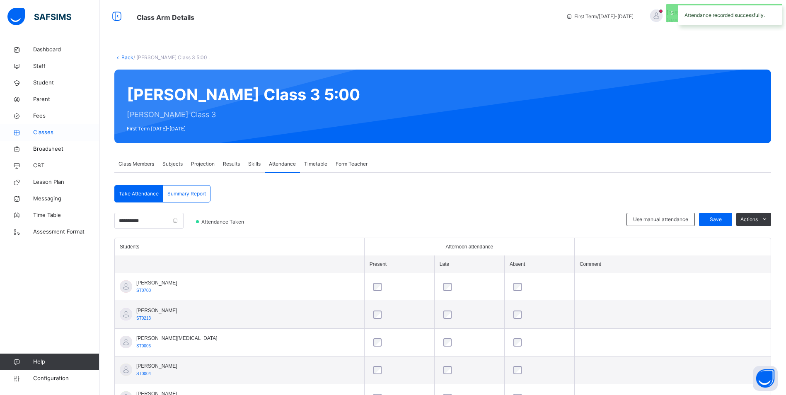
click at [48, 128] on span "Classes" at bounding box center [66, 132] width 66 height 8
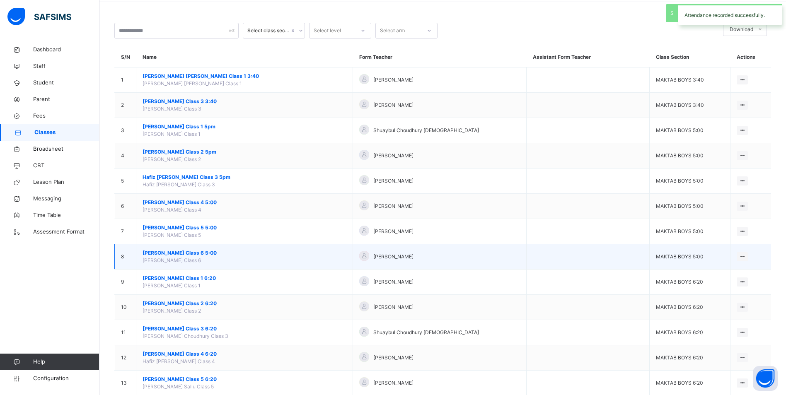
scroll to position [124, 0]
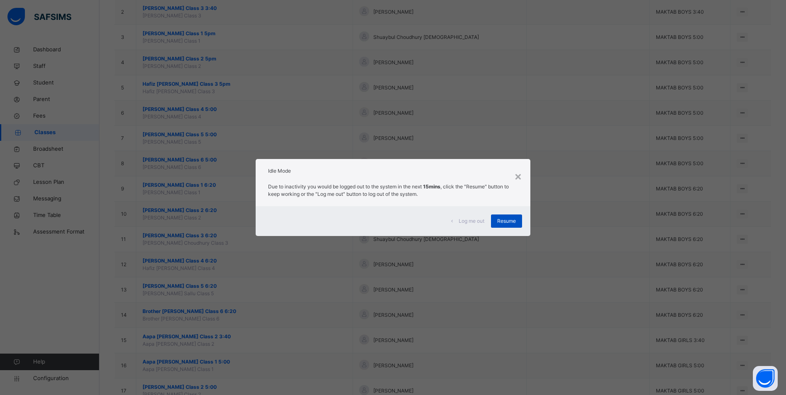
click at [503, 222] on span "Resume" at bounding box center [506, 220] width 19 height 7
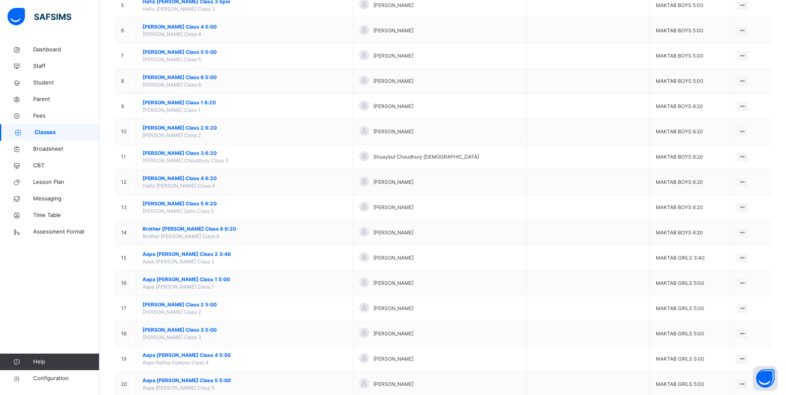
scroll to position [414, 0]
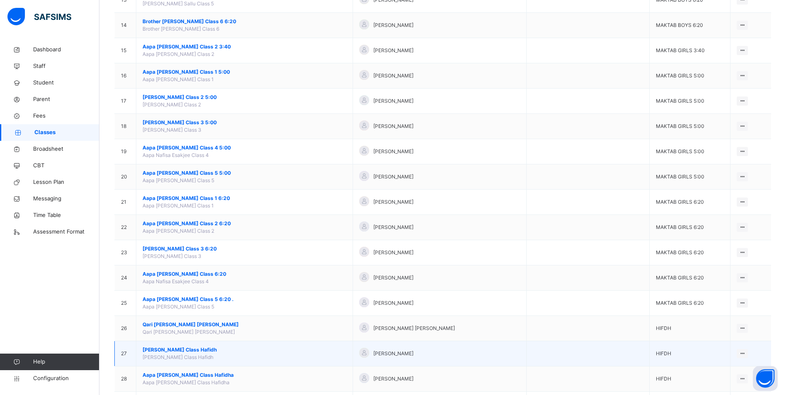
click at [170, 351] on span "[PERSON_NAME] Class Hafidh" at bounding box center [244, 349] width 204 height 7
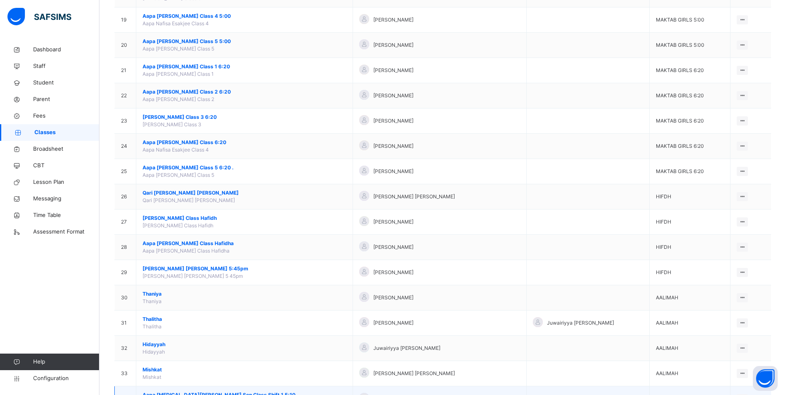
scroll to position [608, 0]
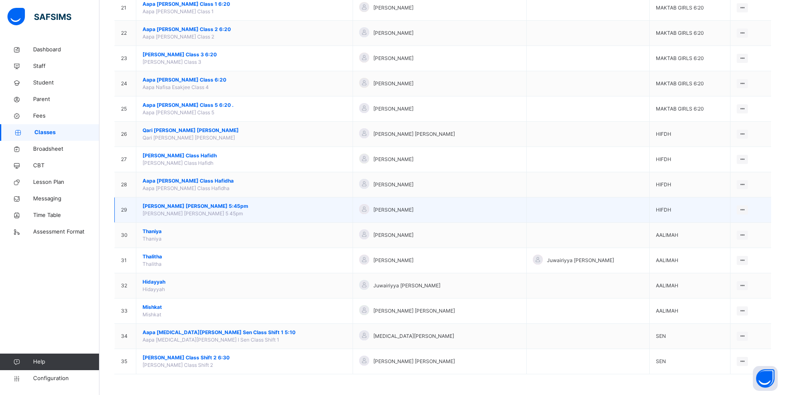
click at [186, 202] on span "[PERSON_NAME] [PERSON_NAME] 5:45pm" at bounding box center [244, 205] width 204 height 7
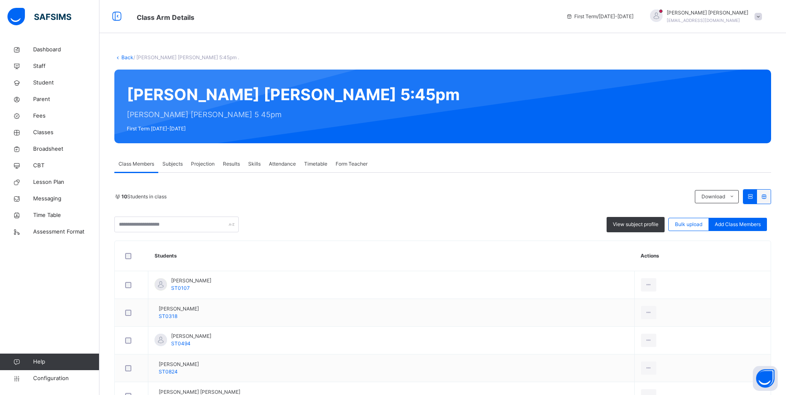
click at [285, 164] on span "Attendance" at bounding box center [282, 163] width 27 height 7
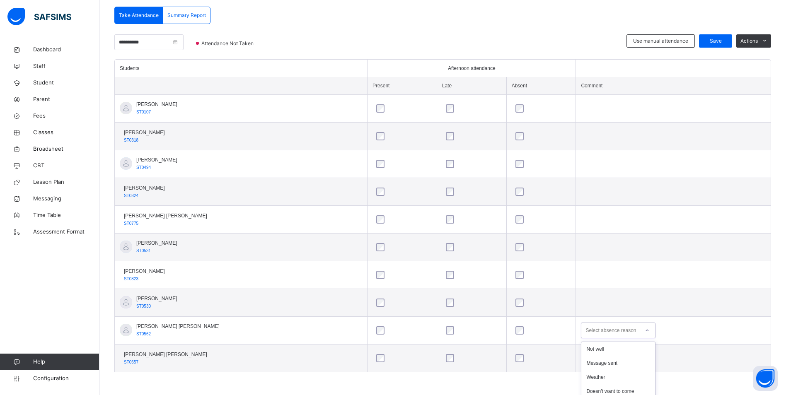
scroll to position [250, 0]
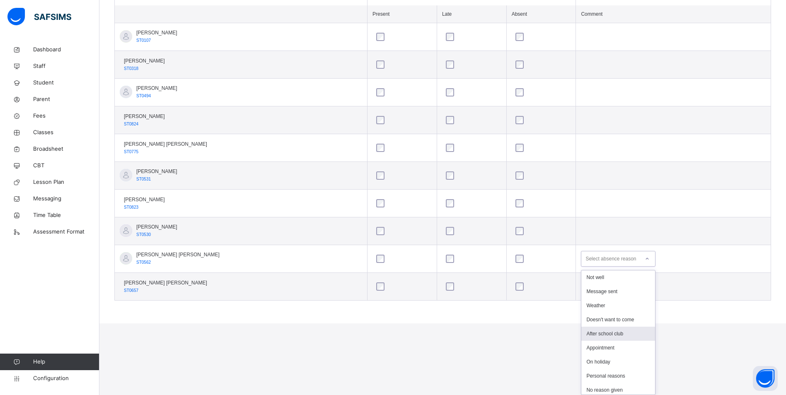
click at [611, 267] on div "option After school club focused, 5 of 18. 18 results available. Use Up and Dow…" at bounding box center [618, 259] width 75 height 16
click at [602, 280] on div "Not well" at bounding box center [618, 277] width 74 height 14
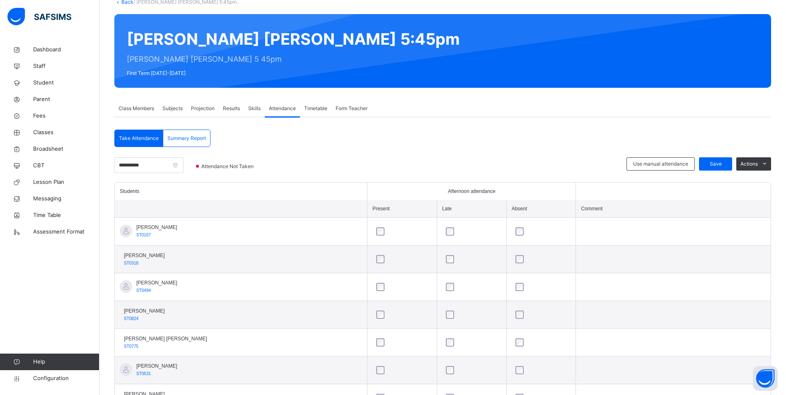
scroll to position [54, 0]
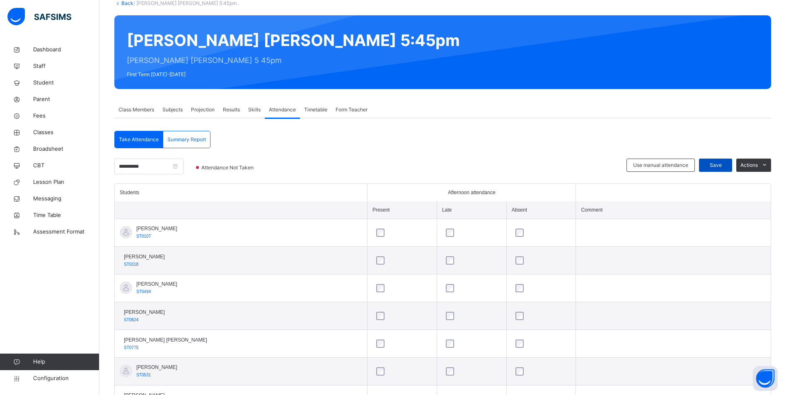
click at [722, 169] on span "Save" at bounding box center [715, 164] width 21 height 7
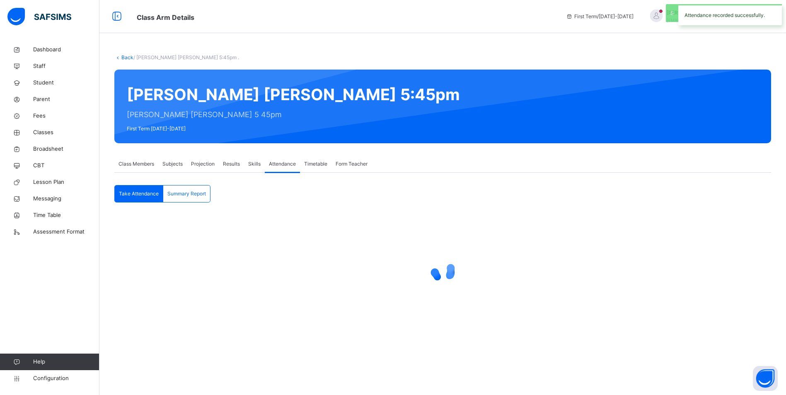
scroll to position [0, 0]
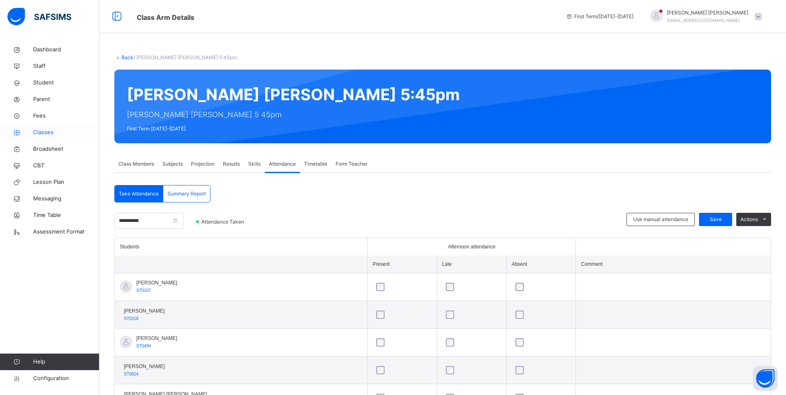
click at [39, 126] on link "Classes" at bounding box center [49, 132] width 99 height 17
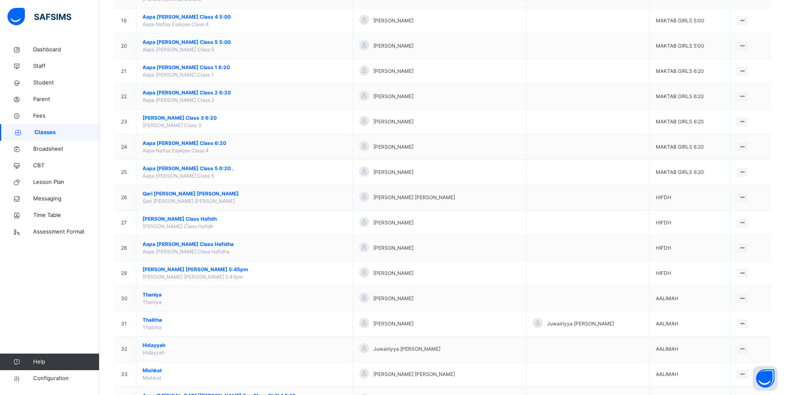
scroll to position [608, 0]
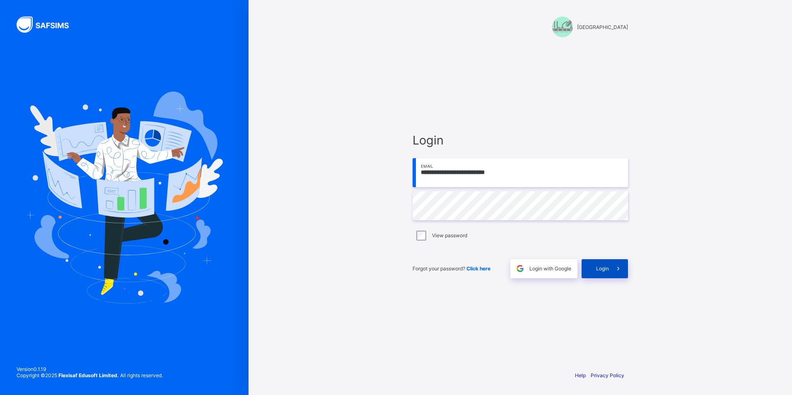
click at [618, 275] on span at bounding box center [618, 268] width 19 height 19
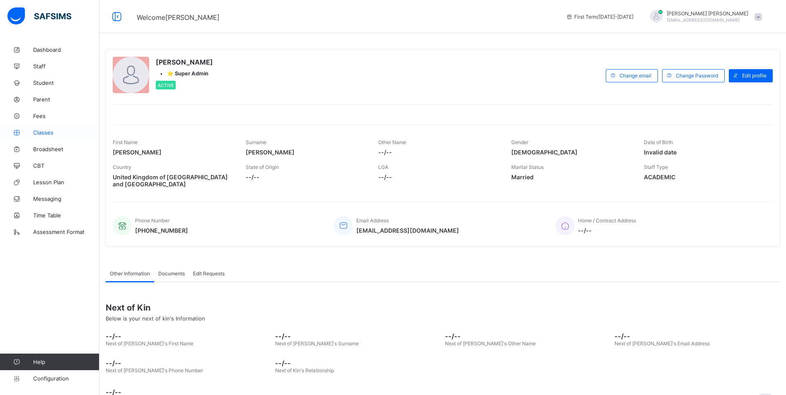
click at [39, 135] on span "Classes" at bounding box center [66, 132] width 66 height 7
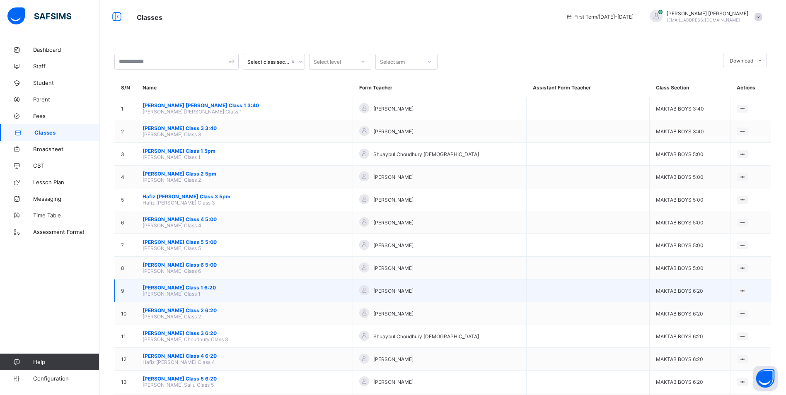
click at [198, 289] on span "[PERSON_NAME] Class 1 6:20" at bounding box center [244, 287] width 204 height 6
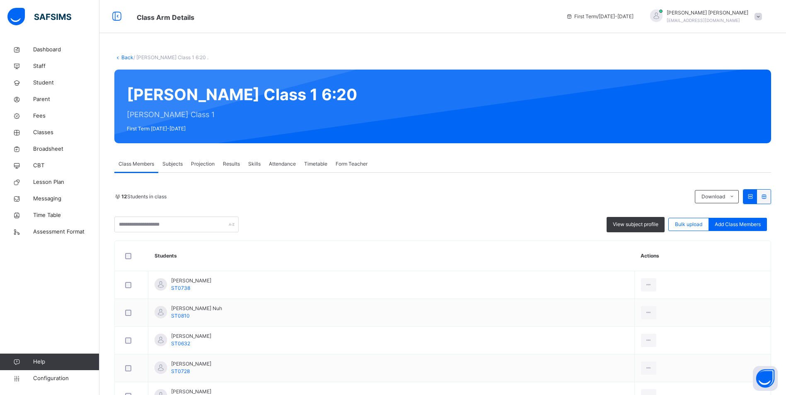
click at [280, 163] on span "Attendance" at bounding box center [282, 163] width 27 height 7
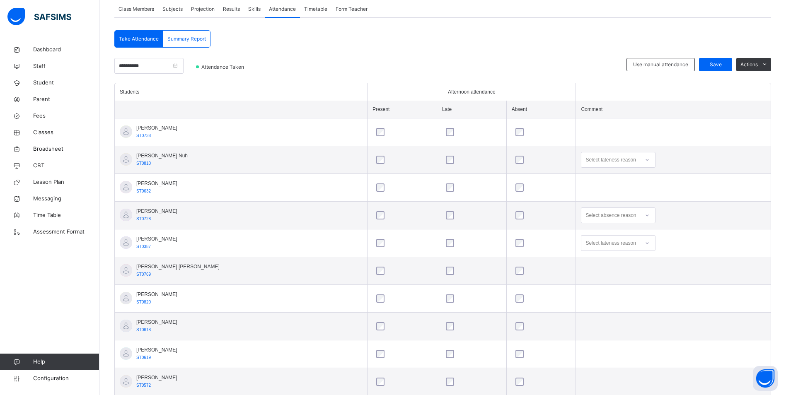
scroll to position [68, 0]
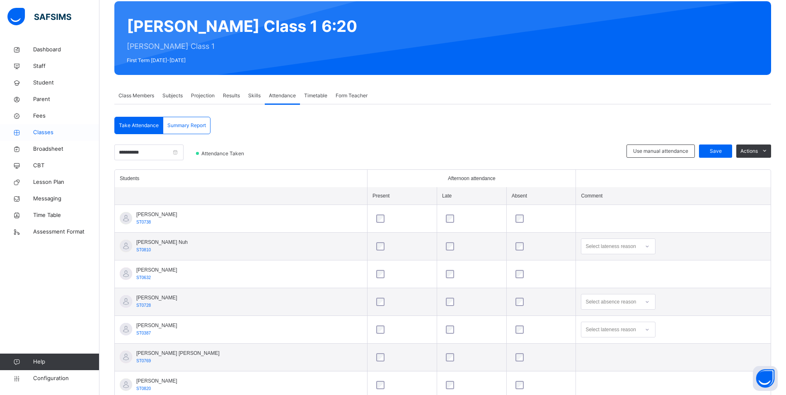
click at [49, 130] on span "Classes" at bounding box center [66, 132] width 66 height 8
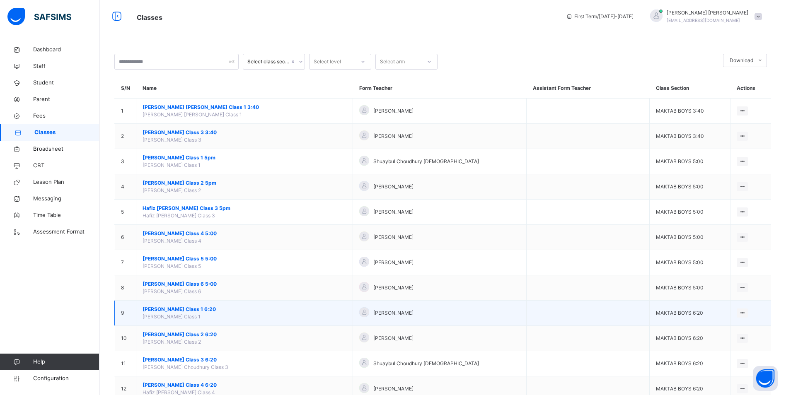
click at [209, 307] on span "[PERSON_NAME] Class 1 6:20" at bounding box center [244, 309] width 204 height 7
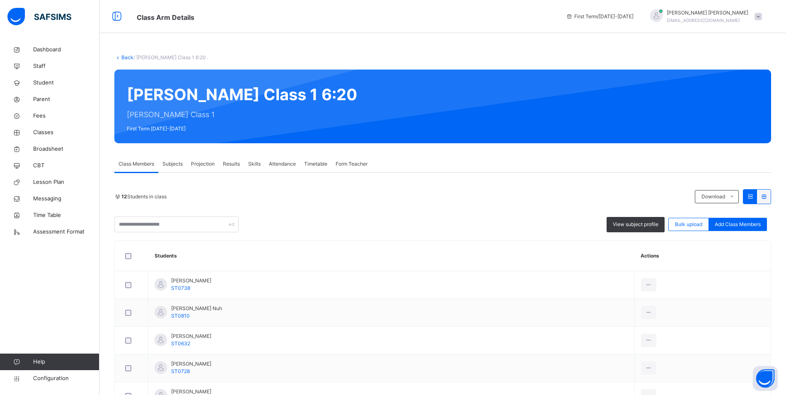
click at [280, 163] on span "Attendance" at bounding box center [282, 163] width 27 height 7
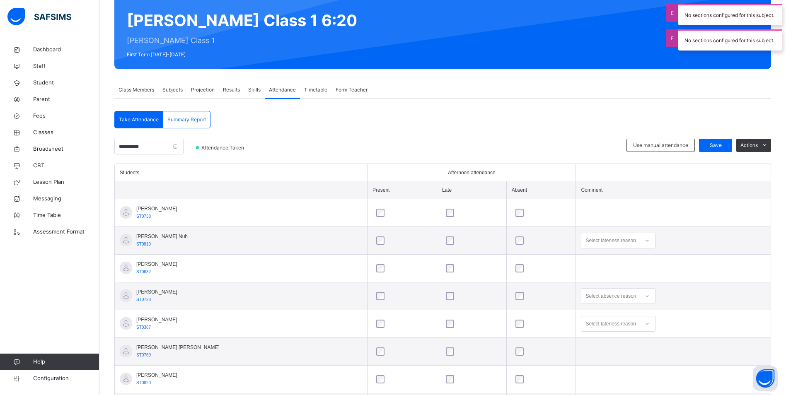
scroll to position [83, 0]
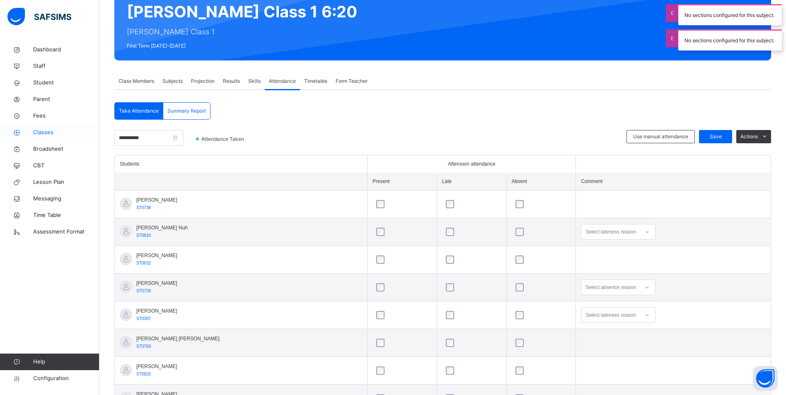
click at [40, 131] on span "Classes" at bounding box center [66, 132] width 66 height 8
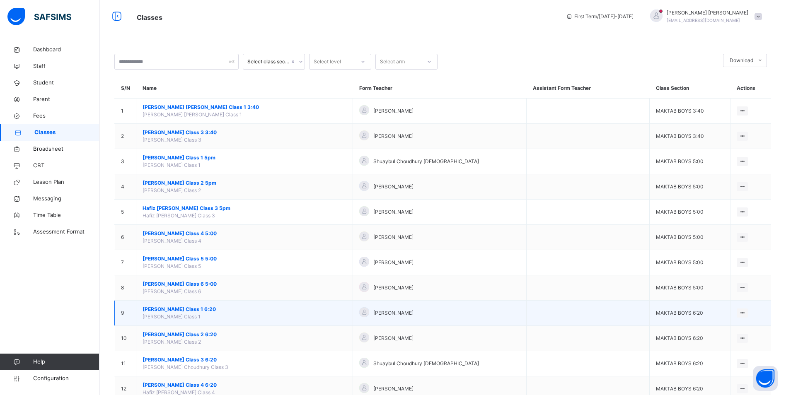
click at [203, 312] on span "[PERSON_NAME] Class 1 6:20" at bounding box center [244, 309] width 204 height 7
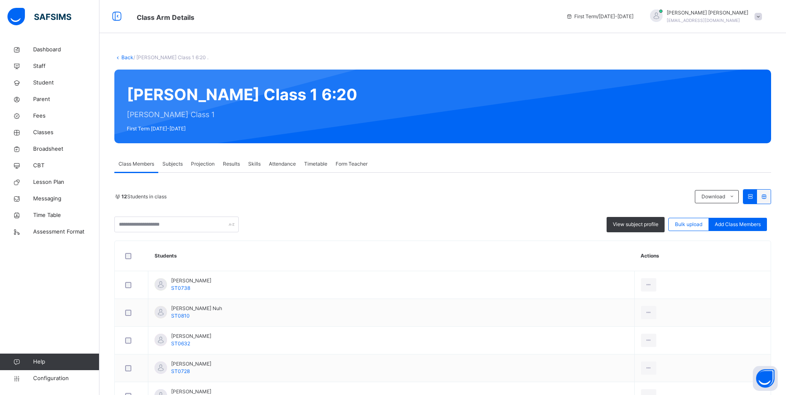
click at [295, 164] on span "Attendance" at bounding box center [282, 163] width 27 height 7
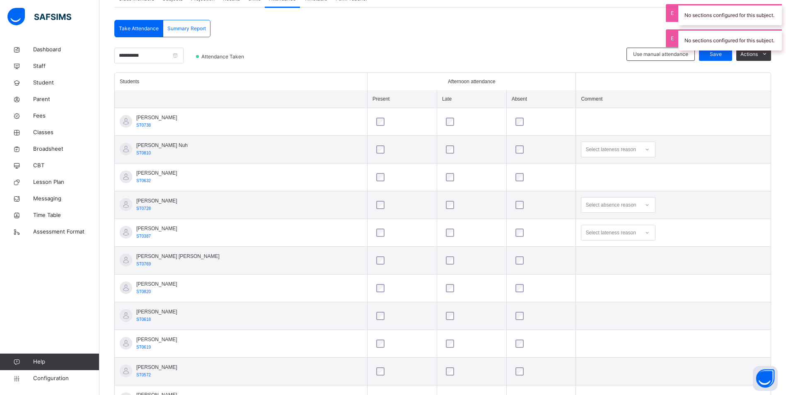
scroll to position [166, 0]
click at [44, 132] on span "Classes" at bounding box center [66, 132] width 66 height 8
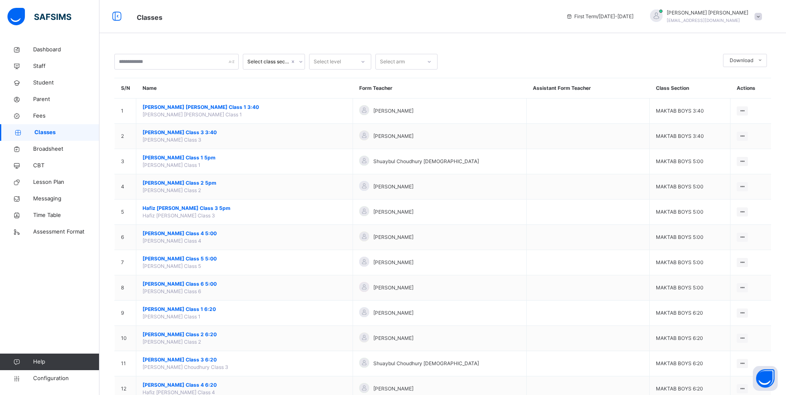
click at [220, 333] on span "[PERSON_NAME] Class 2 6:20" at bounding box center [244, 334] width 204 height 7
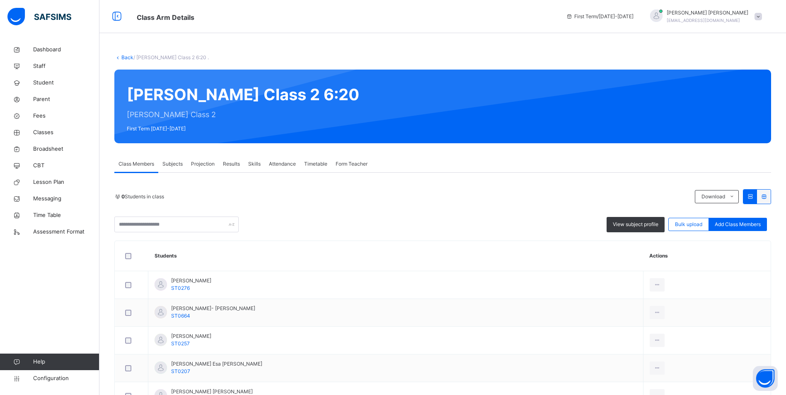
click at [281, 163] on span "Attendance" at bounding box center [282, 163] width 27 height 7
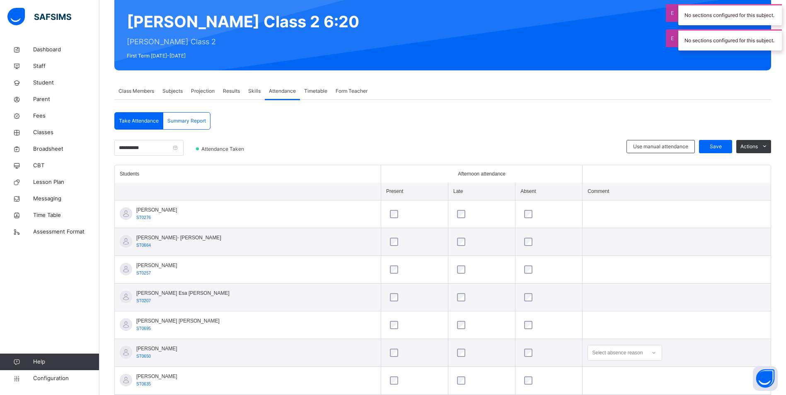
scroll to position [124, 0]
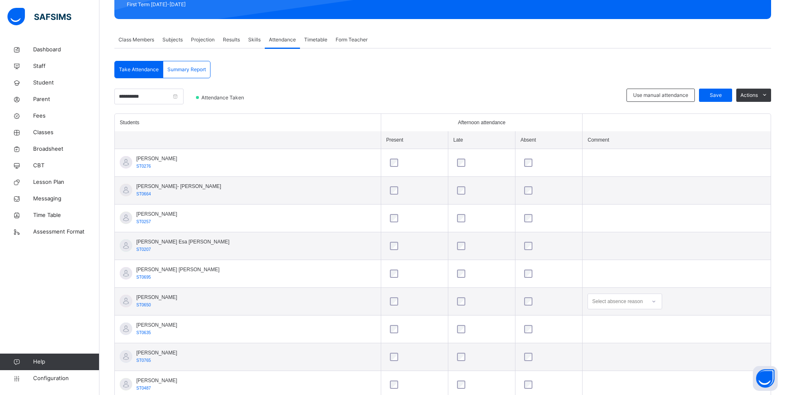
click at [623, 308] on div "Select absence reason" at bounding box center [624, 302] width 75 height 16
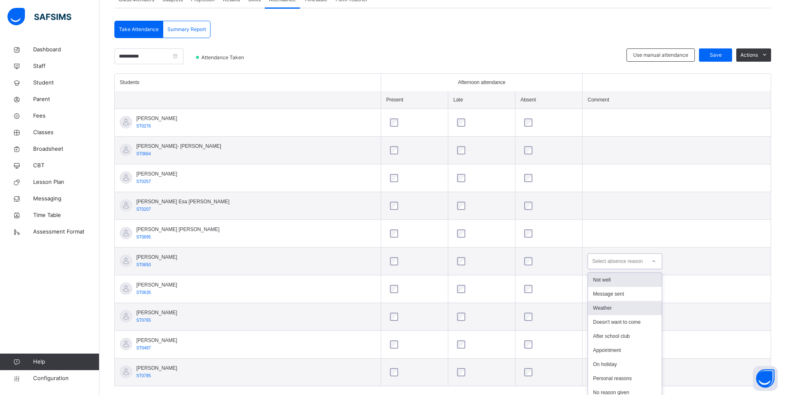
scroll to position [170, 0]
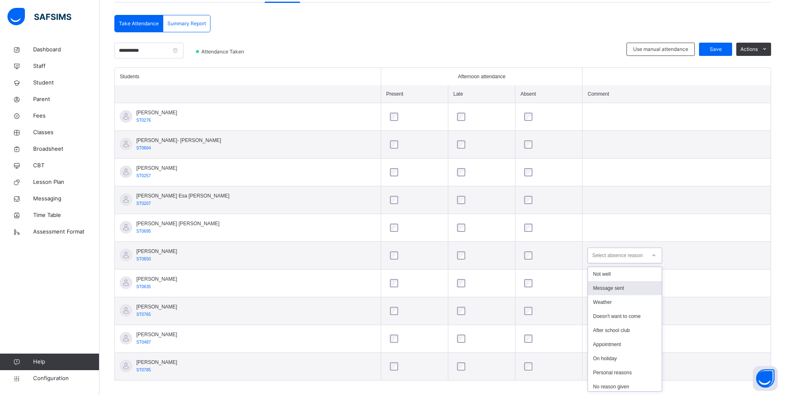
click at [617, 292] on div "Message sent" at bounding box center [625, 288] width 74 height 14
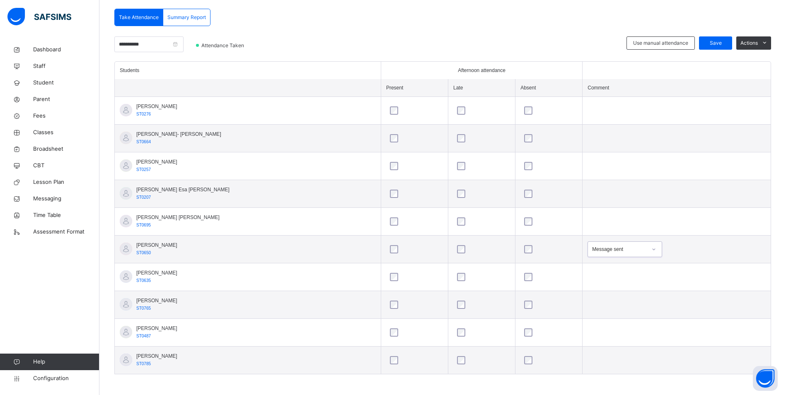
scroll to position [178, 0]
click at [723, 34] on div "**********" at bounding box center [442, 203] width 656 height 342
click at [723, 41] on span "Save" at bounding box center [715, 40] width 21 height 7
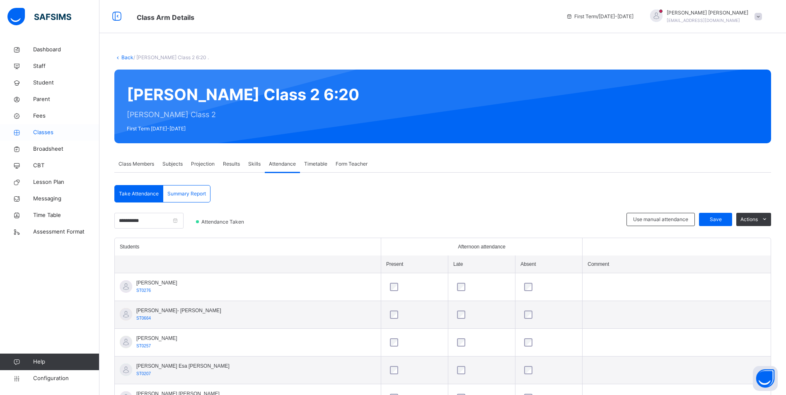
click at [46, 138] on link "Classes" at bounding box center [49, 132] width 99 height 17
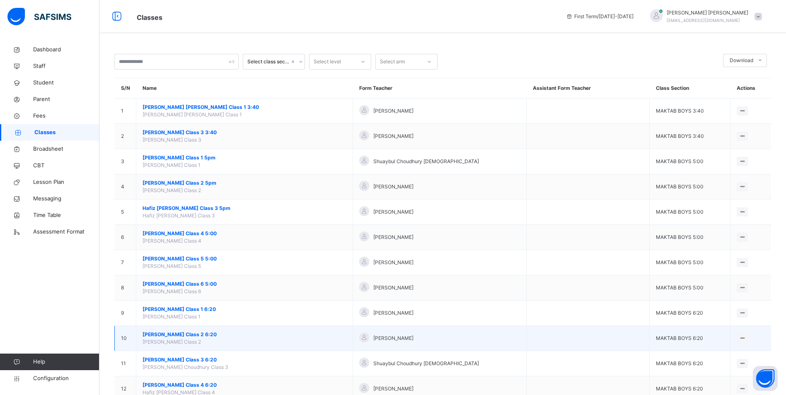
click at [205, 338] on span "[PERSON_NAME] Class 2 6:20" at bounding box center [244, 334] width 204 height 7
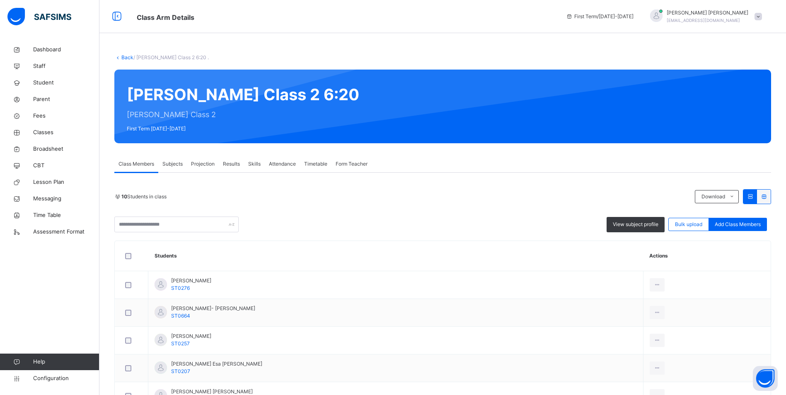
click at [292, 167] on span "Attendance" at bounding box center [282, 163] width 27 height 7
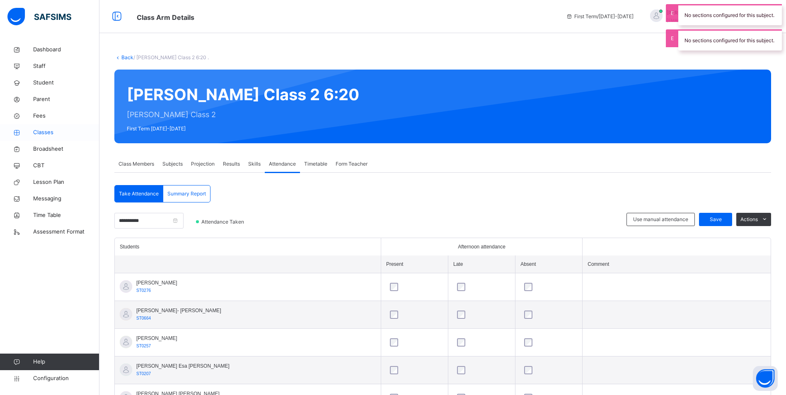
click at [46, 130] on span "Classes" at bounding box center [66, 132] width 66 height 8
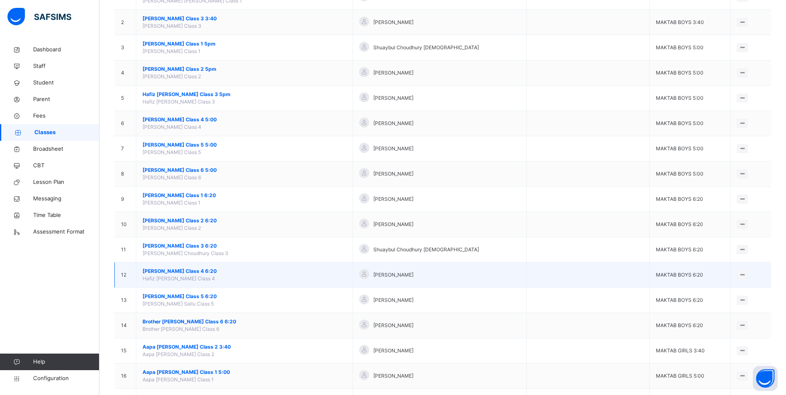
scroll to position [124, 0]
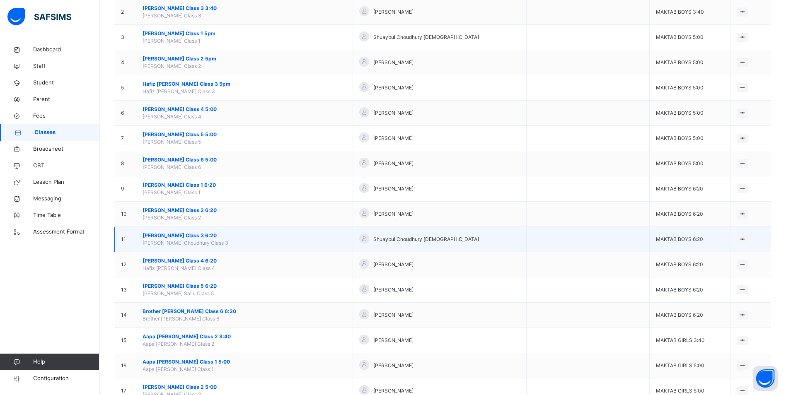
click at [188, 235] on span "[PERSON_NAME] Class 3 6:20" at bounding box center [244, 235] width 204 height 7
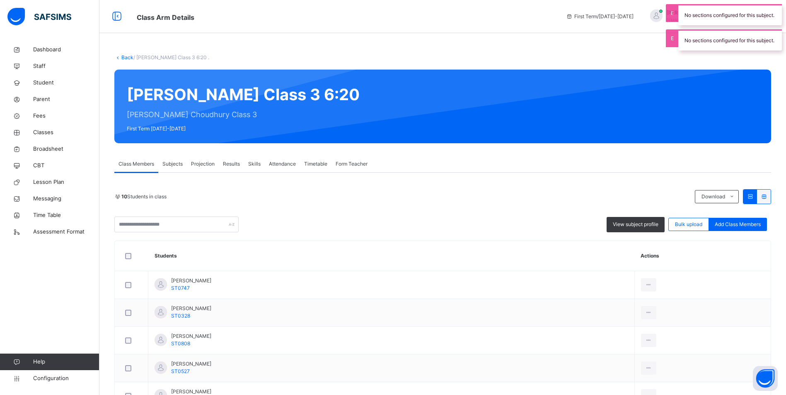
click at [285, 159] on div "Attendance" at bounding box center [282, 164] width 35 height 17
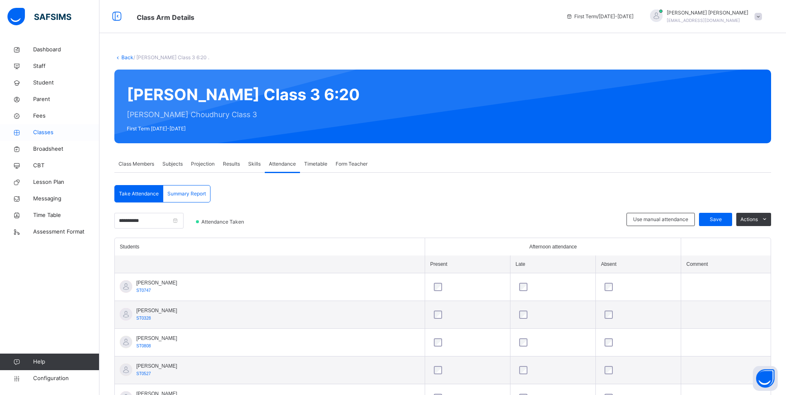
click at [64, 135] on span "Classes" at bounding box center [66, 132] width 66 height 8
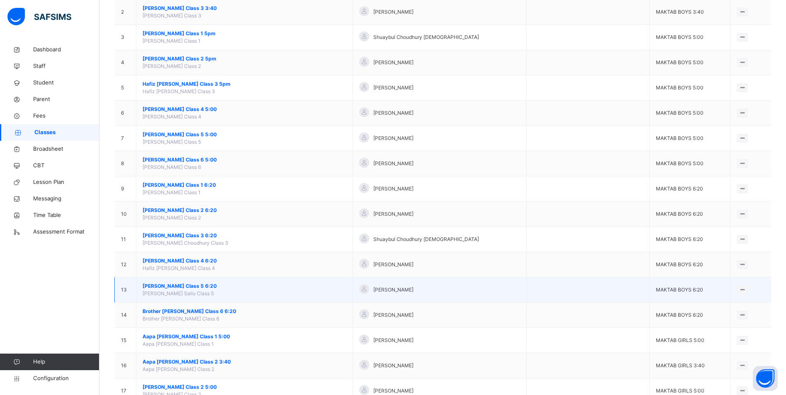
scroll to position [166, 0]
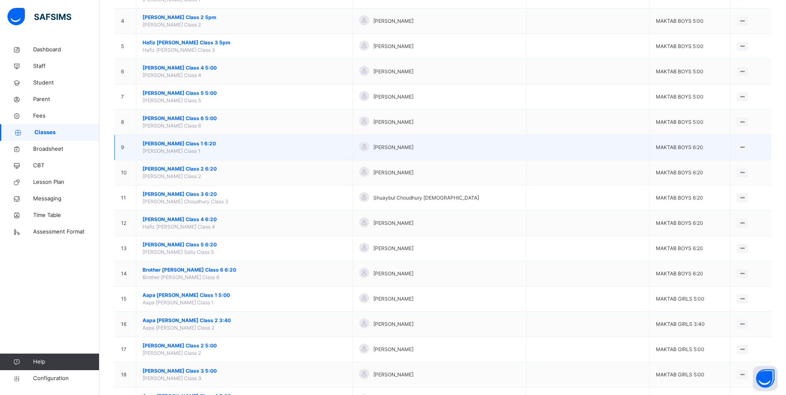
click at [219, 144] on span "[PERSON_NAME] Class 1 6:20" at bounding box center [244, 143] width 204 height 7
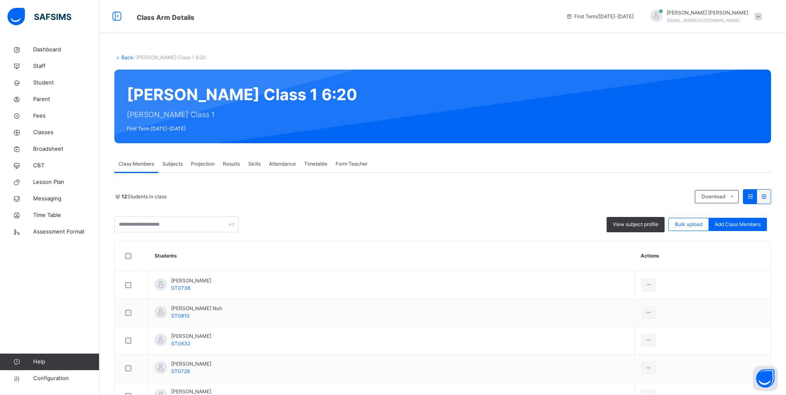
click at [277, 169] on div "Attendance" at bounding box center [282, 164] width 35 height 17
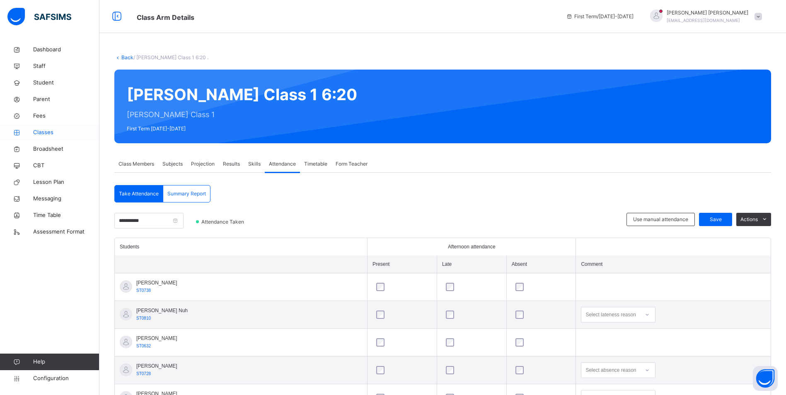
click at [41, 134] on span "Classes" at bounding box center [66, 132] width 66 height 8
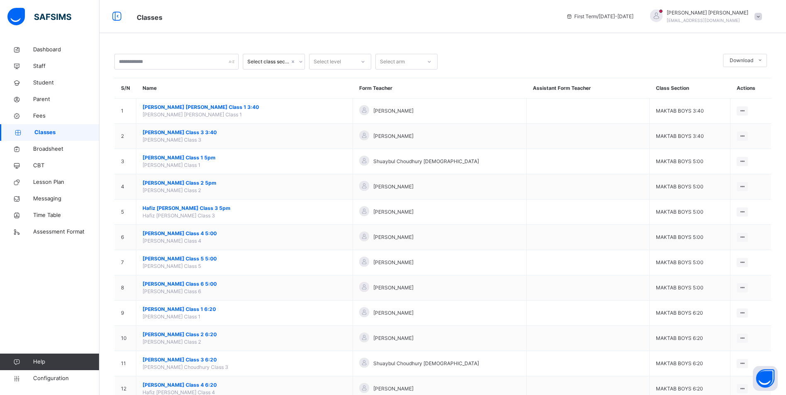
click at [209, 334] on span "[PERSON_NAME] Class 2 6:20" at bounding box center [244, 334] width 204 height 7
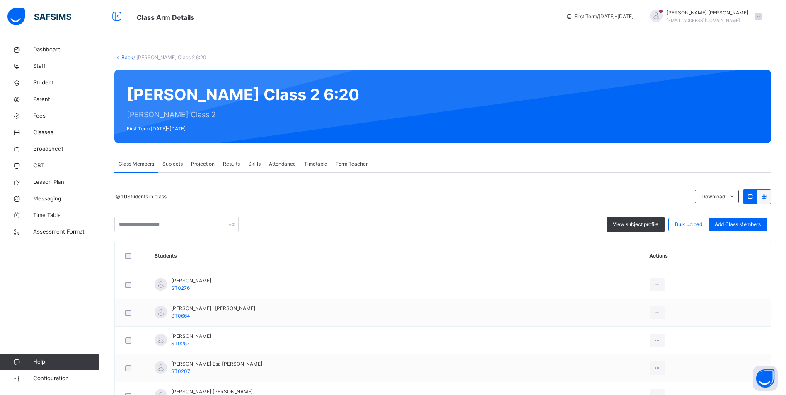
click at [280, 161] on span "Attendance" at bounding box center [282, 163] width 27 height 7
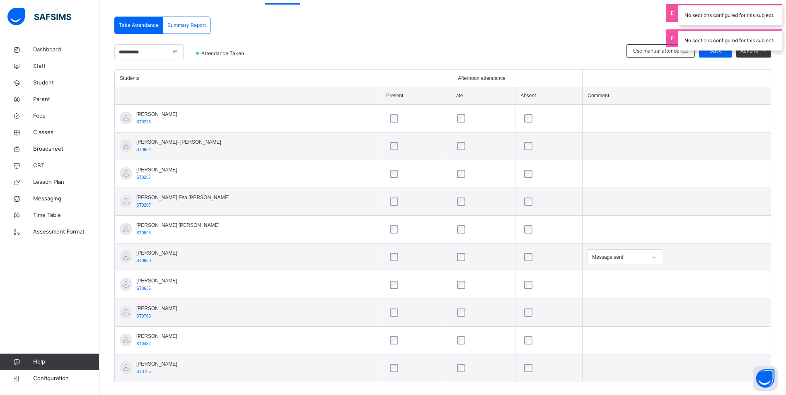
scroll to position [178, 0]
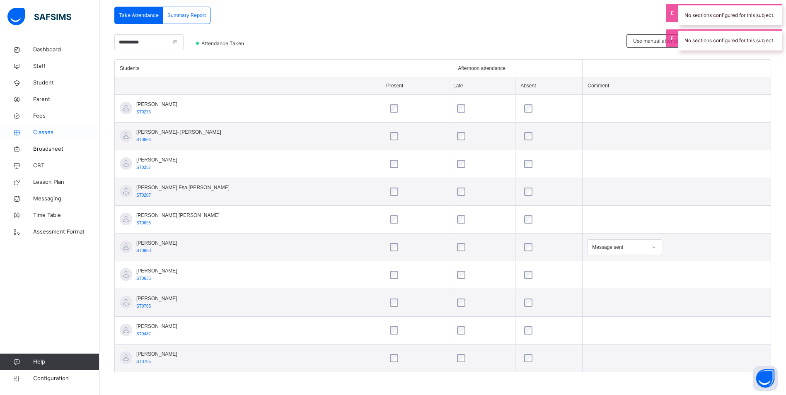
click at [42, 128] on link "Classes" at bounding box center [49, 132] width 99 height 17
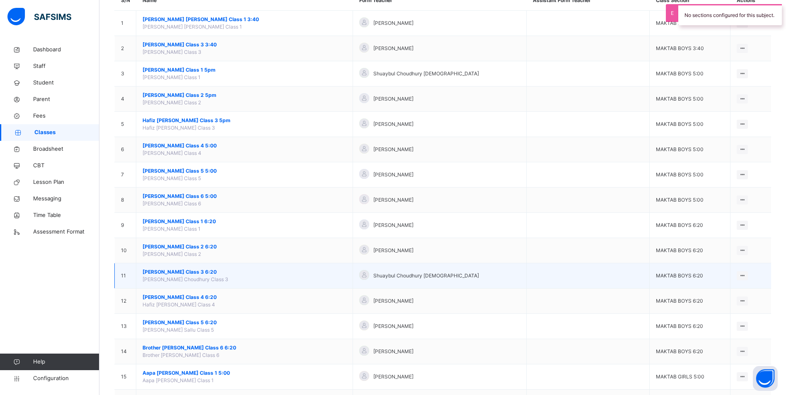
scroll to position [124, 0]
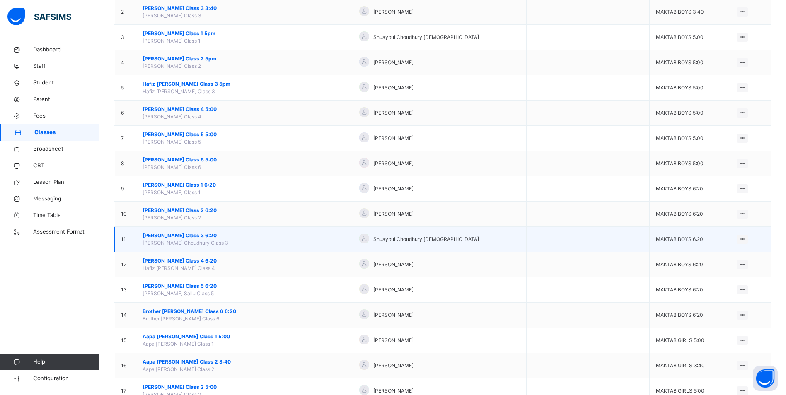
click at [185, 236] on span "[PERSON_NAME] Class 3 6:20" at bounding box center [244, 235] width 204 height 7
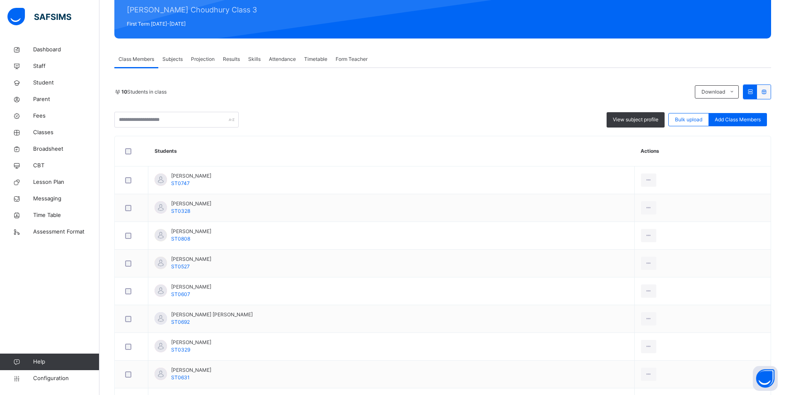
scroll to position [124, 0]
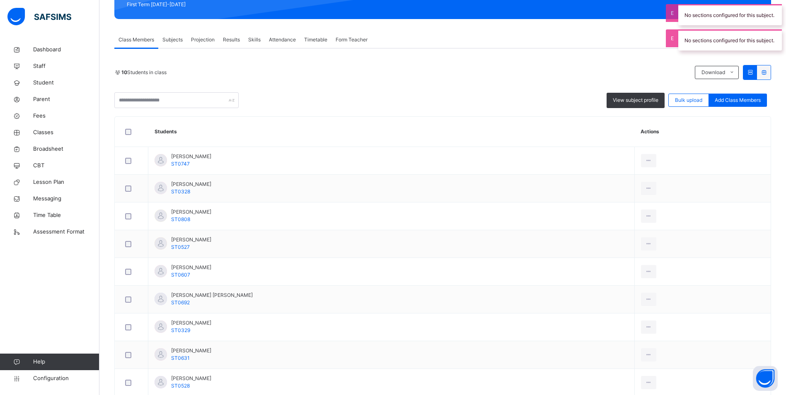
click at [291, 38] on span "Attendance" at bounding box center [282, 39] width 27 height 7
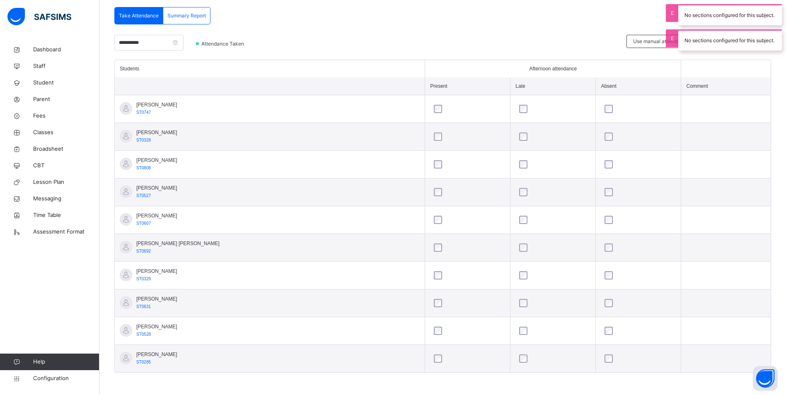
scroll to position [178, 0]
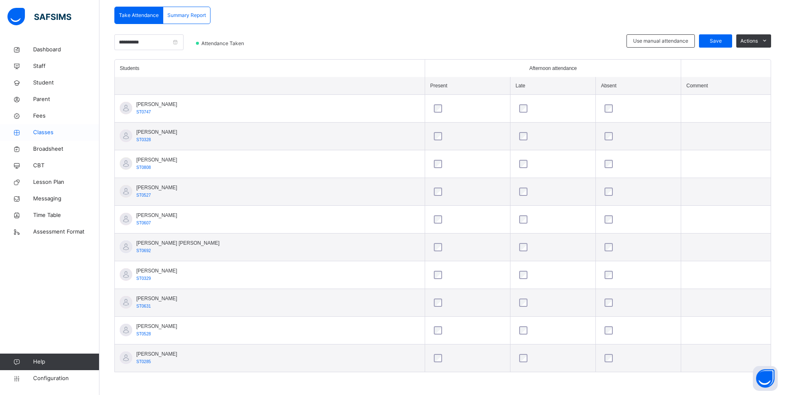
click at [43, 135] on span "Classes" at bounding box center [66, 132] width 66 height 8
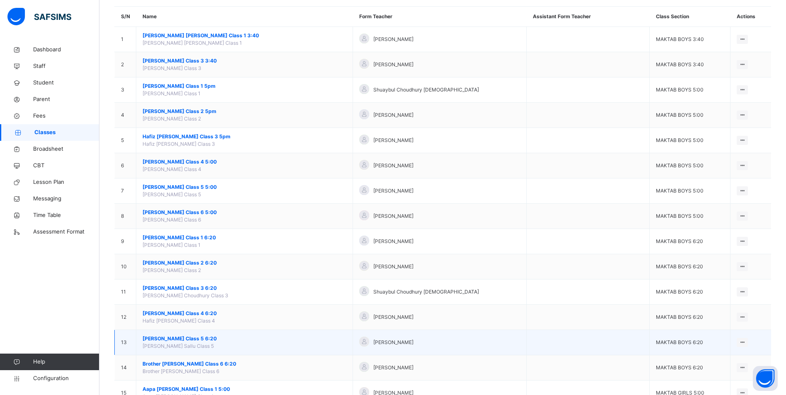
scroll to position [83, 0]
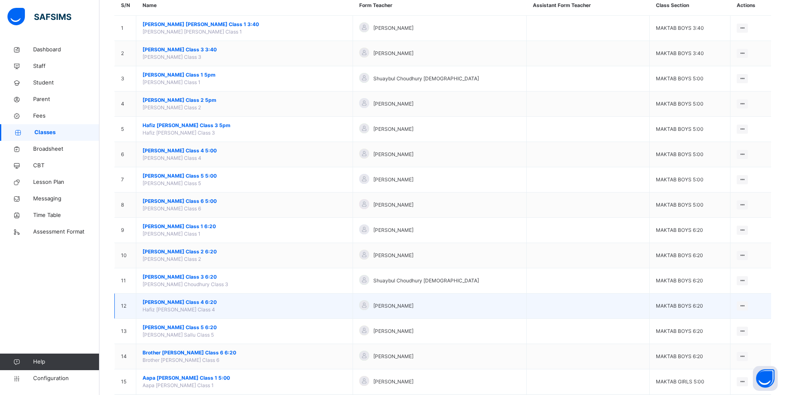
click at [200, 304] on span "[PERSON_NAME] Class 4 6:20" at bounding box center [244, 302] width 204 height 7
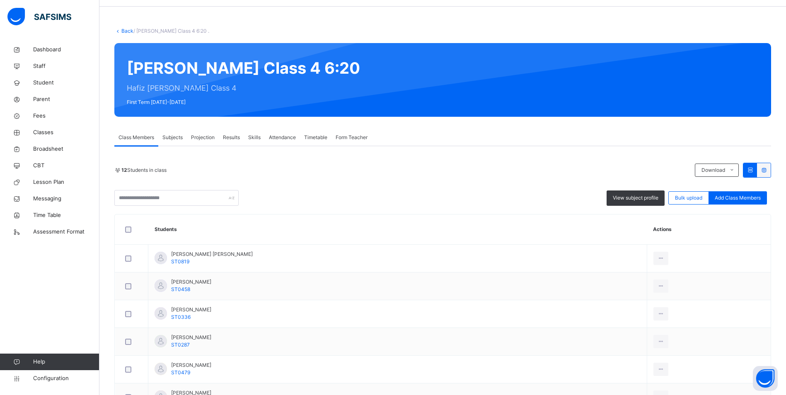
scroll to position [83, 0]
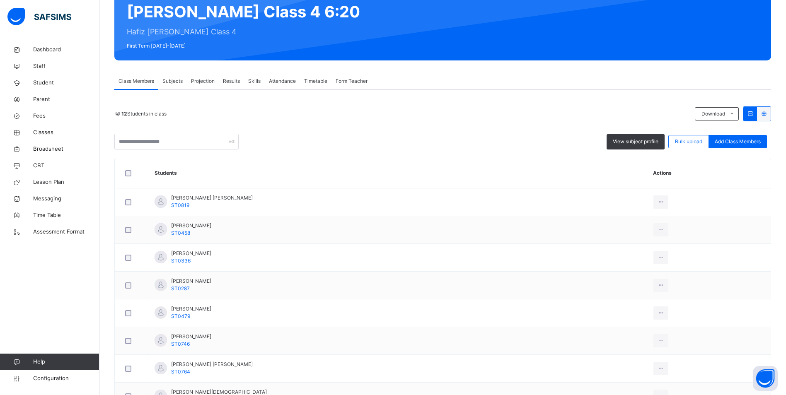
click at [289, 82] on span "Attendance" at bounding box center [282, 80] width 27 height 7
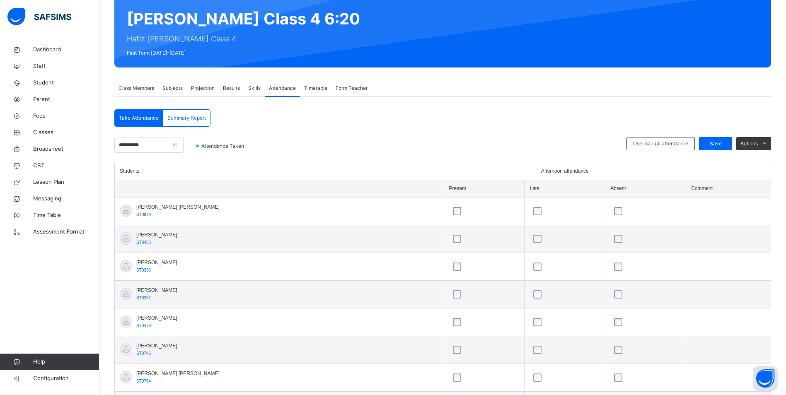
scroll to position [27, 0]
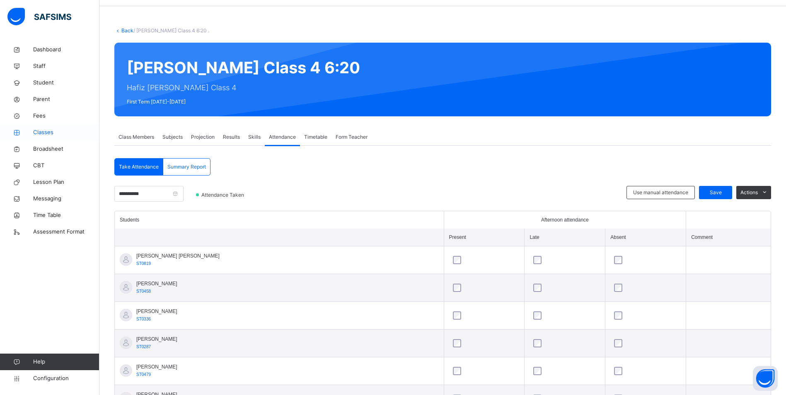
click at [45, 132] on span "Classes" at bounding box center [66, 132] width 66 height 8
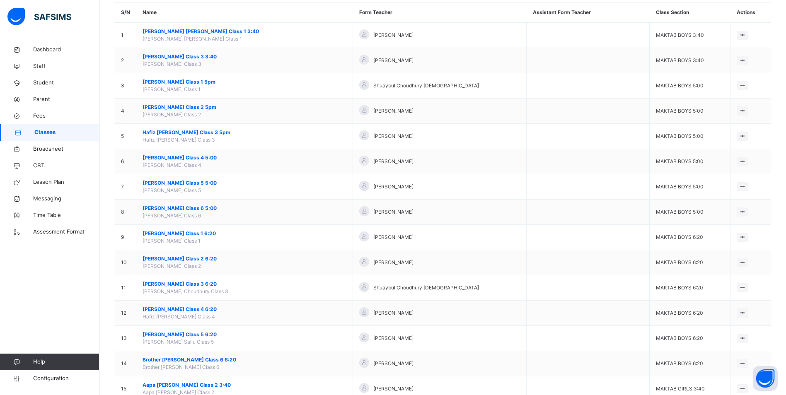
scroll to position [83, 0]
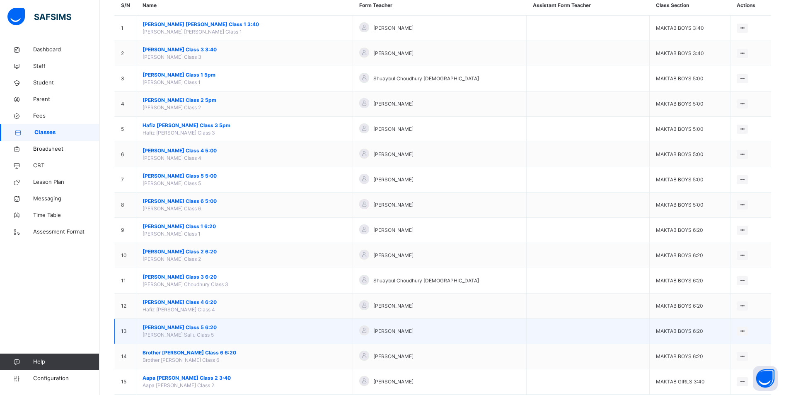
click at [200, 328] on span "[PERSON_NAME] Class 5 6:20" at bounding box center [244, 327] width 204 height 7
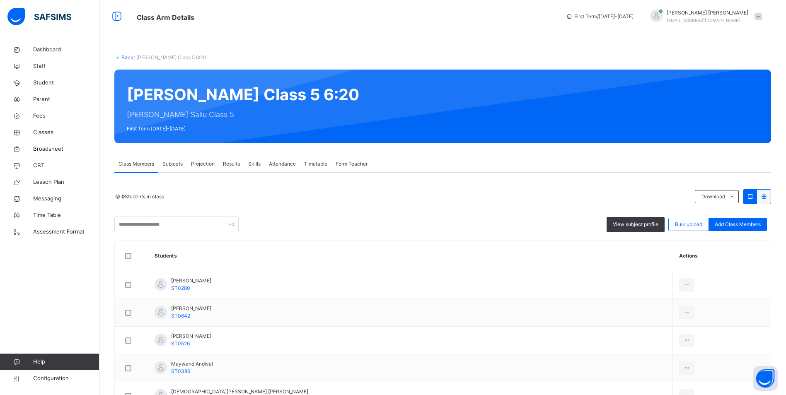
click at [271, 155] on div "Back / Hafiz Zakariya Sallu Class 5 6:20 . Hafiz Zakariya Sallu Class 5 6:20 Ha…" at bounding box center [442, 331] width 686 height 581
click at [277, 176] on div "0 Students in class Download Pdf Report Excel Report View subject profile Bulk …" at bounding box center [442, 387] width 656 height 429
click at [277, 166] on span "Attendance" at bounding box center [282, 163] width 27 height 7
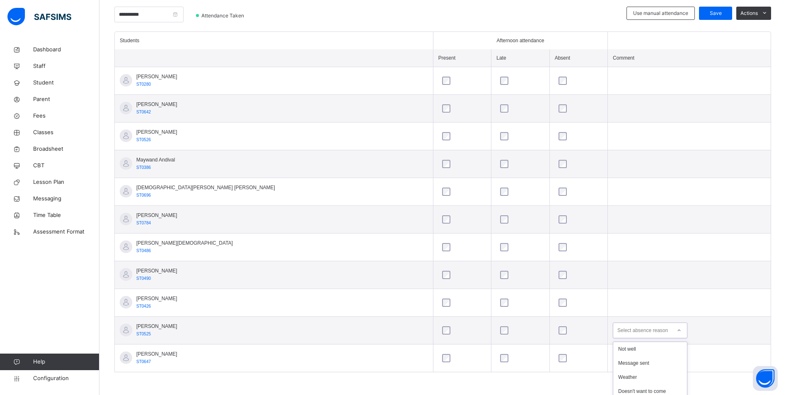
scroll to position [278, 0]
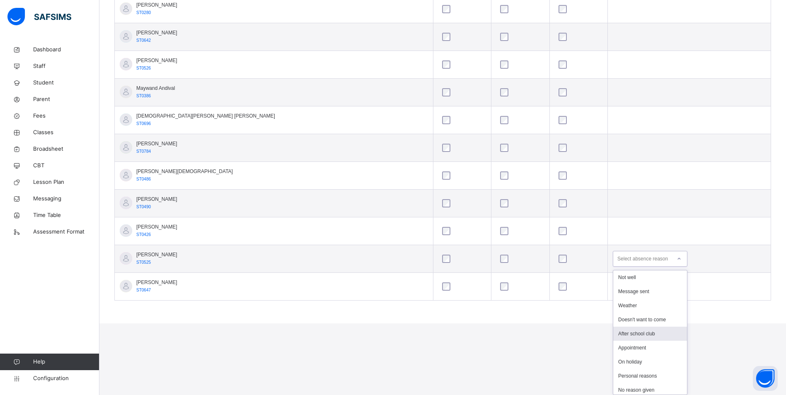
click at [616, 267] on div "option After school club focused, 5 of 18. 18 results available. Use Up and Dow…" at bounding box center [649, 259] width 75 height 16
click at [613, 282] on div "Not well" at bounding box center [650, 277] width 74 height 14
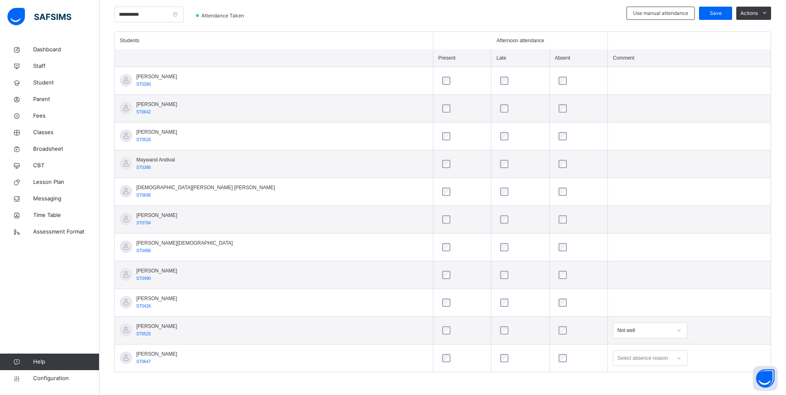
scroll to position [306, 0]
click at [612, 361] on div "Select absence reason" at bounding box center [649, 358] width 75 height 16
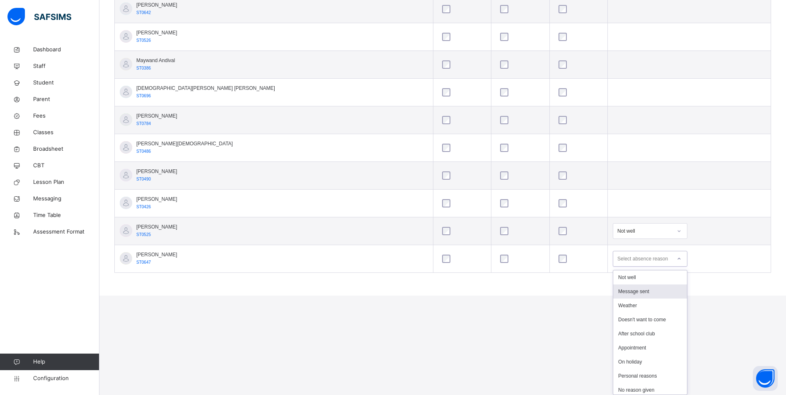
click at [613, 288] on div "Message sent" at bounding box center [650, 291] width 74 height 14
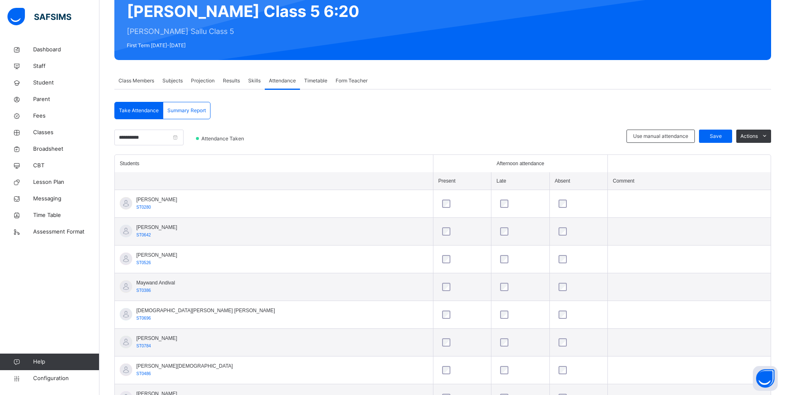
scroll to position [82, 0]
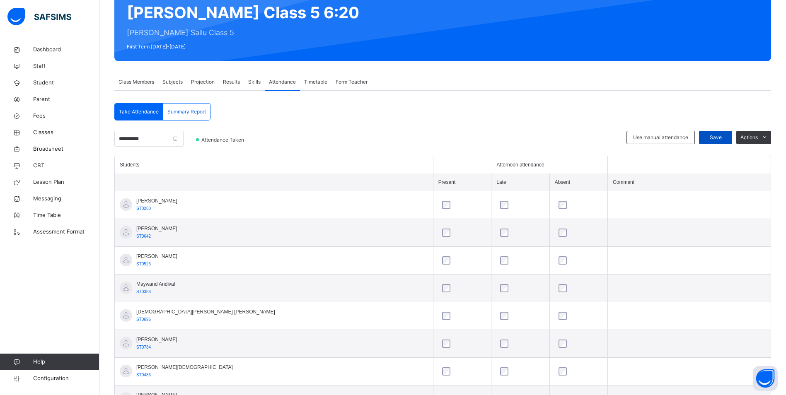
click at [717, 136] on span "Save" at bounding box center [715, 137] width 21 height 7
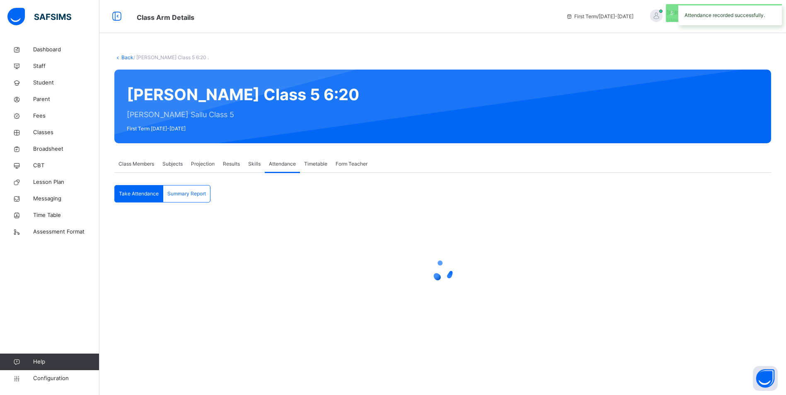
scroll to position [0, 0]
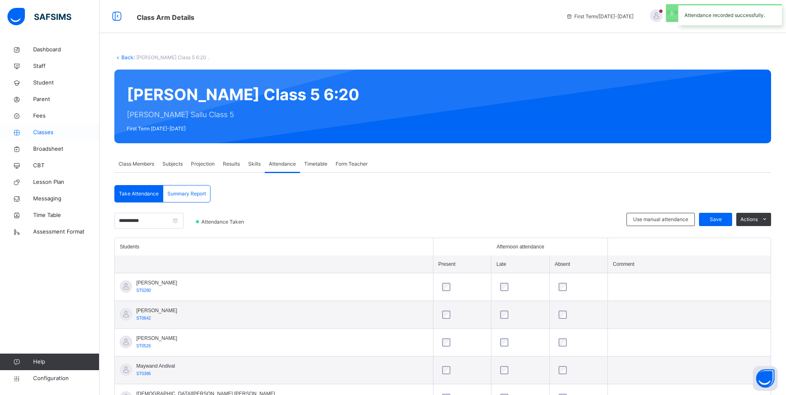
drag, startPoint x: 28, startPoint y: 134, endPoint x: 34, endPoint y: 136, distance: 6.8
click at [28, 134] on icon at bounding box center [16, 133] width 33 height 6
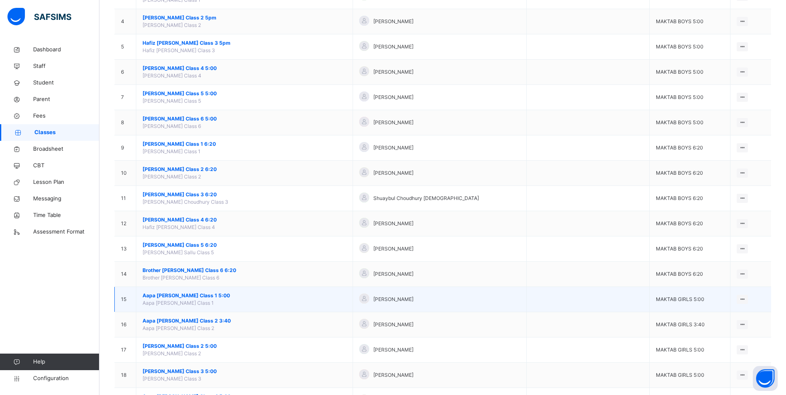
scroll to position [166, 0]
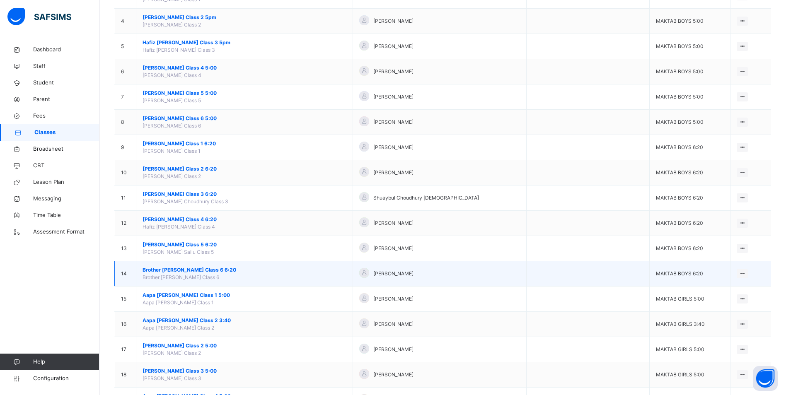
click at [181, 272] on span "Brother [PERSON_NAME] Class 6 6:20" at bounding box center [244, 269] width 204 height 7
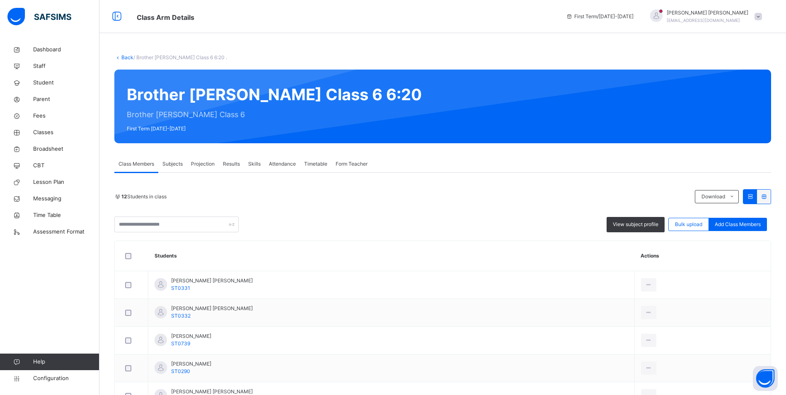
click at [284, 166] on span "Attendance" at bounding box center [282, 163] width 27 height 7
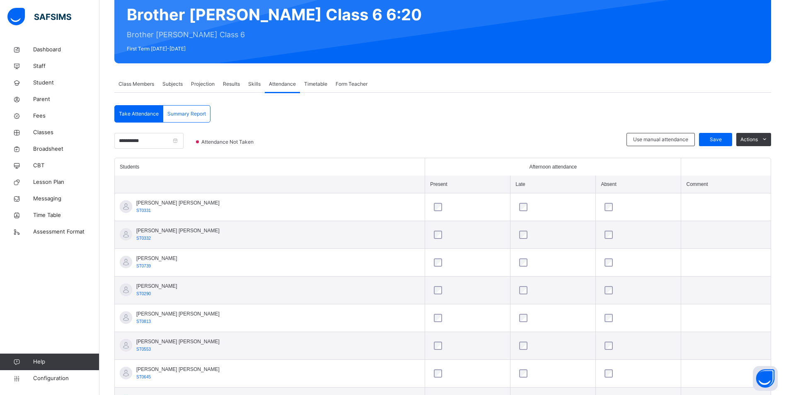
scroll to position [68, 0]
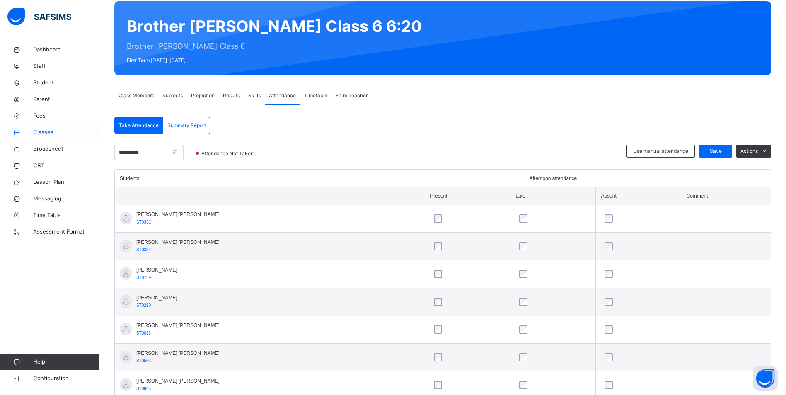
click at [51, 131] on span "Classes" at bounding box center [66, 132] width 66 height 8
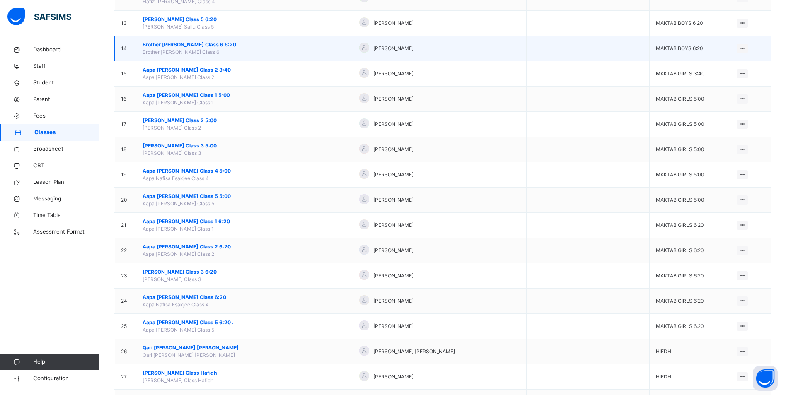
scroll to position [373, 0]
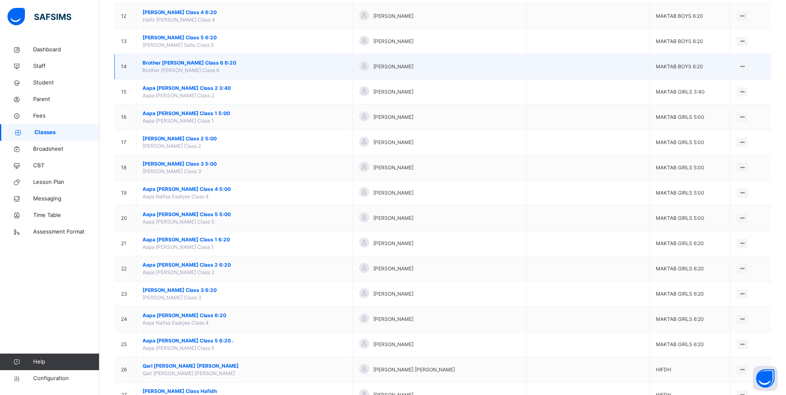
click at [203, 61] on span "Brother [PERSON_NAME] Class 6 6:20" at bounding box center [244, 62] width 204 height 7
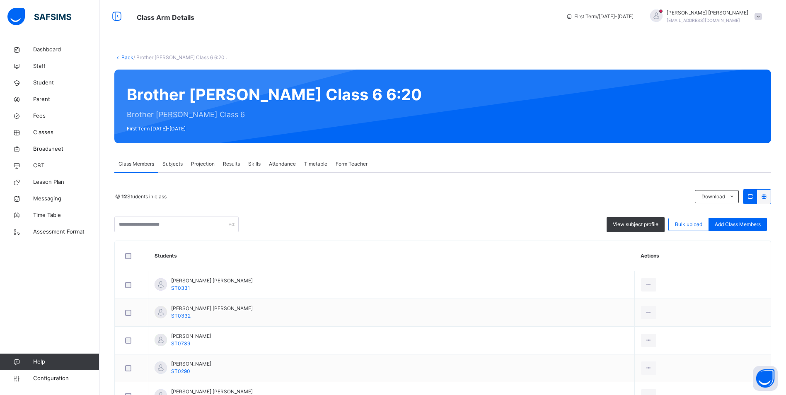
click at [295, 163] on span "Attendance" at bounding box center [282, 163] width 27 height 7
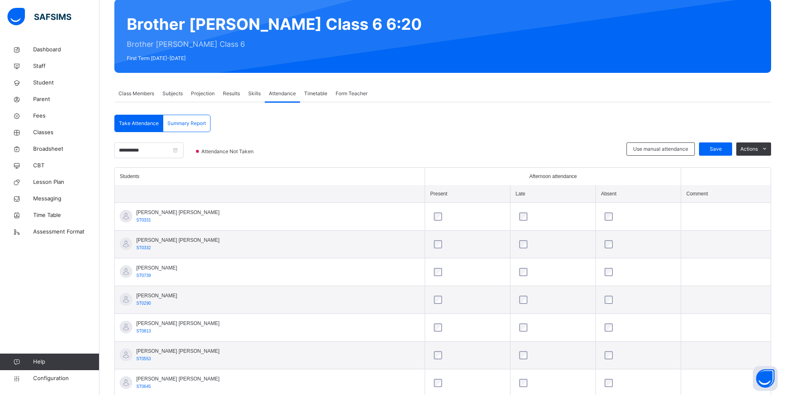
scroll to position [68, 0]
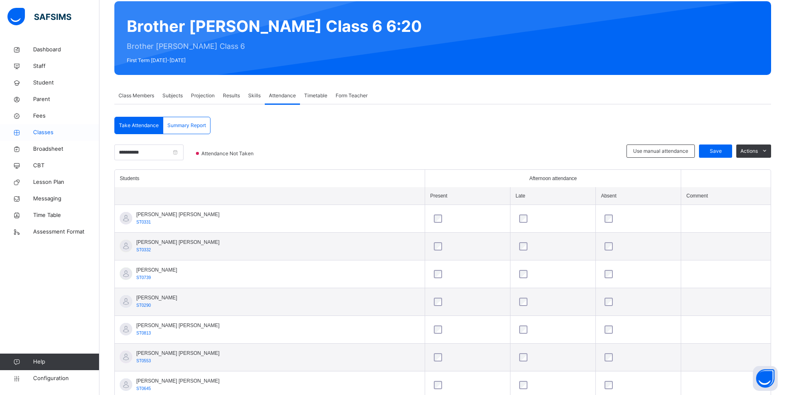
click at [46, 132] on span "Classes" at bounding box center [66, 132] width 66 height 8
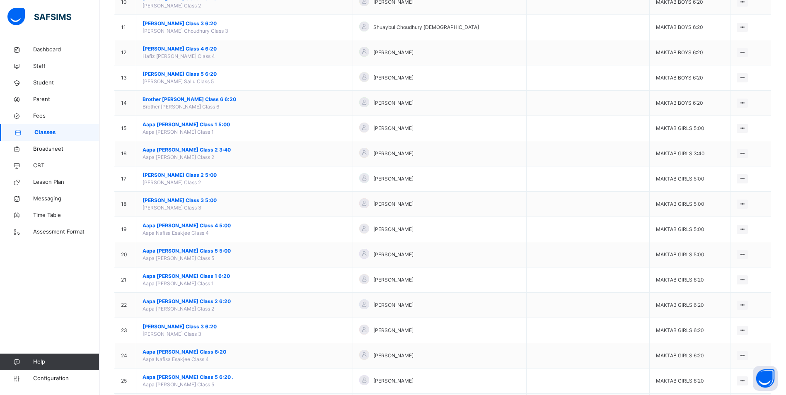
scroll to position [373, 0]
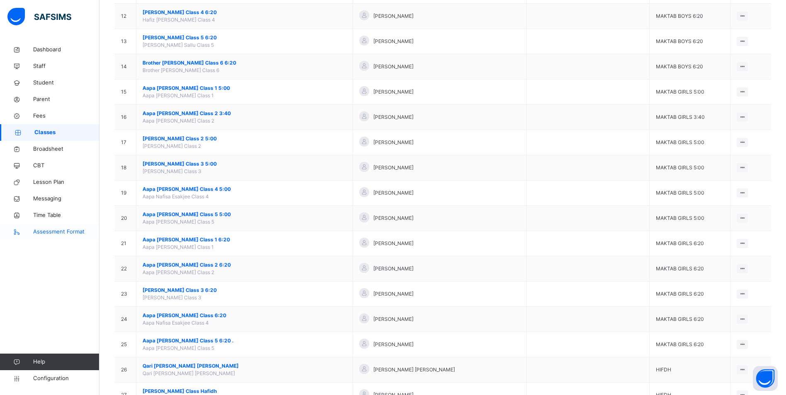
click at [60, 233] on span "Assessment Format" at bounding box center [66, 232] width 66 height 8
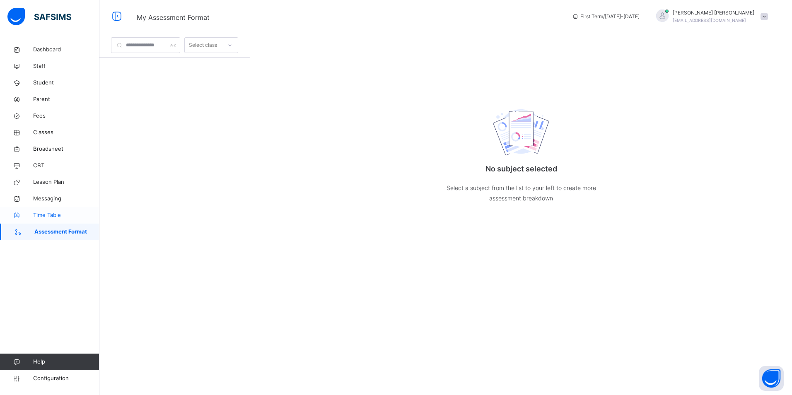
click at [55, 212] on span "Time Table" at bounding box center [66, 215] width 66 height 8
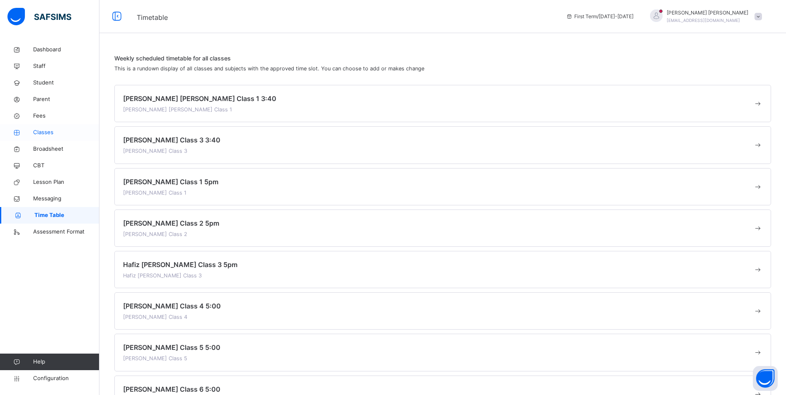
drag, startPoint x: 29, startPoint y: 129, endPoint x: 38, endPoint y: 134, distance: 9.7
click at [29, 129] on link "Classes" at bounding box center [49, 132] width 99 height 17
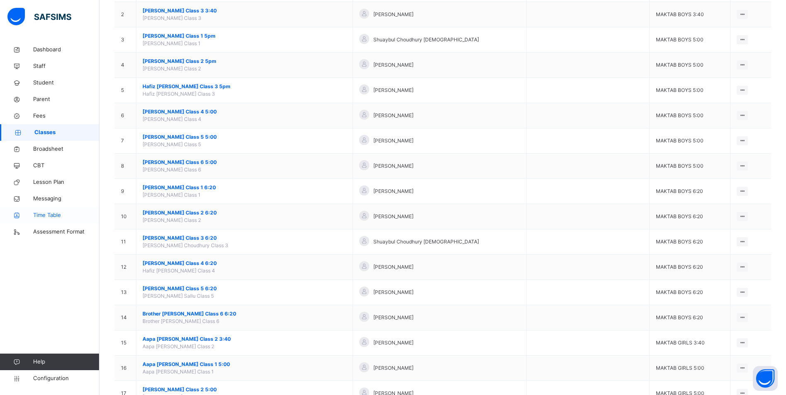
scroll to position [166, 0]
